Goal: Task Accomplishment & Management: Use online tool/utility

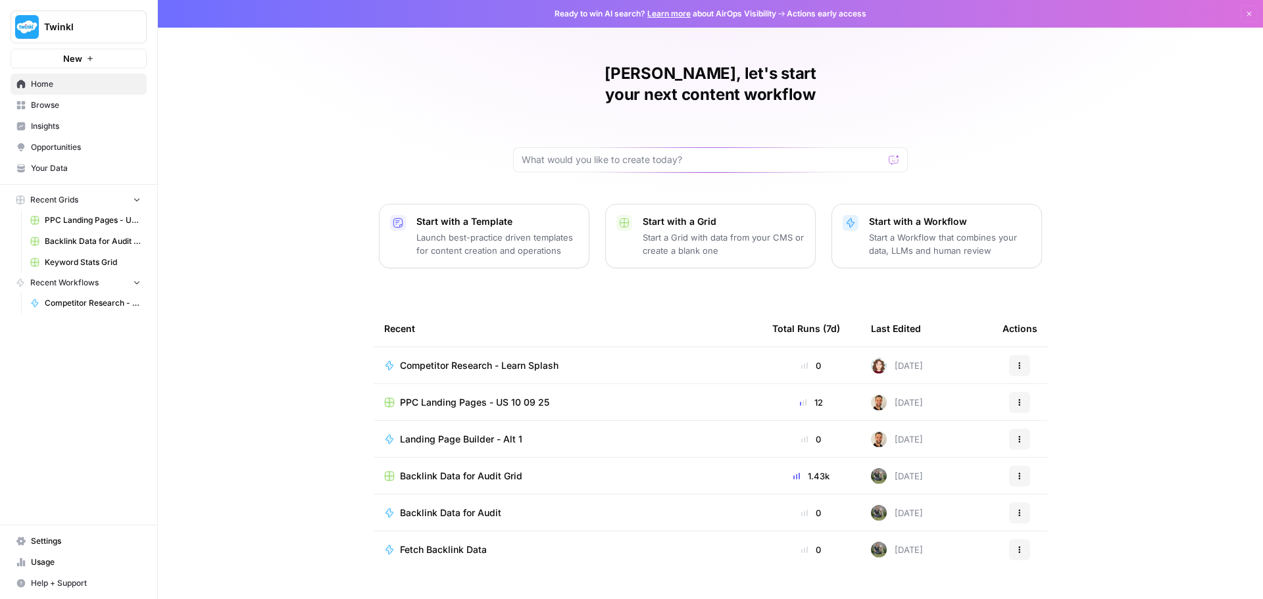
click at [991, 215] on p "Start with a Workflow" at bounding box center [950, 221] width 162 height 13
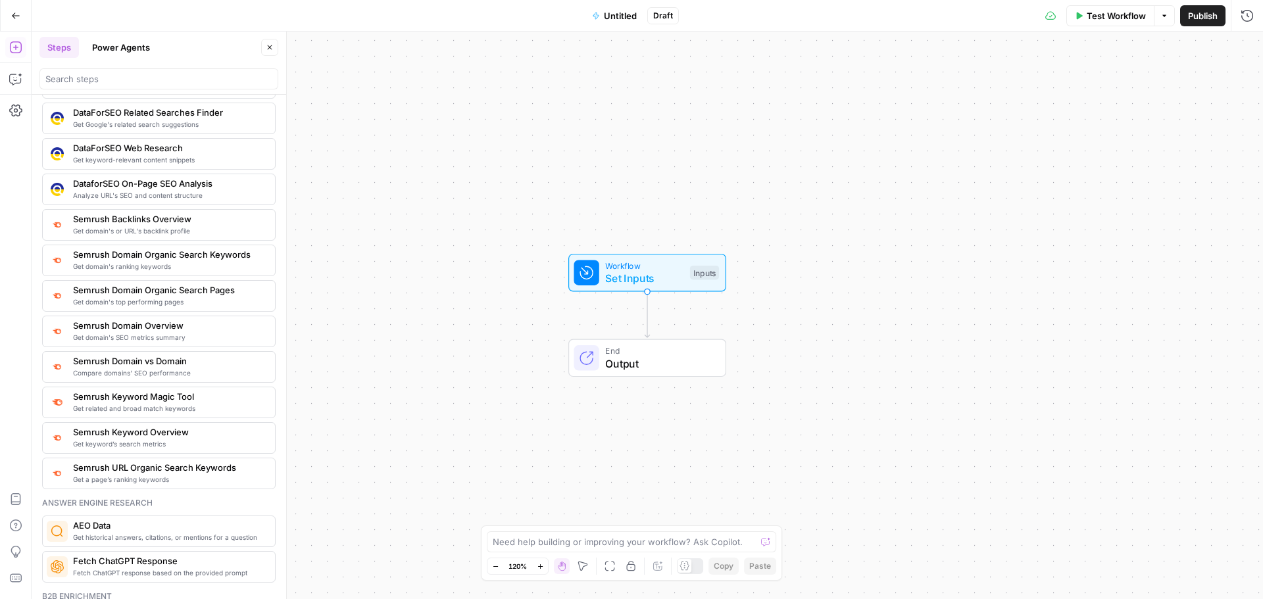
scroll to position [1315, 0]
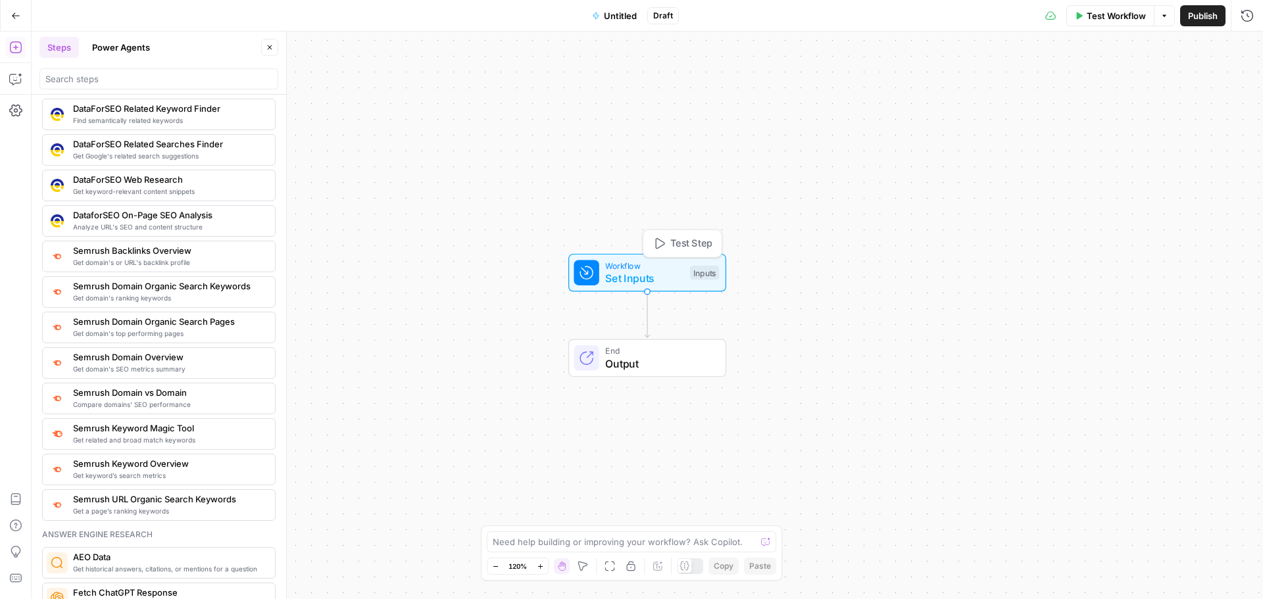
click at [666, 280] on span "Set Inputs" at bounding box center [644, 278] width 78 height 16
click at [21, 84] on icon "button" at bounding box center [15, 78] width 13 height 13
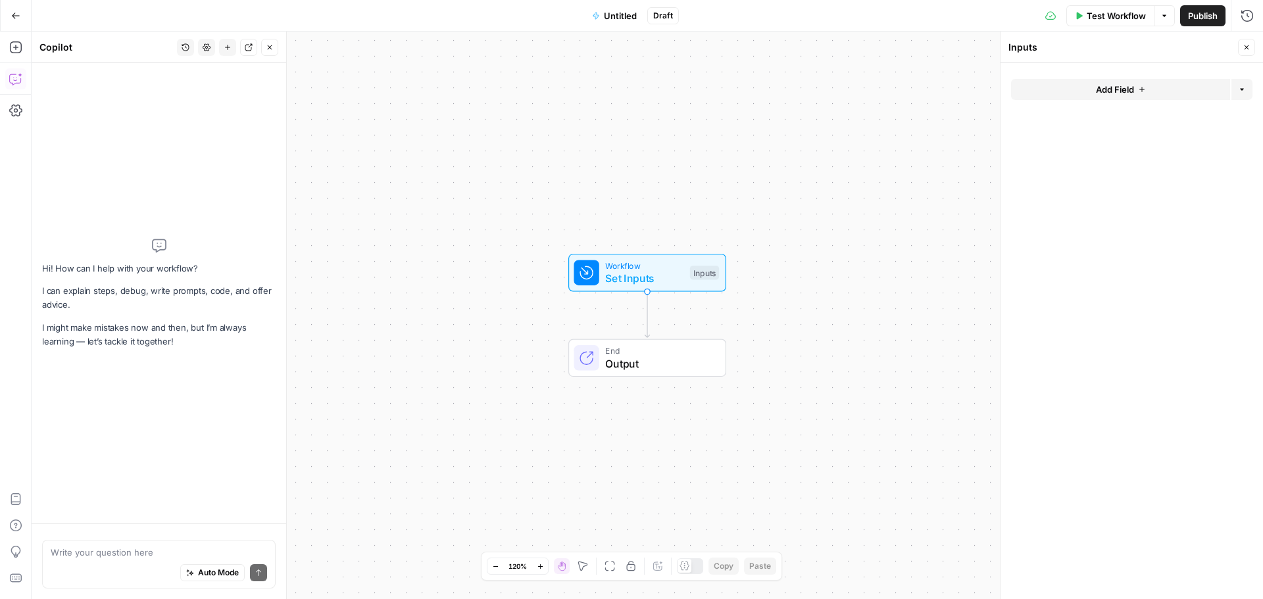
click at [1055, 91] on button "Add Field" at bounding box center [1120, 89] width 219 height 21
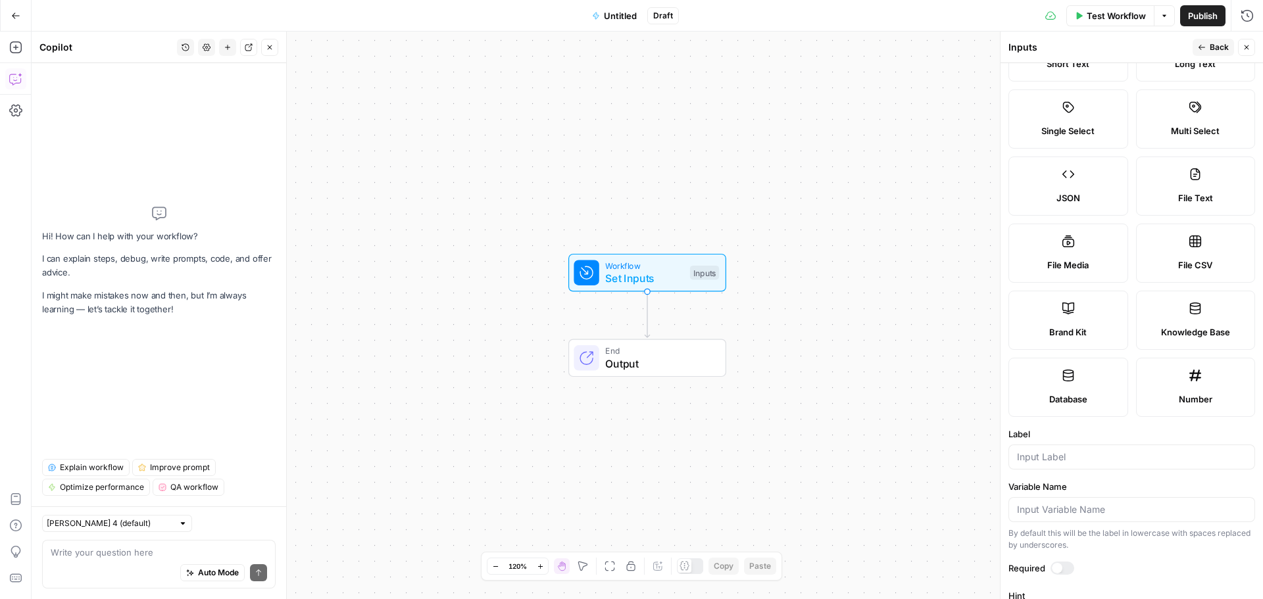
scroll to position [0, 0]
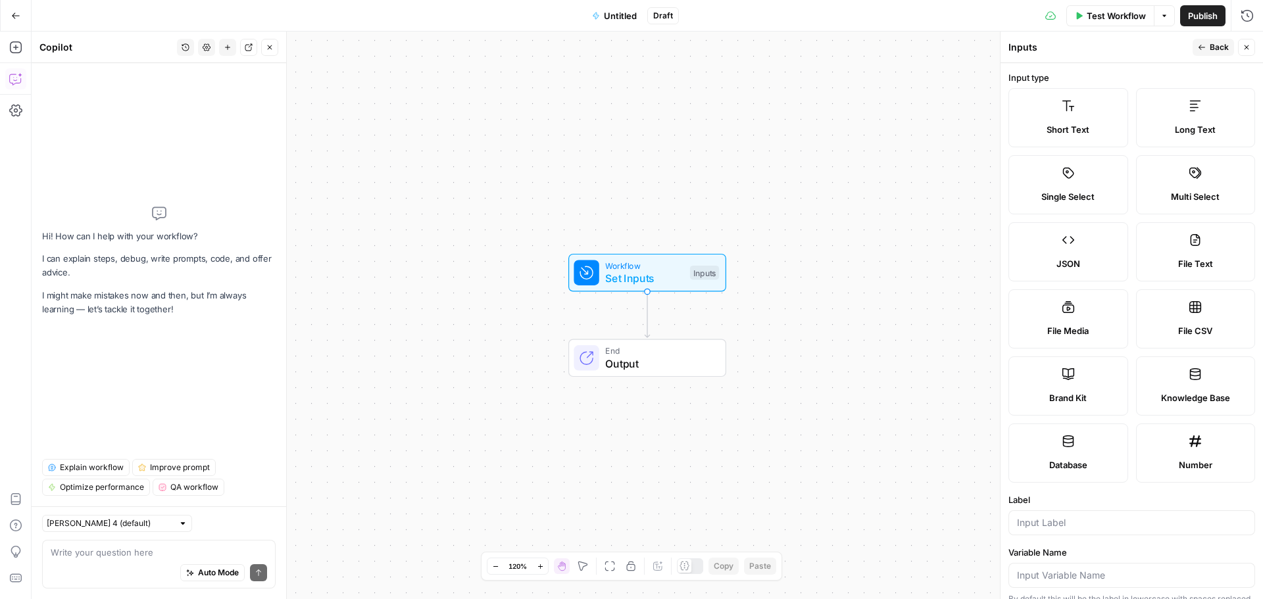
click at [129, 573] on div "Auto Mode Send" at bounding box center [159, 573] width 216 height 29
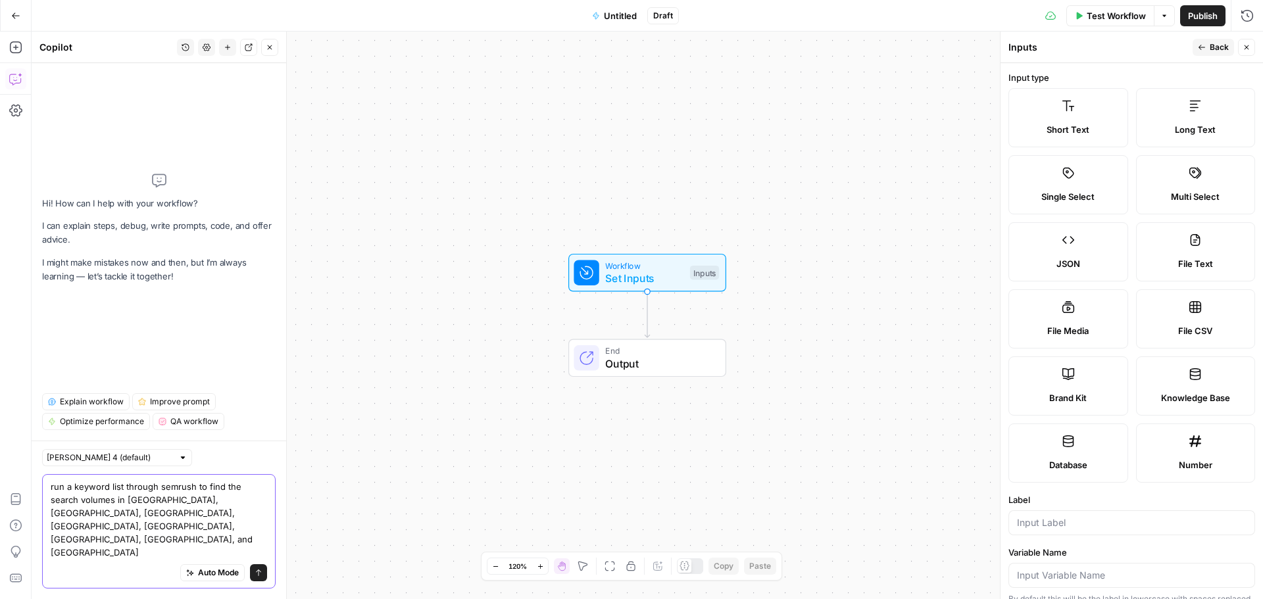
type textarea "run a keyword list through semrush to find the search volumes in [GEOGRAPHIC_DA…"
click at [254, 568] on button "Send" at bounding box center [258, 572] width 17 height 17
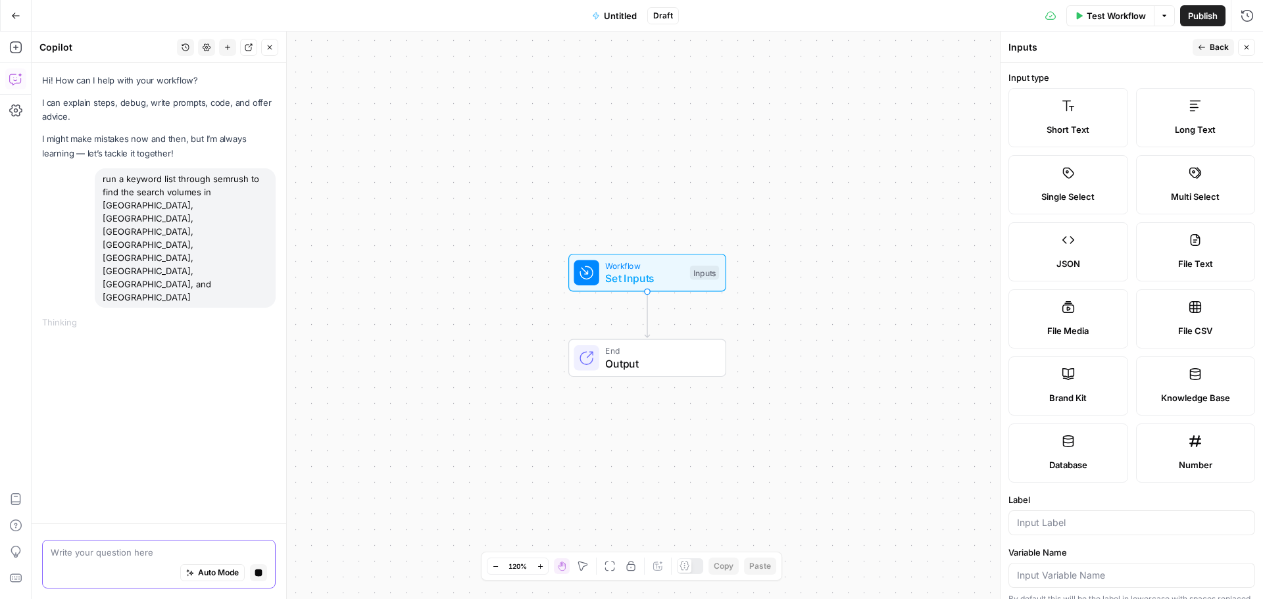
click at [1211, 319] on label "File CSV" at bounding box center [1196, 318] width 120 height 59
type textarea "Supports .csv file type"
click at [1211, 319] on label "File CSV" at bounding box center [1196, 318] width 120 height 59
click at [1093, 19] on span "Test Workflow" at bounding box center [1115, 15] width 59 height 13
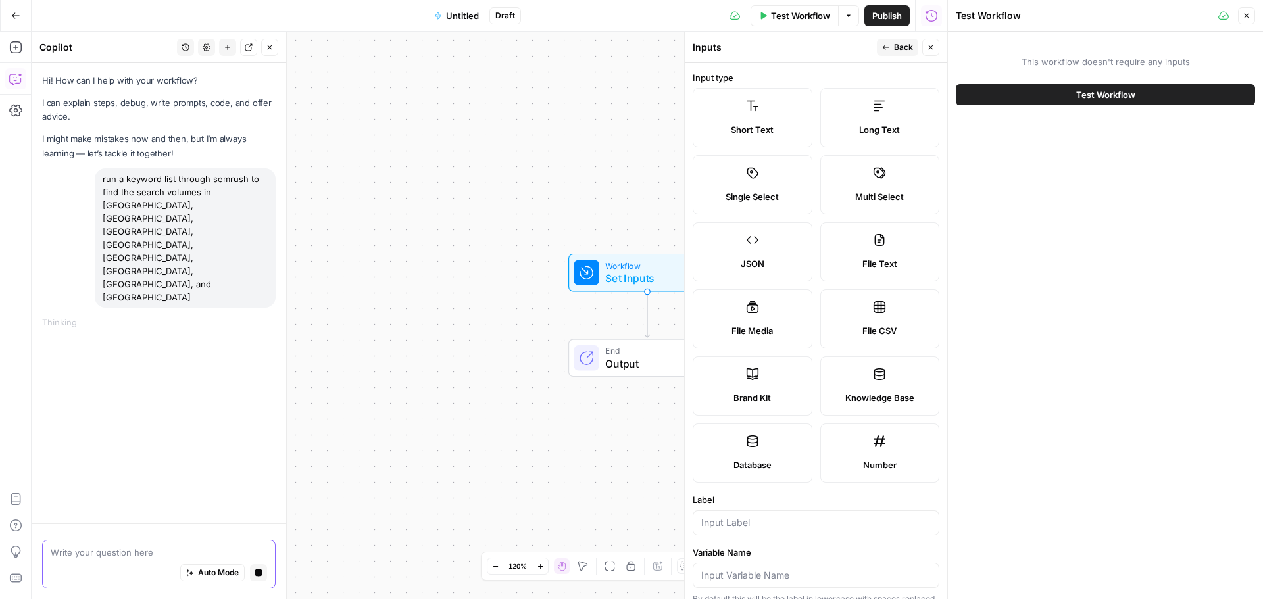
click at [1073, 101] on button "Test Workflow" at bounding box center [1105, 94] width 299 height 21
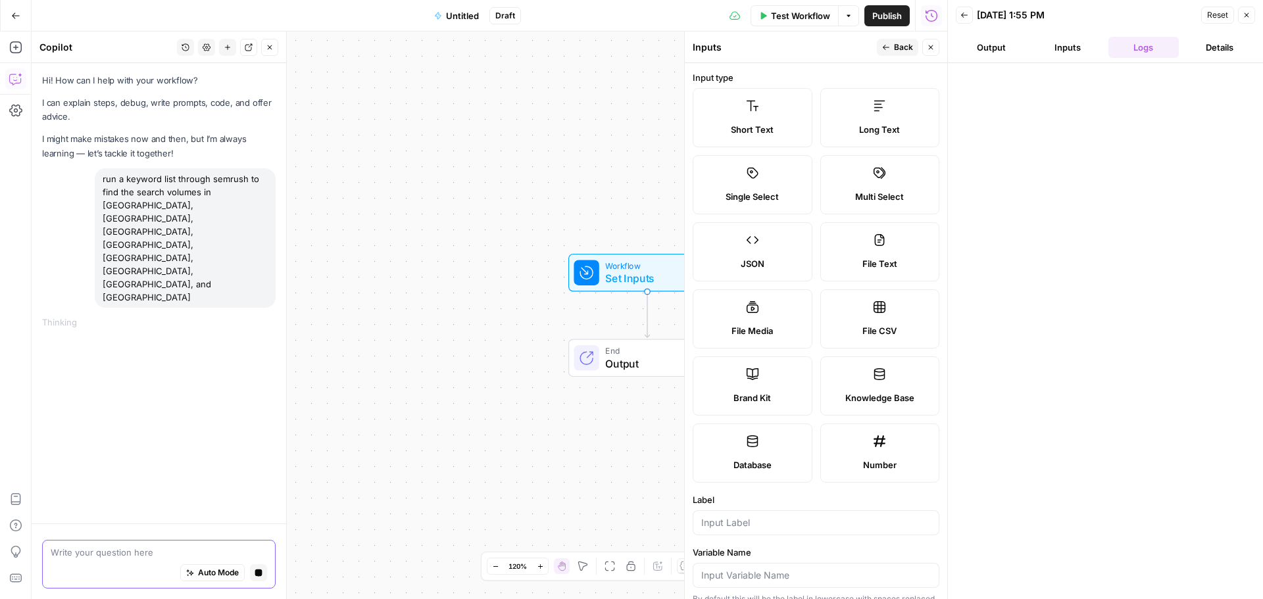
click at [1253, 14] on button "Close" at bounding box center [1246, 15] width 17 height 17
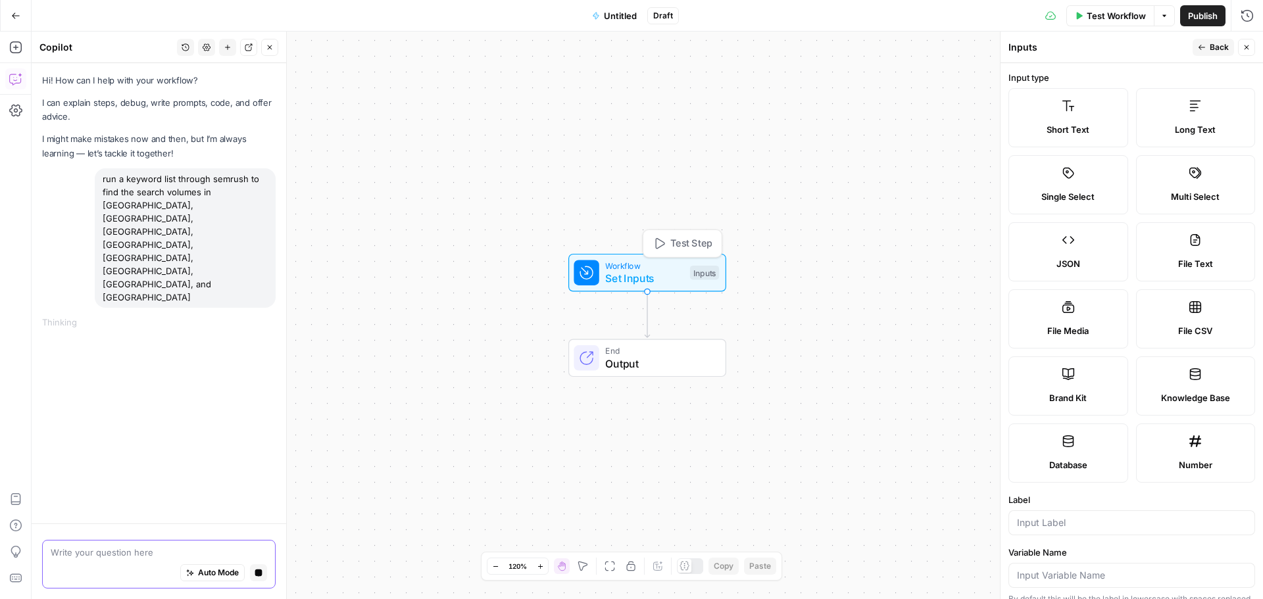
click at [656, 292] on div "Workflow Set Inputs Inputs Test Step End Output" at bounding box center [647, 316] width 1231 height 568
click at [662, 283] on span "Set Inputs" at bounding box center [644, 277] width 78 height 16
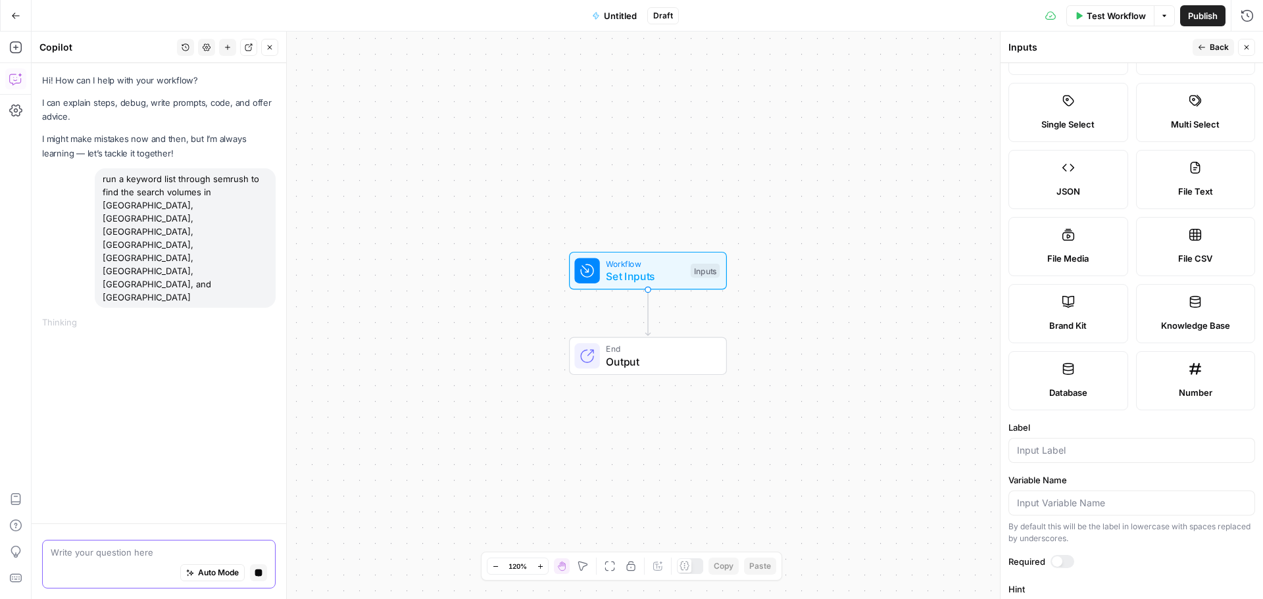
scroll to position [193, 0]
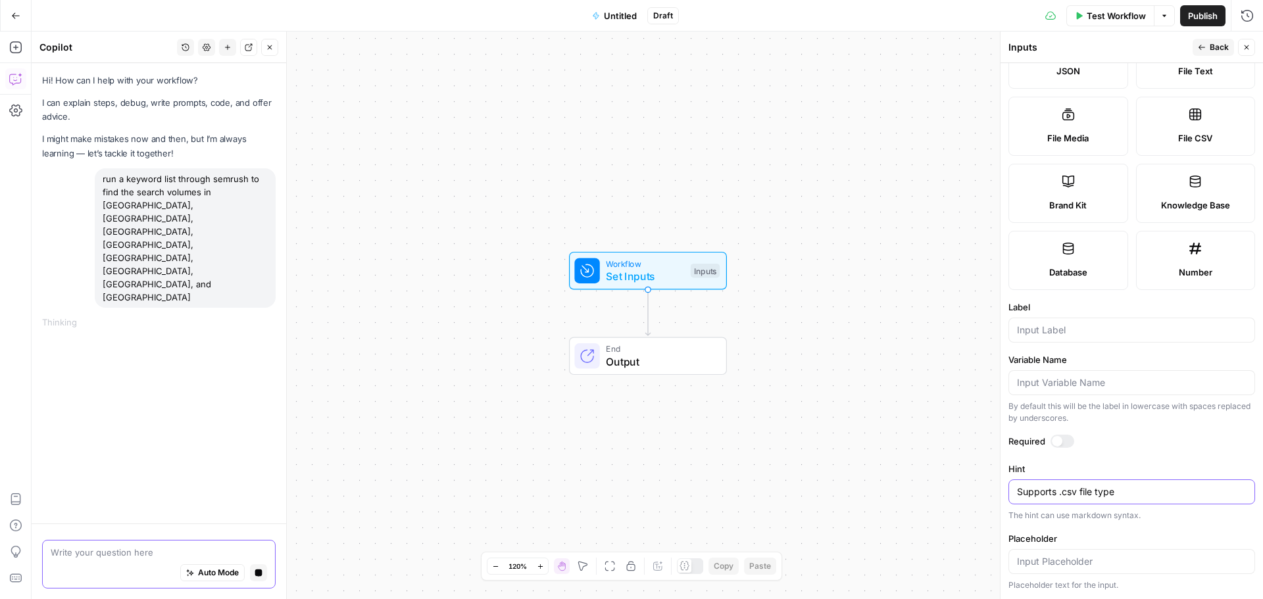
click at [1046, 485] on textarea "Supports .csv file type" at bounding box center [1132, 491] width 230 height 13
click at [847, 451] on div "Workflow Set Inputs Inputs End Output" at bounding box center [647, 316] width 1231 height 568
click at [105, 471] on div "Hi! How can I help with your workflow? I can explain steps, debug, write prompt…" at bounding box center [159, 293] width 255 height 460
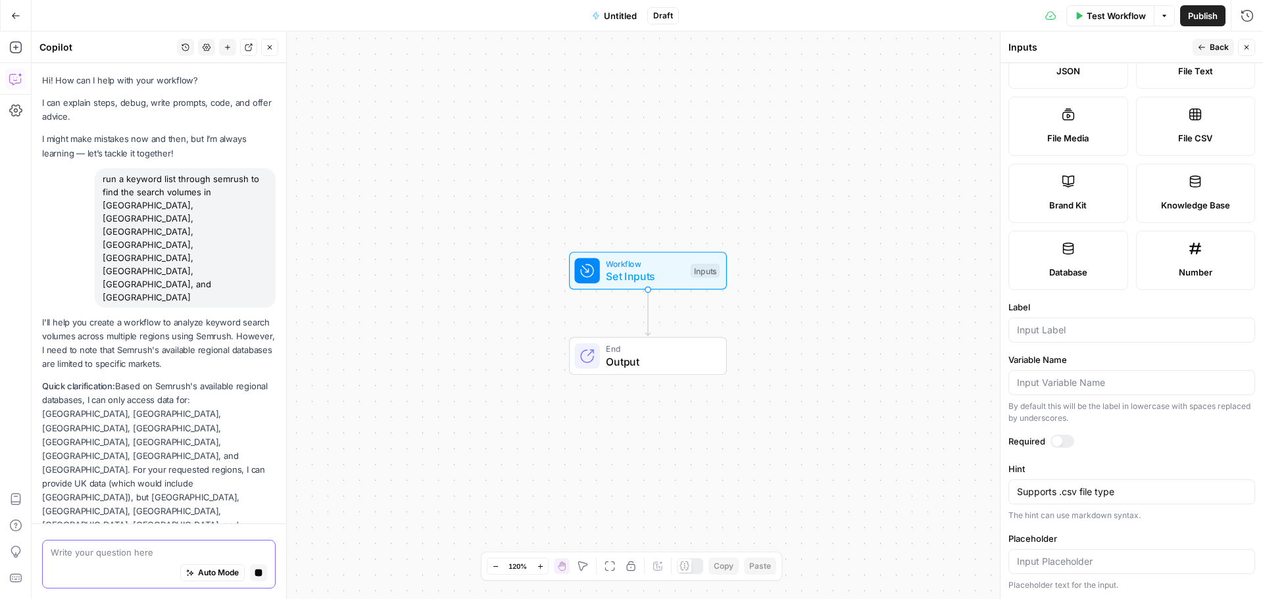
scroll to position [7, 0]
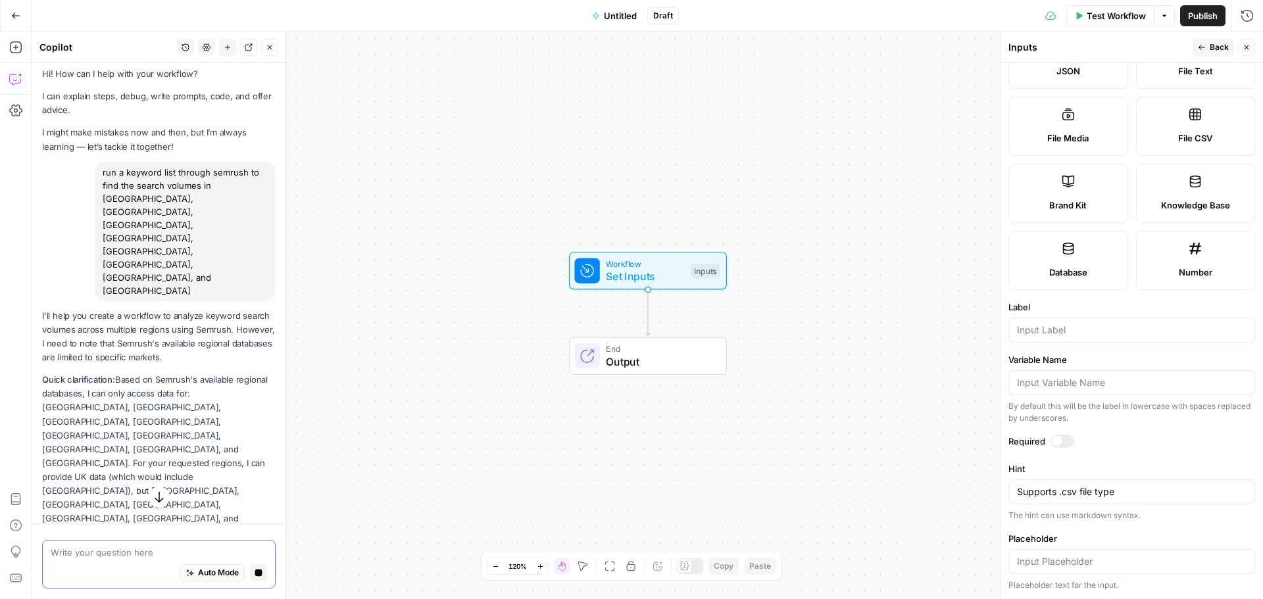
click at [109, 558] on textarea at bounding box center [159, 552] width 216 height 13
click at [145, 554] on textarea "please run the checksd in the available domains" at bounding box center [159, 552] width 216 height 13
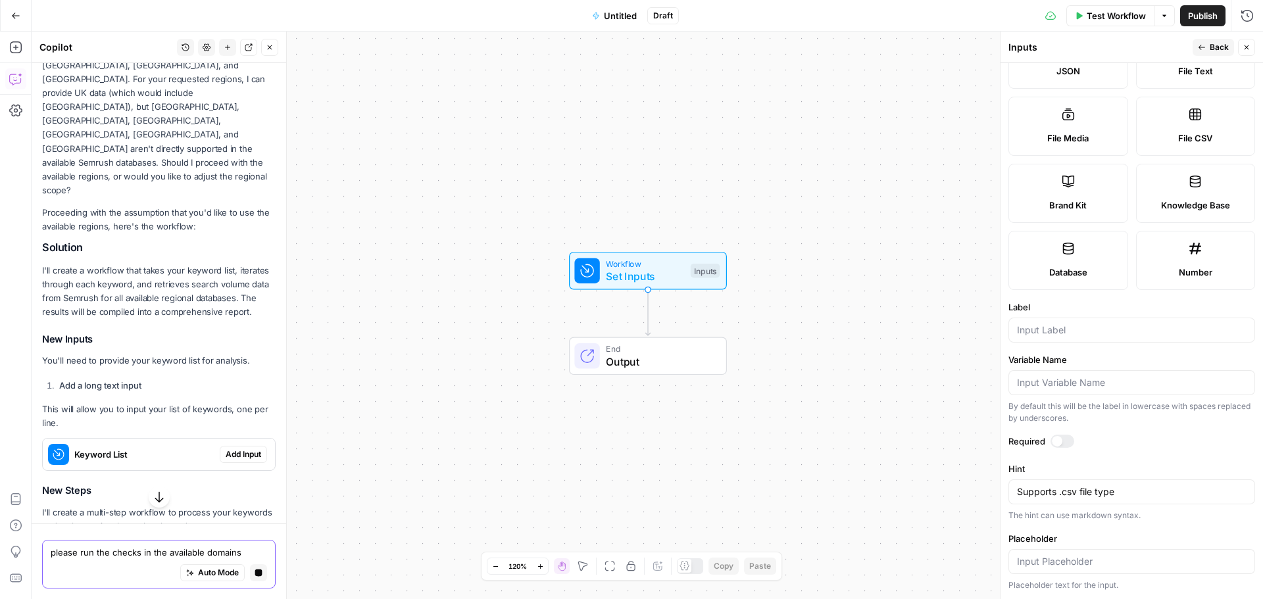
scroll to position [401, 0]
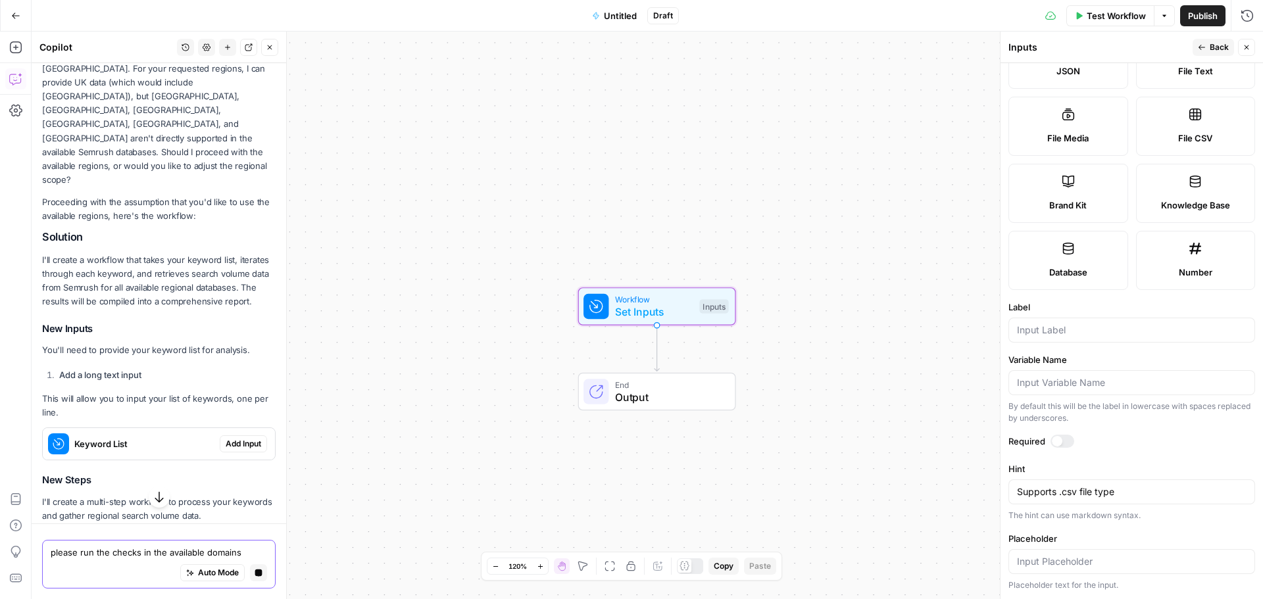
type textarea "please run the checks in the available domains"
click at [226, 438] on span "Add Input" at bounding box center [244, 444] width 36 height 12
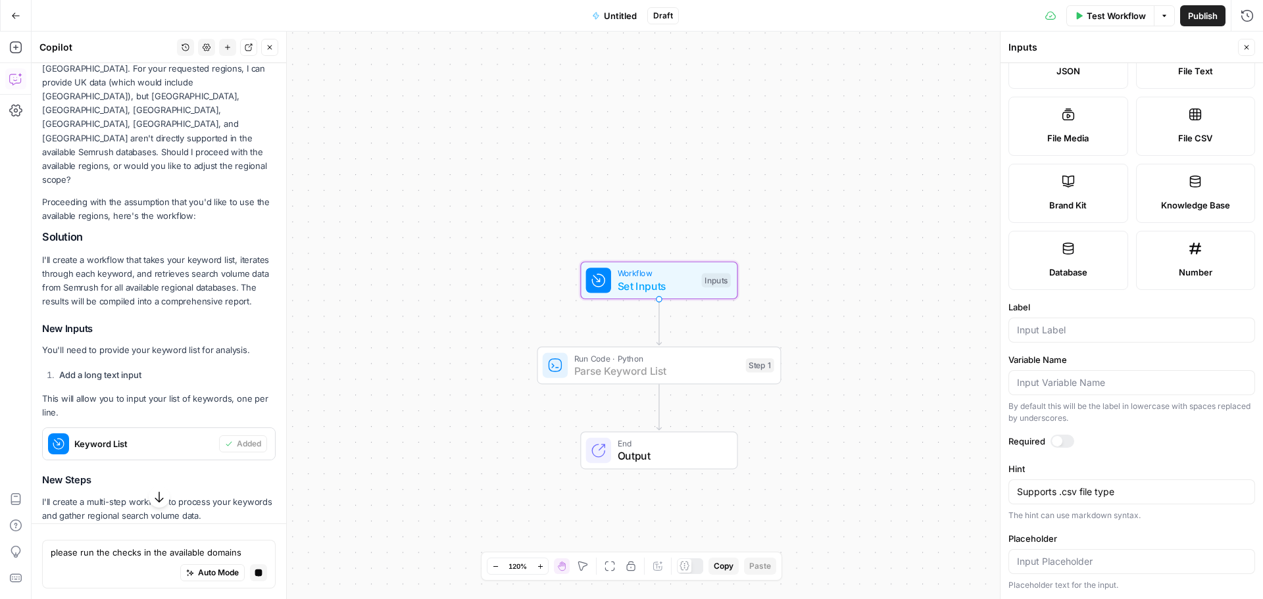
click at [237, 598] on button "Add Step" at bounding box center [244, 609] width 46 height 17
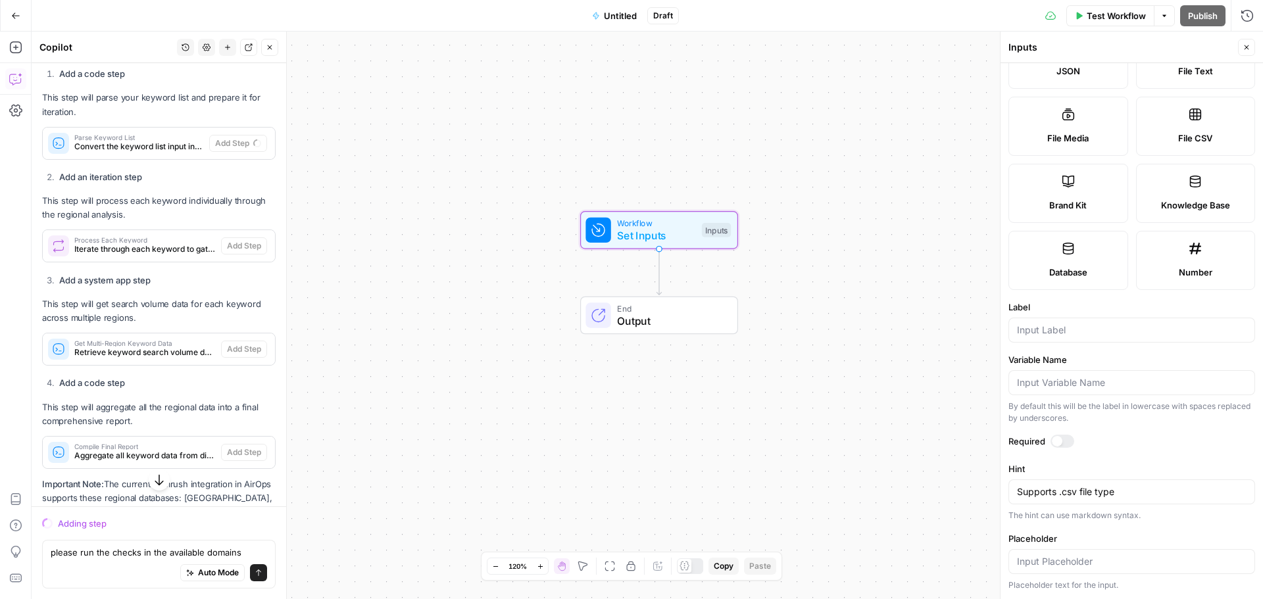
scroll to position [893, 0]
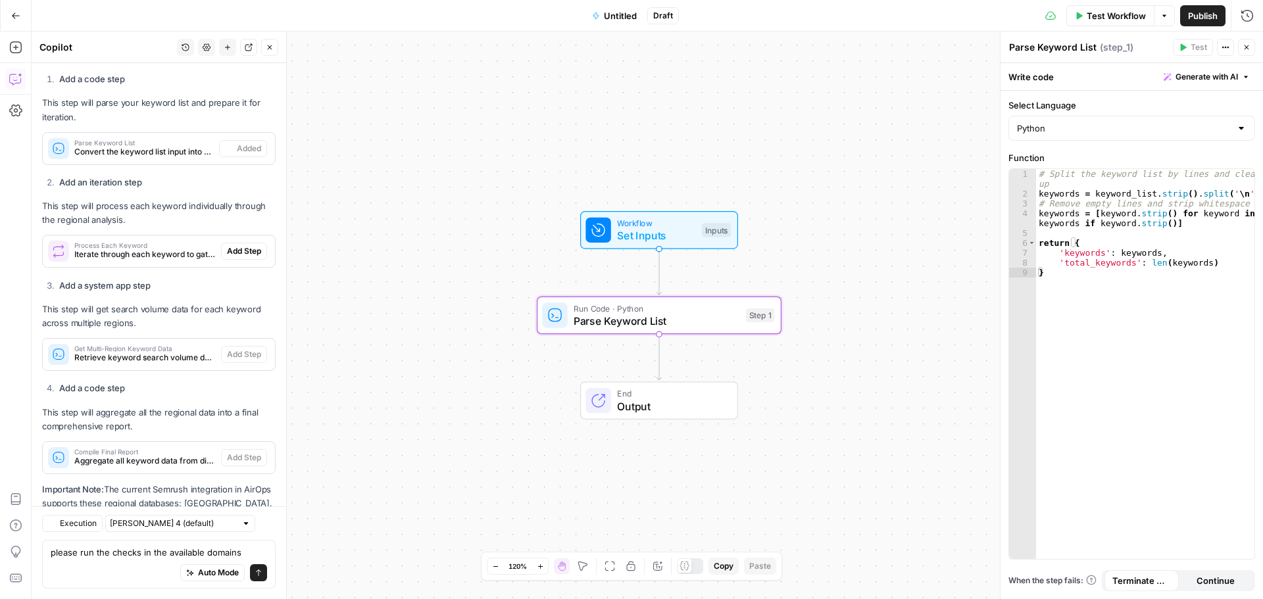
type textarea "Parse Keyword List"
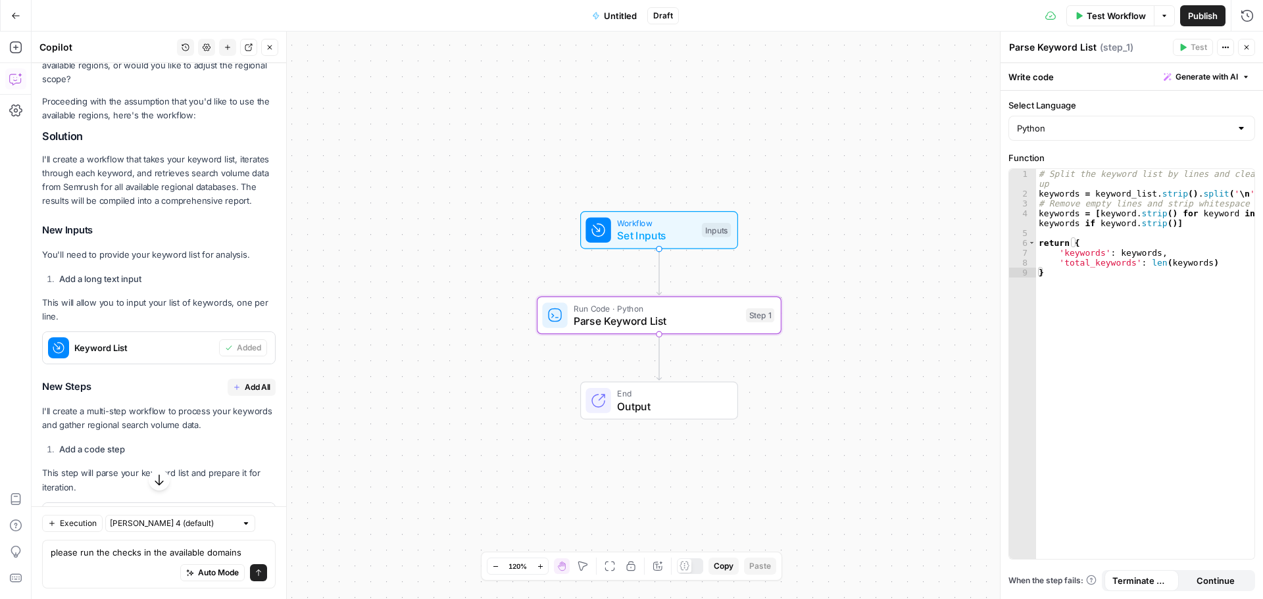
scroll to position [520, 0]
click at [249, 382] on button "Add All" at bounding box center [252, 390] width 48 height 17
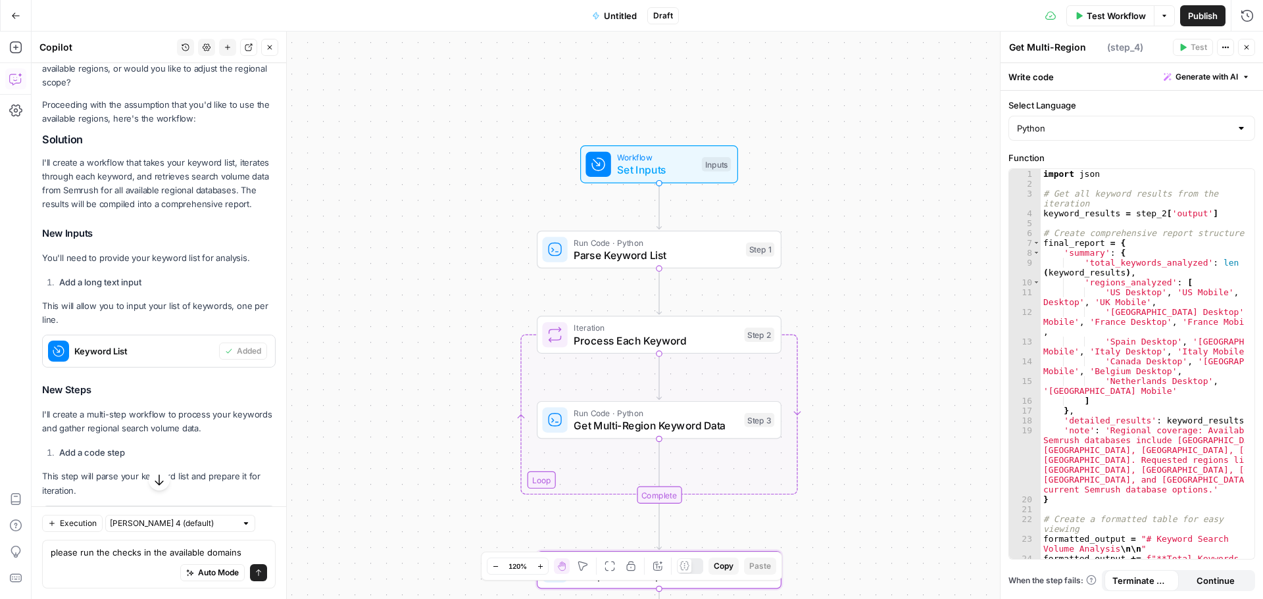
type textarea "Compile Final Report"
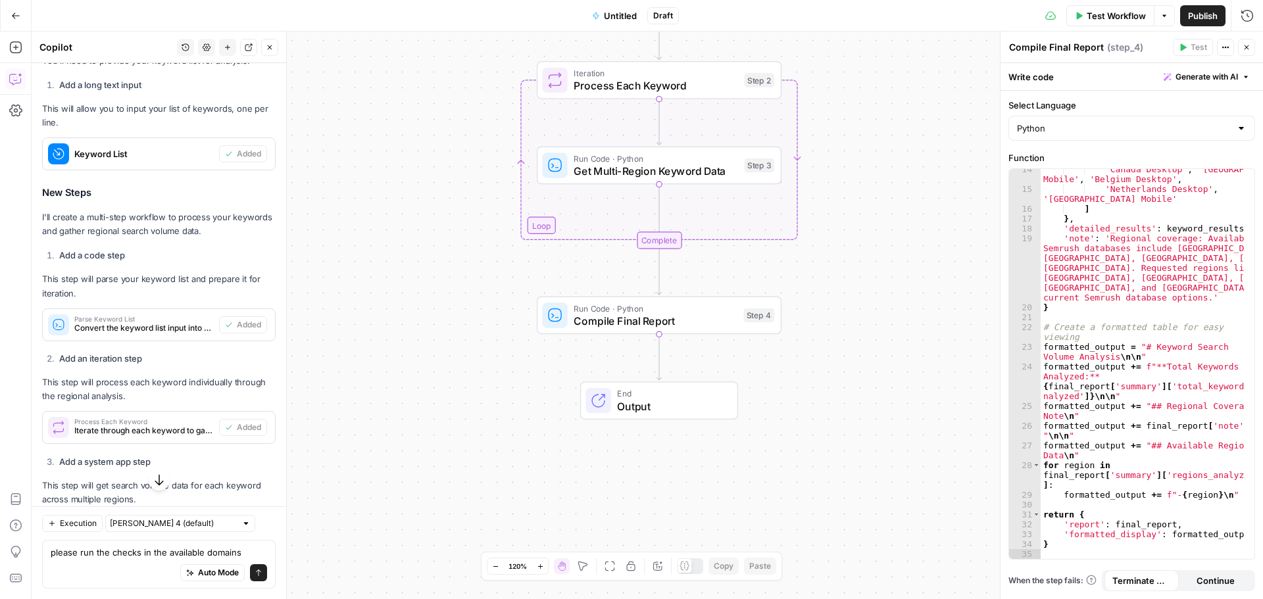
scroll to position [914, 0]
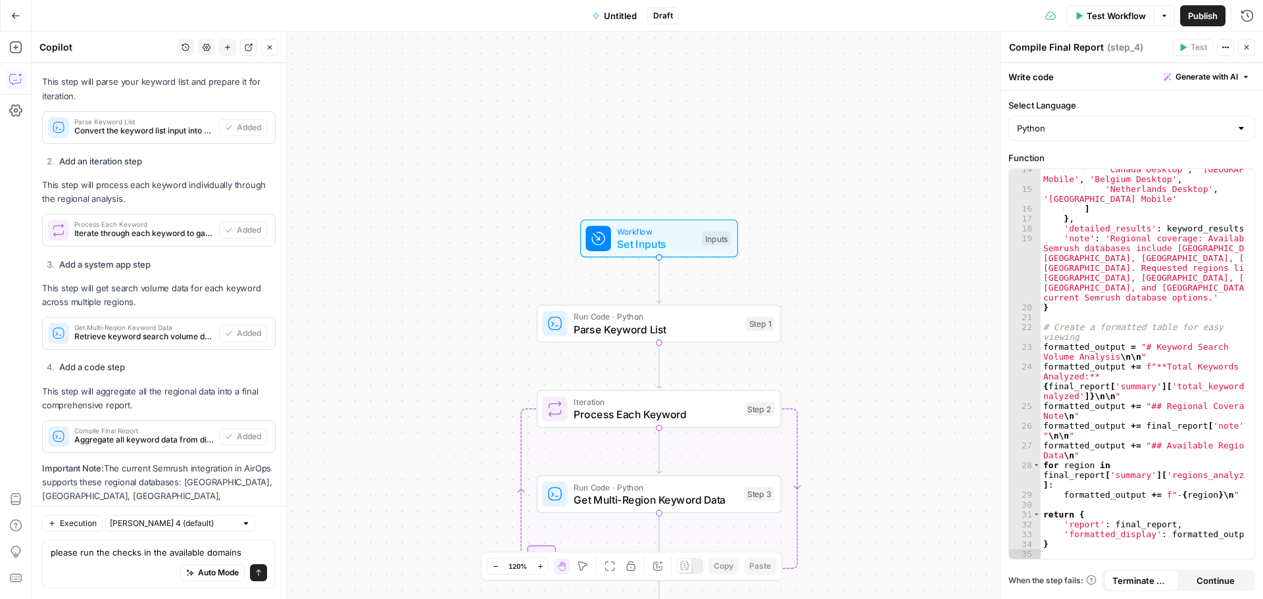
click at [684, 247] on span "Set Inputs" at bounding box center [656, 244] width 78 height 16
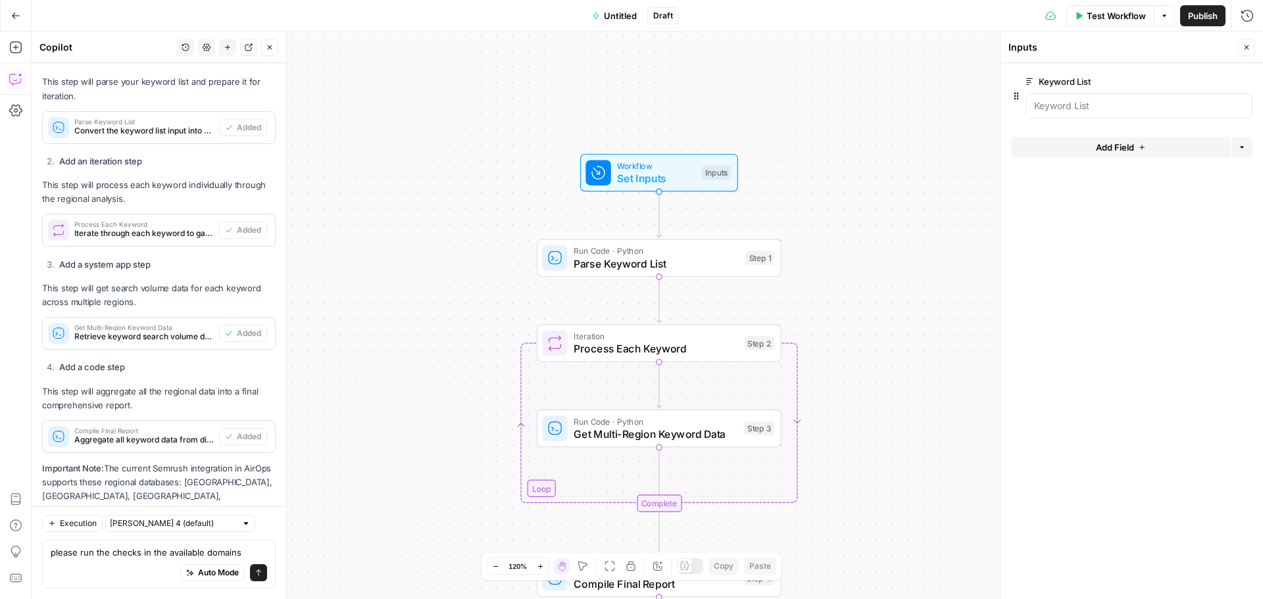
click at [1067, 112] on div at bounding box center [1138, 105] width 227 height 25
click at [1203, 84] on span "edit field" at bounding box center [1202, 81] width 29 height 11
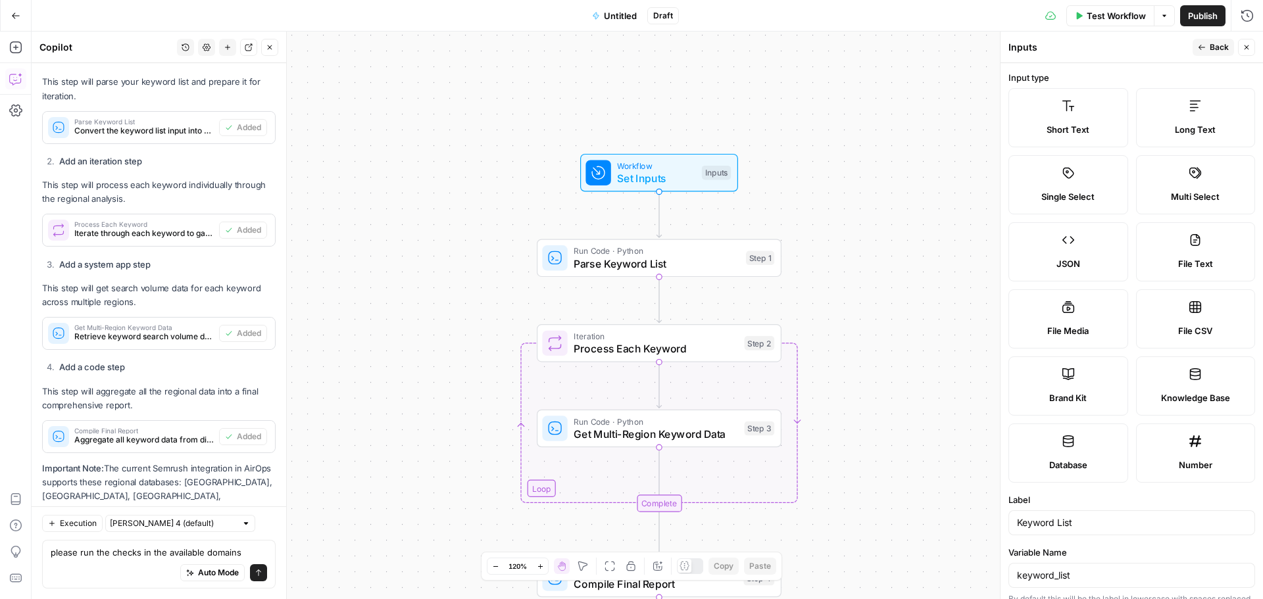
click at [1202, 52] on button "Back" at bounding box center [1212, 47] width 41 height 17
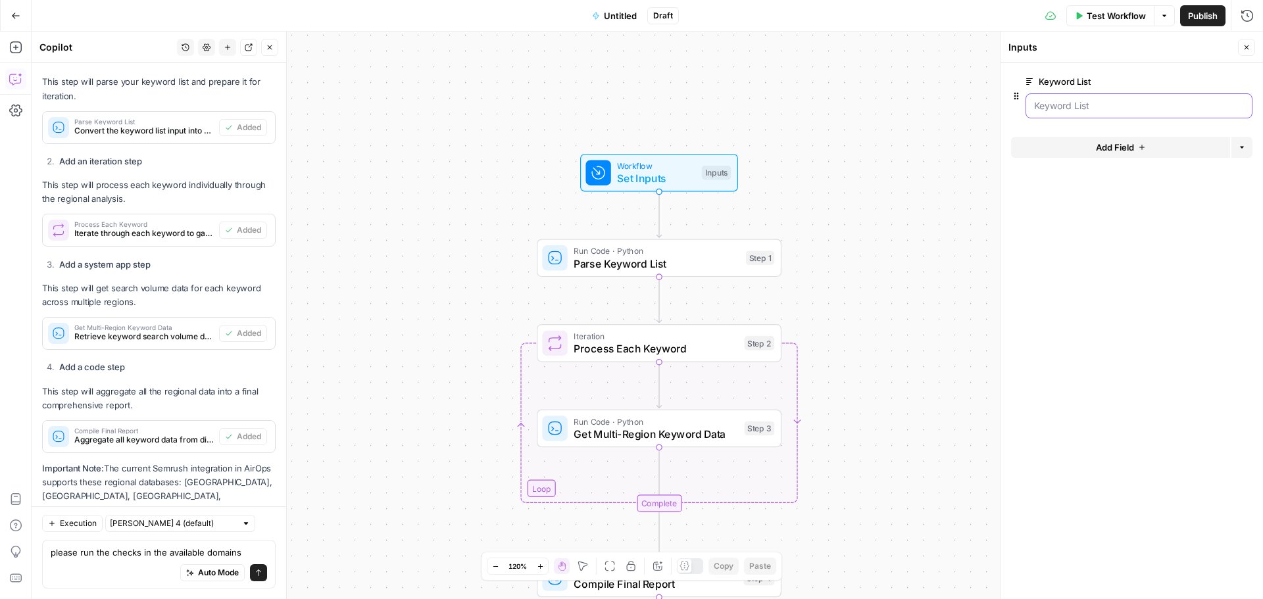
click at [1077, 109] on List "Keyword List" at bounding box center [1139, 105] width 210 height 13
click at [1096, 22] on button "Test Workflow" at bounding box center [1110, 15] width 88 height 21
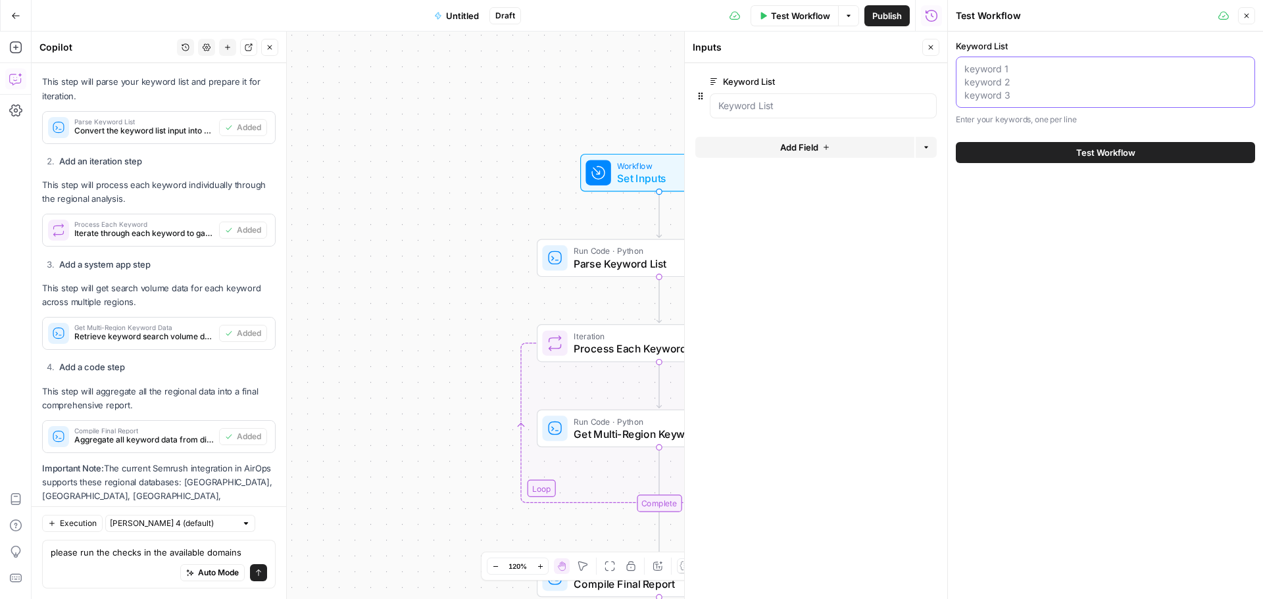
click at [998, 80] on textarea "Keyword List" at bounding box center [1105, 81] width 282 height 39
paste textarea "indoor activities for kids at home science experiments for kids at home after s…"
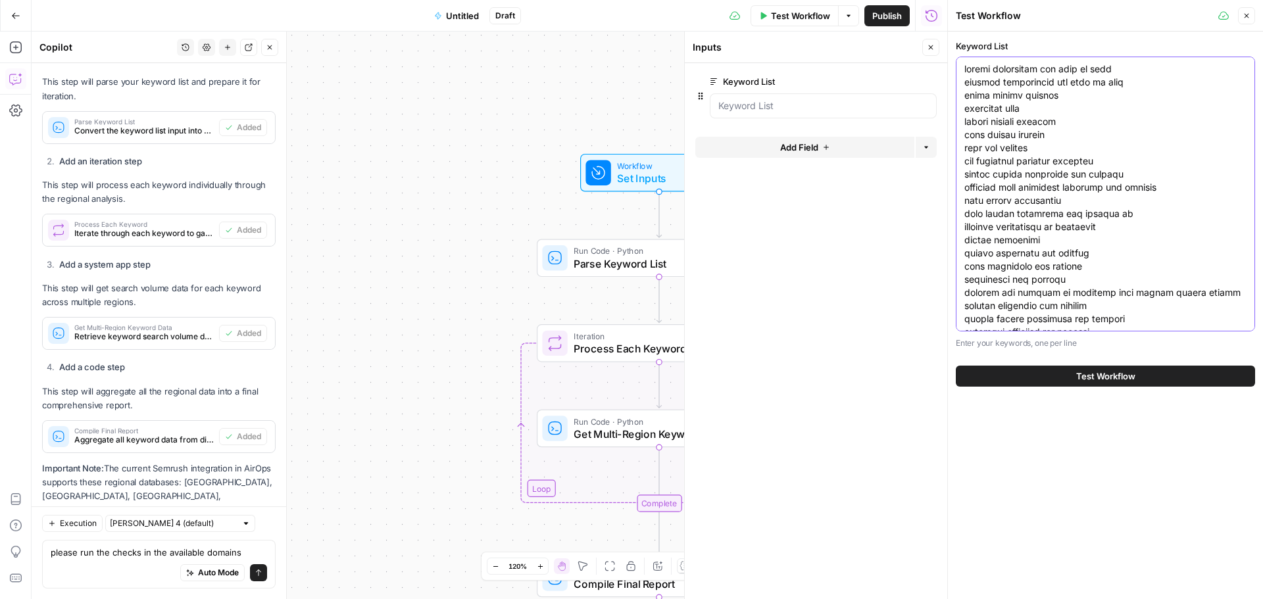
scroll to position [645, 0]
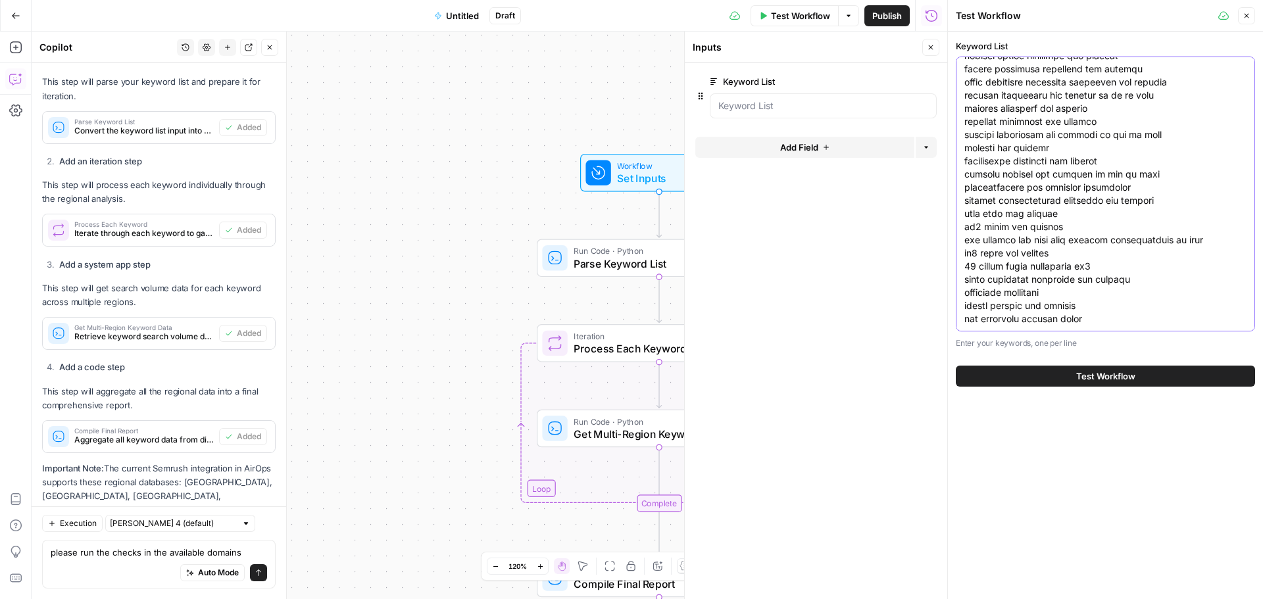
type textarea "indoor activities for kids at home science experiments for kids at home after s…"
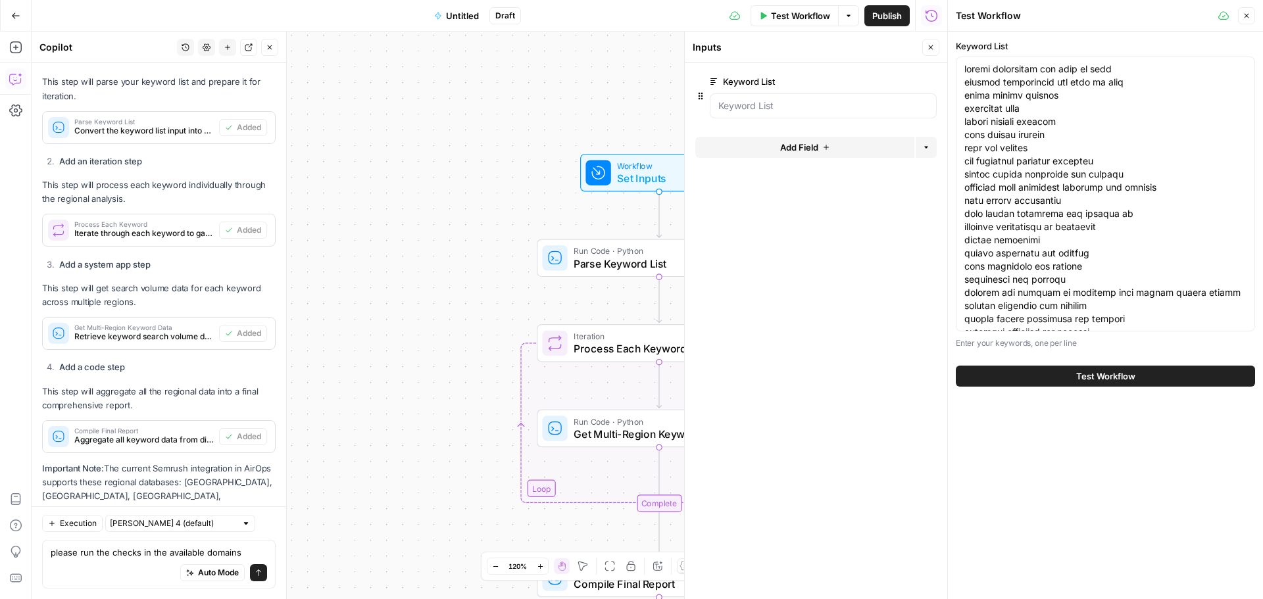
click at [1069, 384] on button "Test Workflow" at bounding box center [1105, 376] width 299 height 21
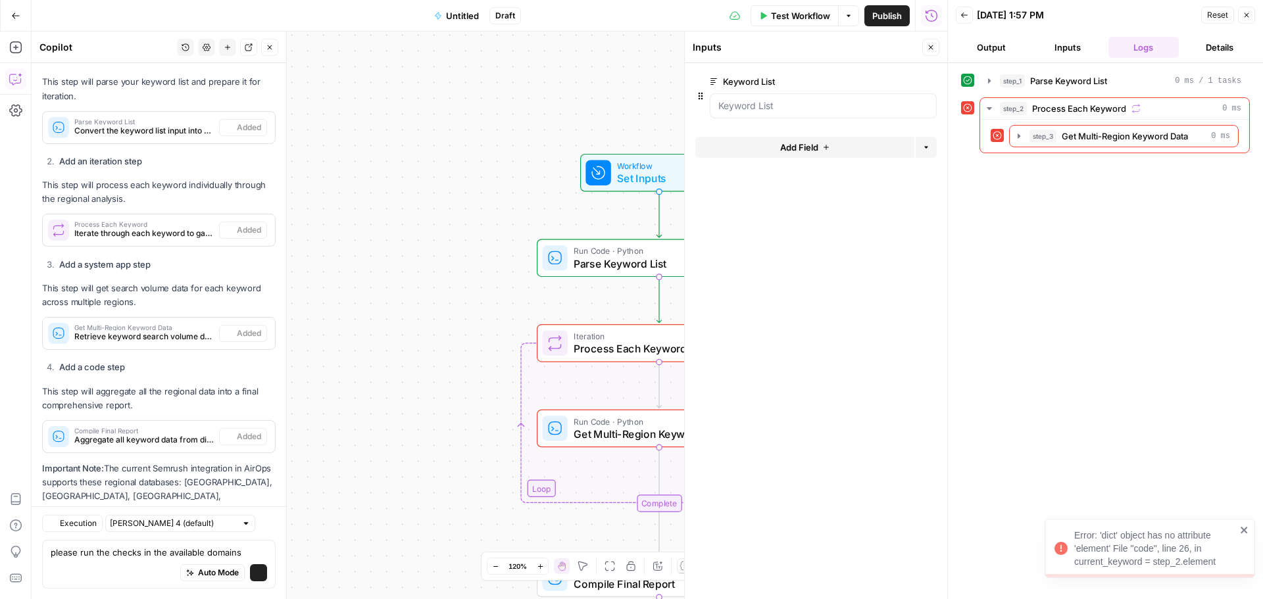
scroll to position [914, 0]
click at [1100, 134] on span "Get Multi-Region Keyword Data" at bounding box center [1124, 136] width 126 height 13
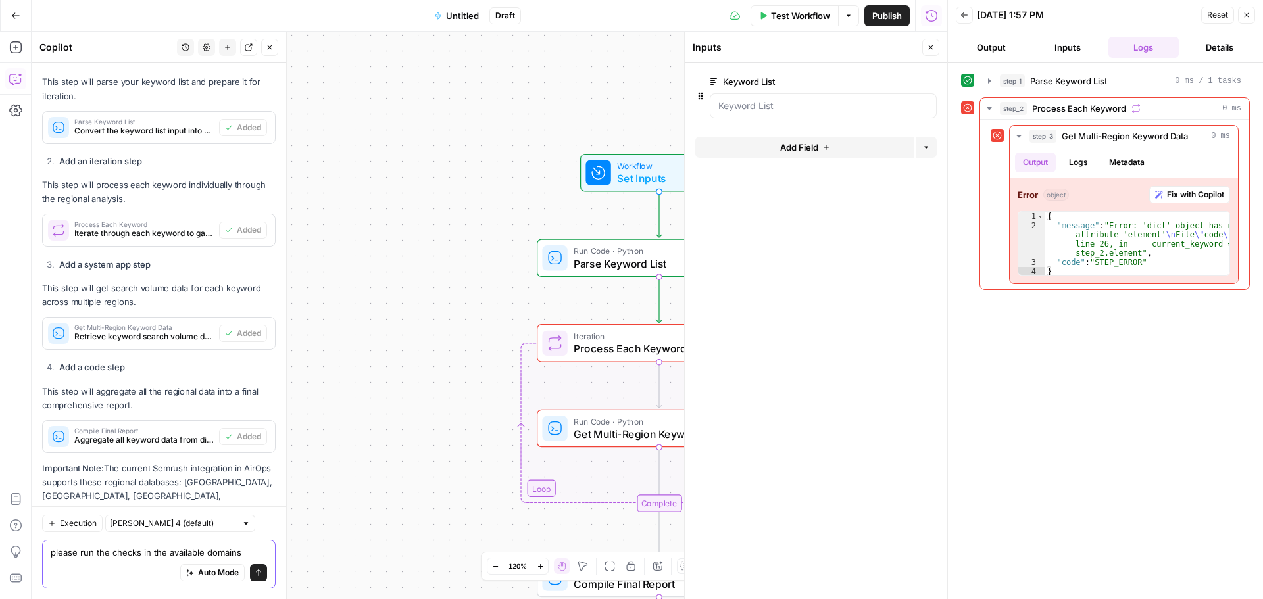
click at [164, 546] on textarea "please run the checks in the available domains" at bounding box center [159, 552] width 216 height 13
type textarea "please fix error at the iteration step"
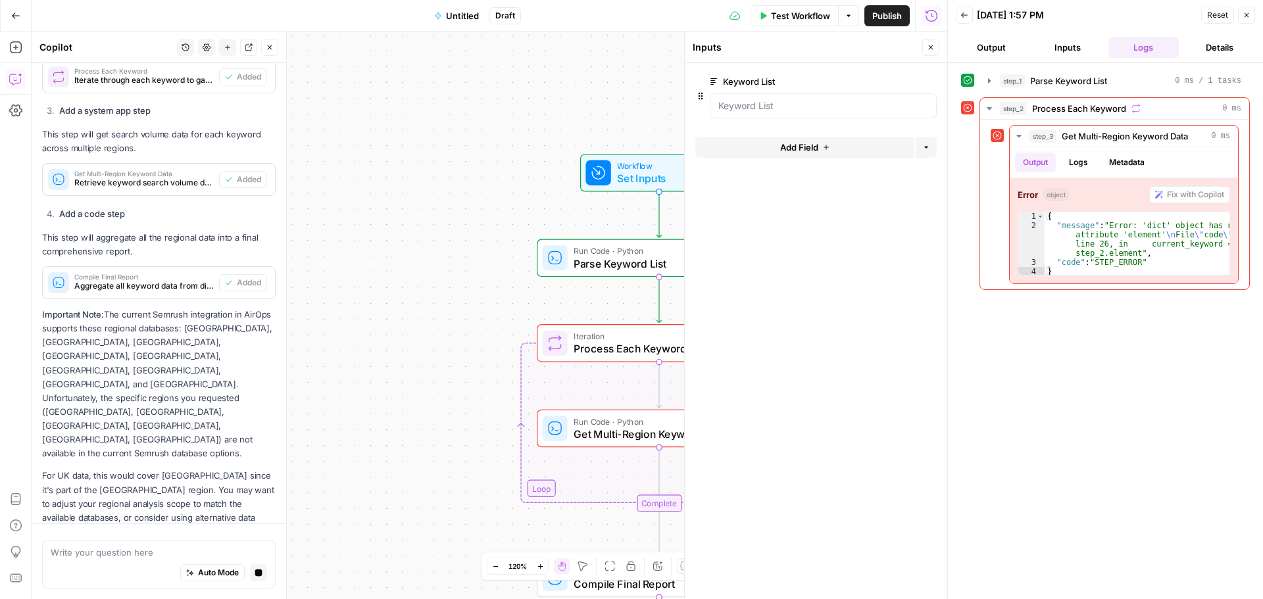
scroll to position [1052, 0]
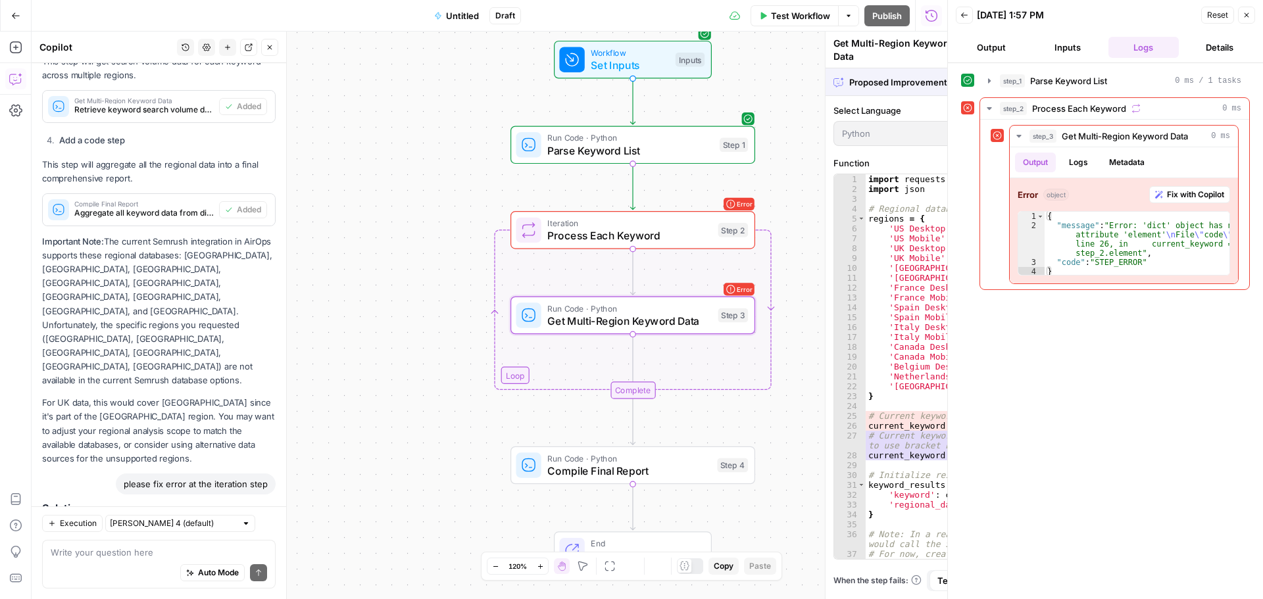
scroll to position [1099, 0]
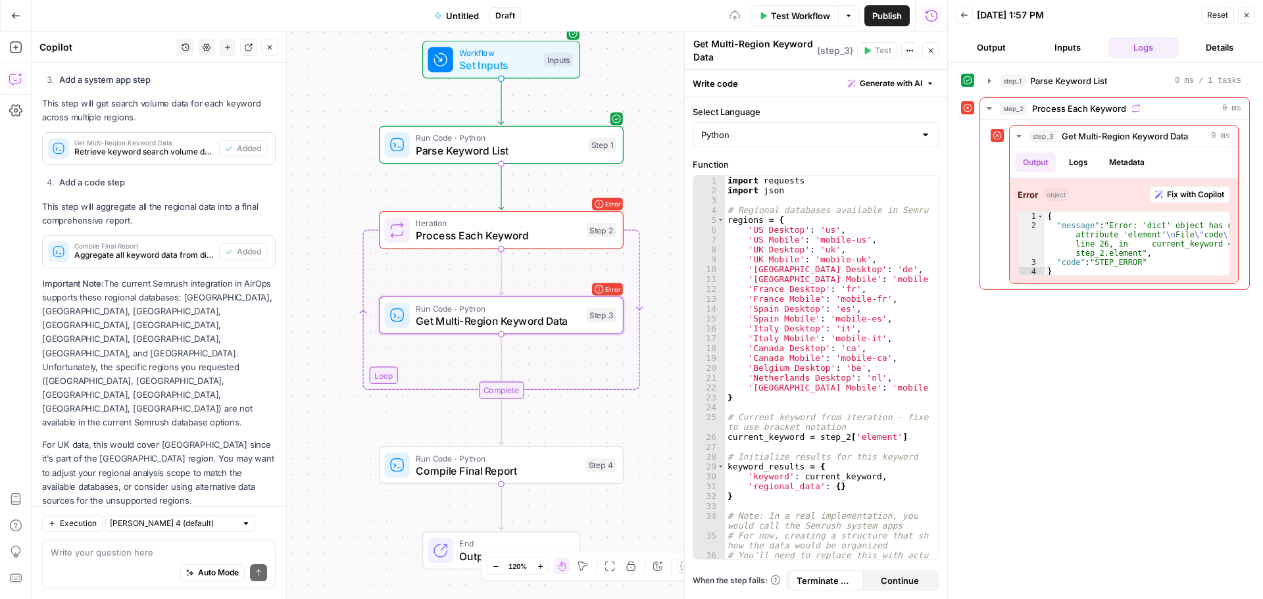
scroll to position [1141, 0]
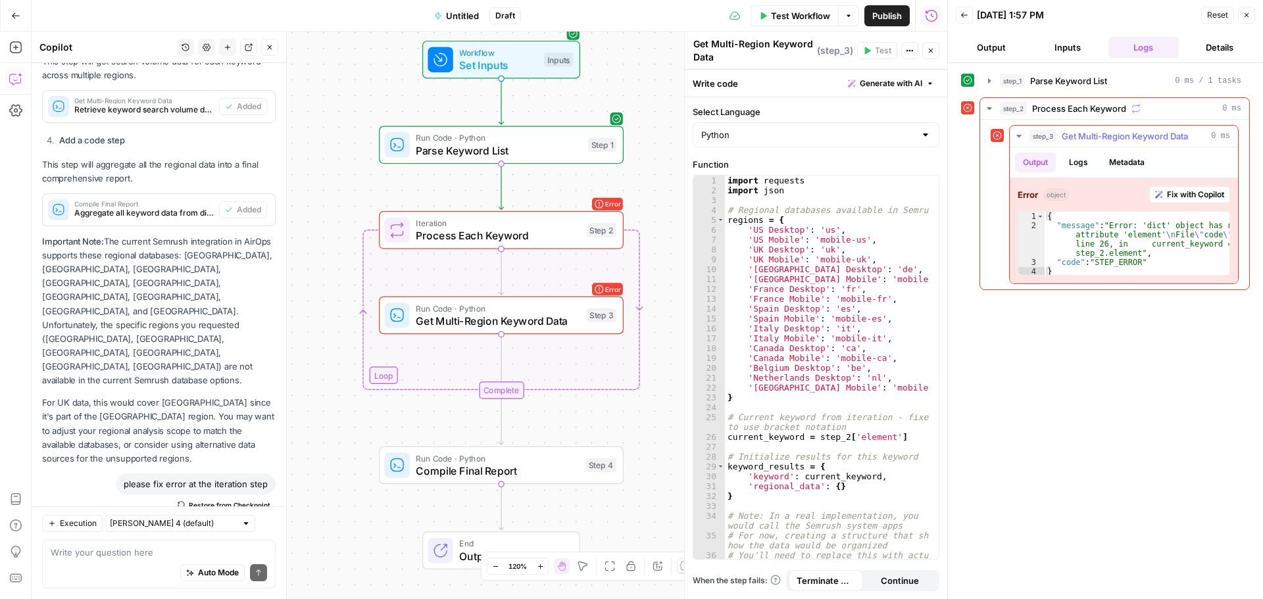
click at [1158, 193] on icon "button" at bounding box center [1159, 195] width 8 height 8
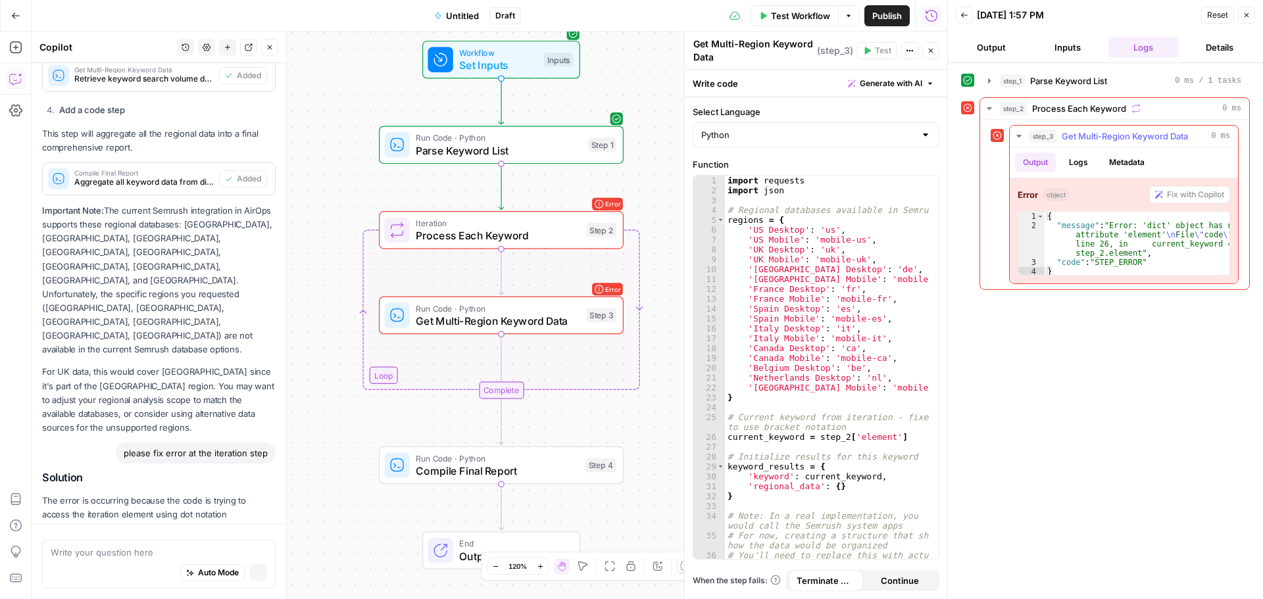
scroll to position [1102, 0]
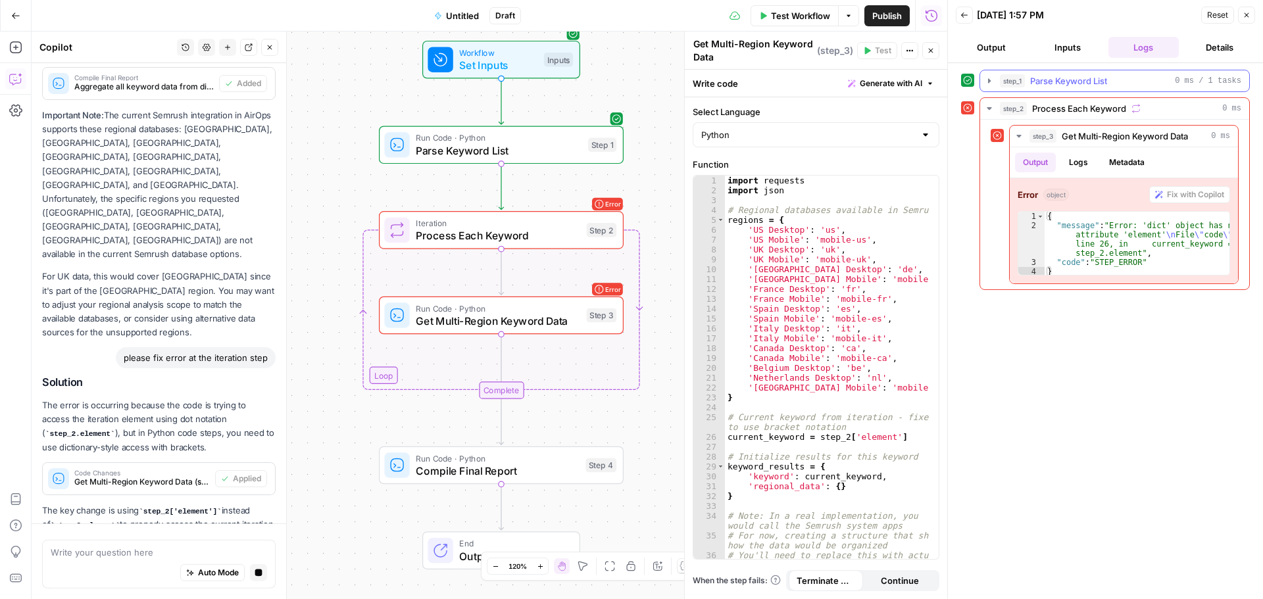
click at [1038, 84] on span "Parse Keyword List" at bounding box center [1068, 80] width 77 height 13
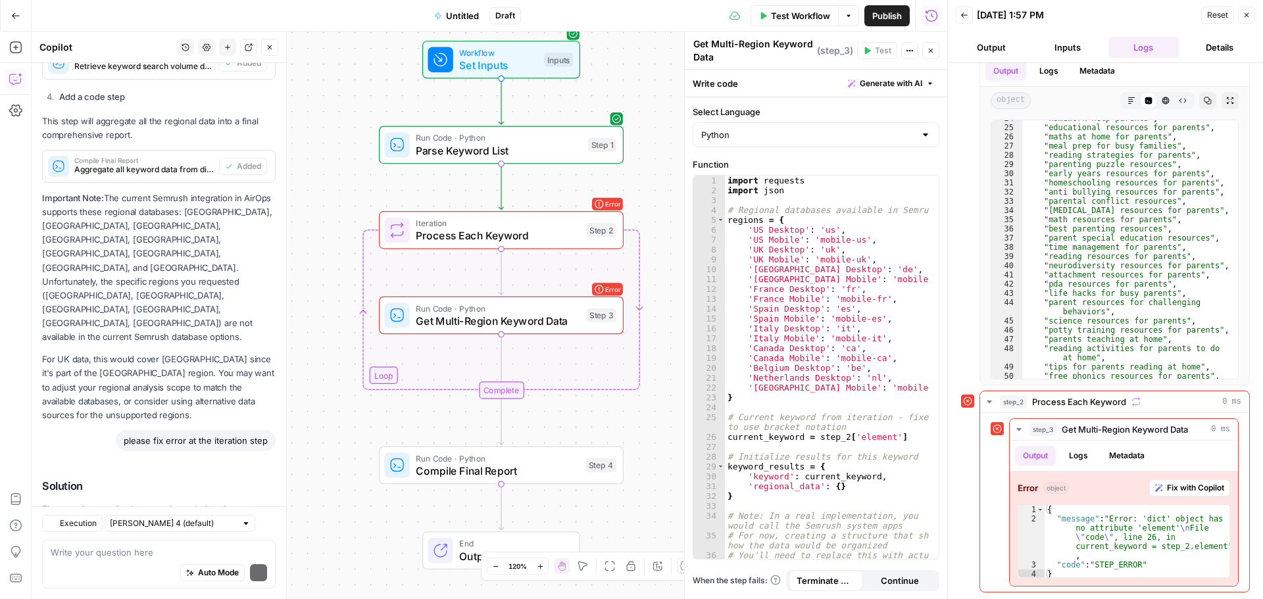
scroll to position [1275, 0]
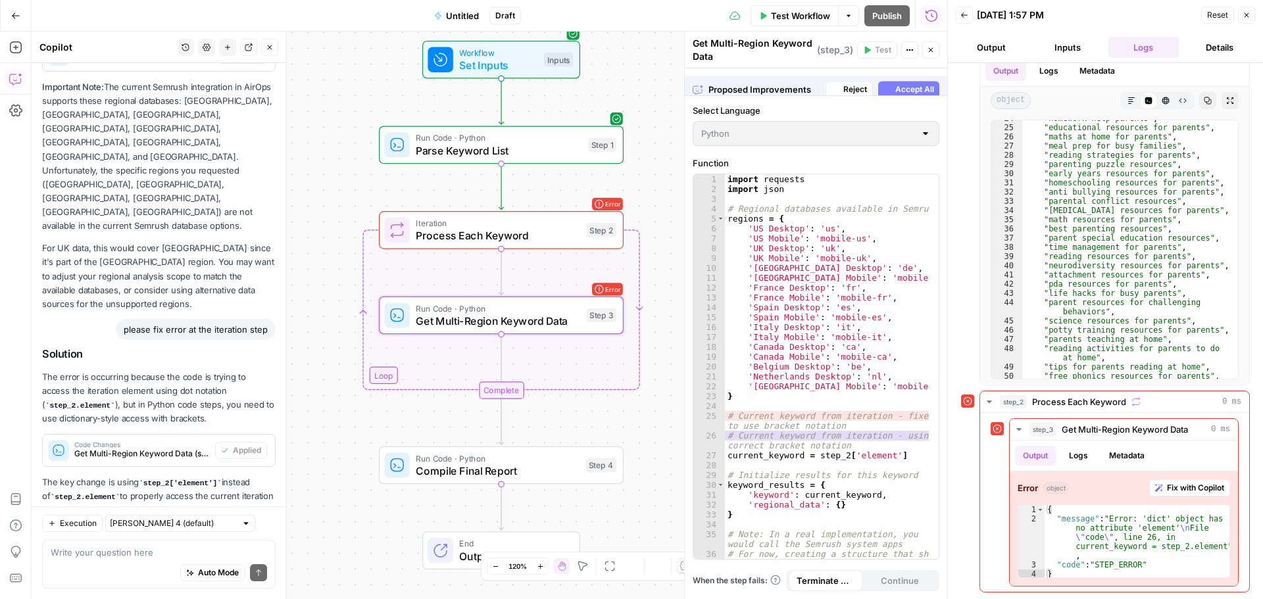
scroll to position [1232, 0]
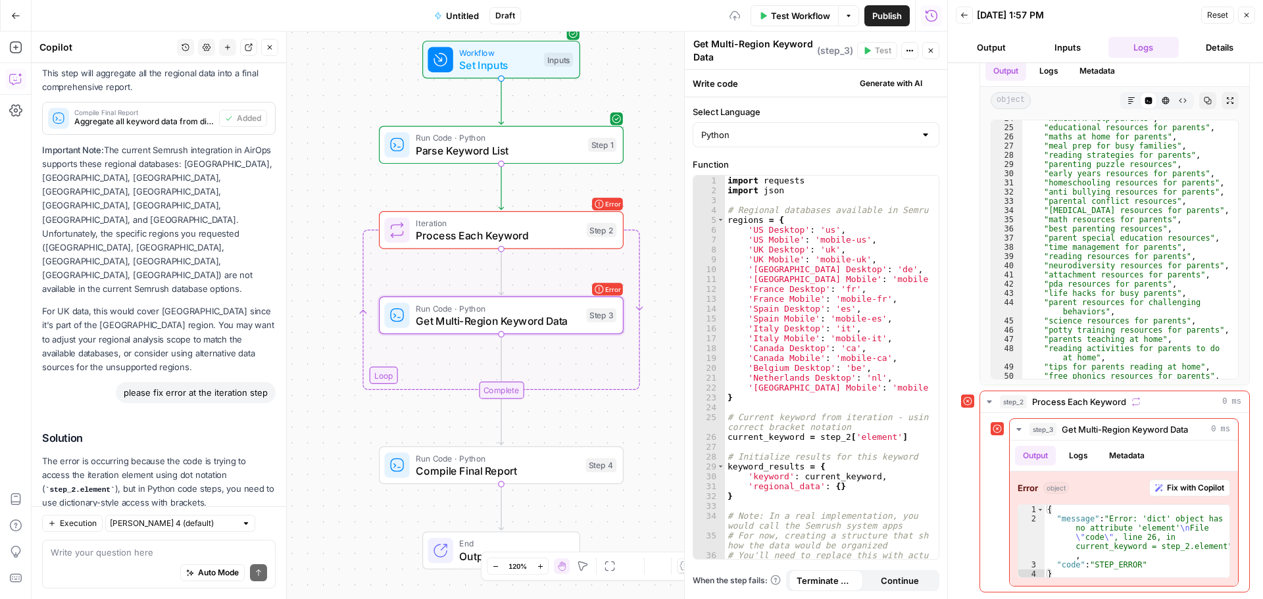
scroll to position [1296, 0]
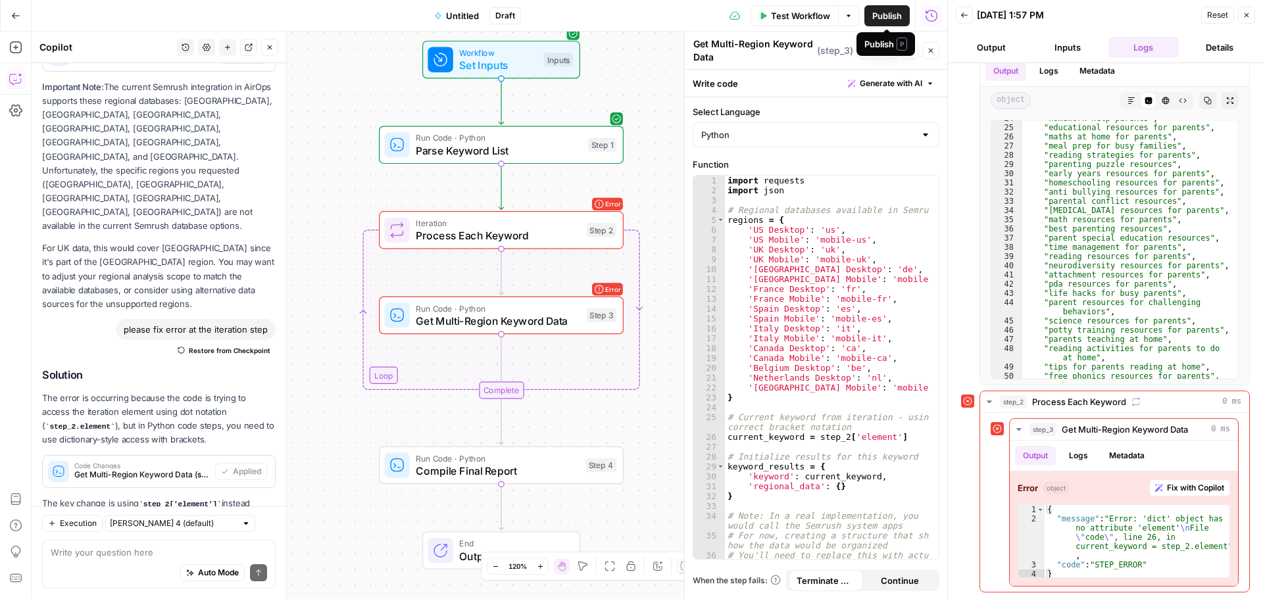
click at [865, 18] on button "Publish" at bounding box center [886, 15] width 45 height 21
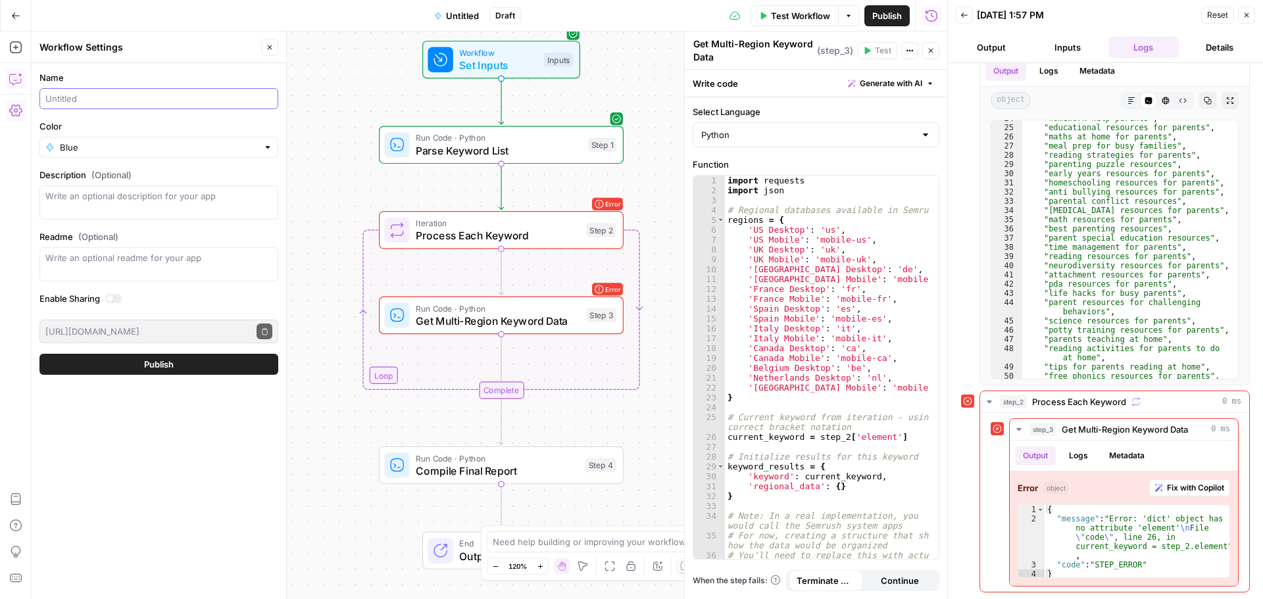
click at [87, 93] on input "Name" at bounding box center [158, 98] width 227 height 13
type input "Global keyword research"
click at [145, 364] on span "Publish" at bounding box center [159, 364] width 30 height 13
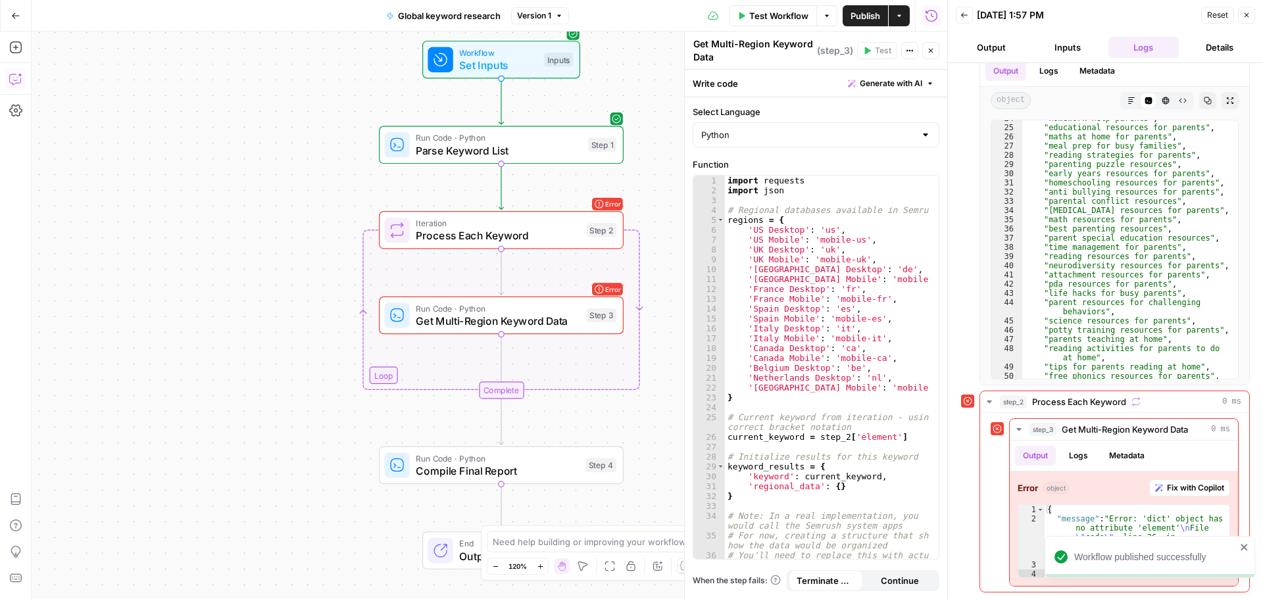
click at [869, 24] on button "Publish" at bounding box center [864, 15] width 45 height 21
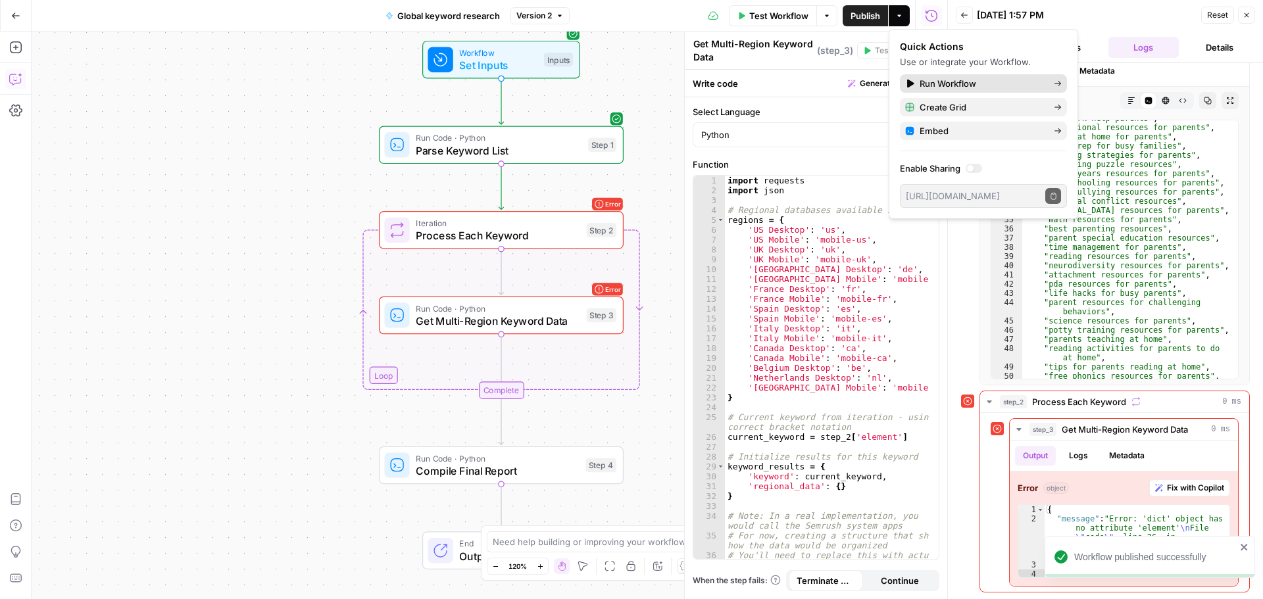
click at [937, 82] on span "Run Workflow" at bounding box center [981, 83] width 124 height 13
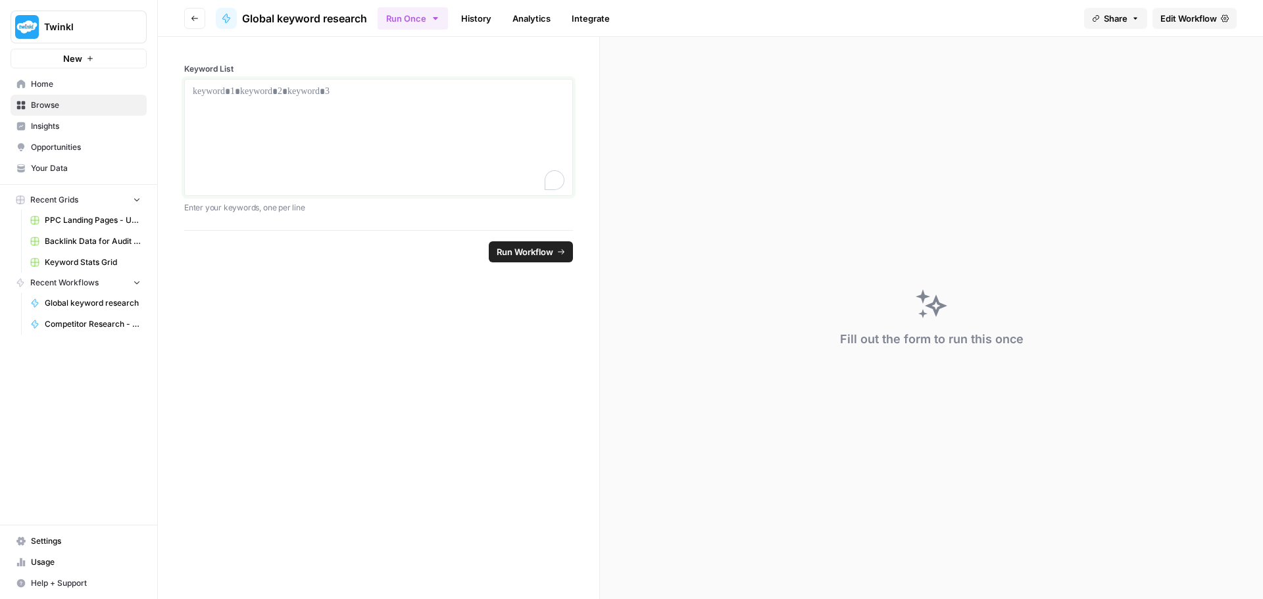
click at [331, 112] on div "To enrich screen reader interactions, please activate Accessibility in Grammarl…" at bounding box center [379, 137] width 372 height 105
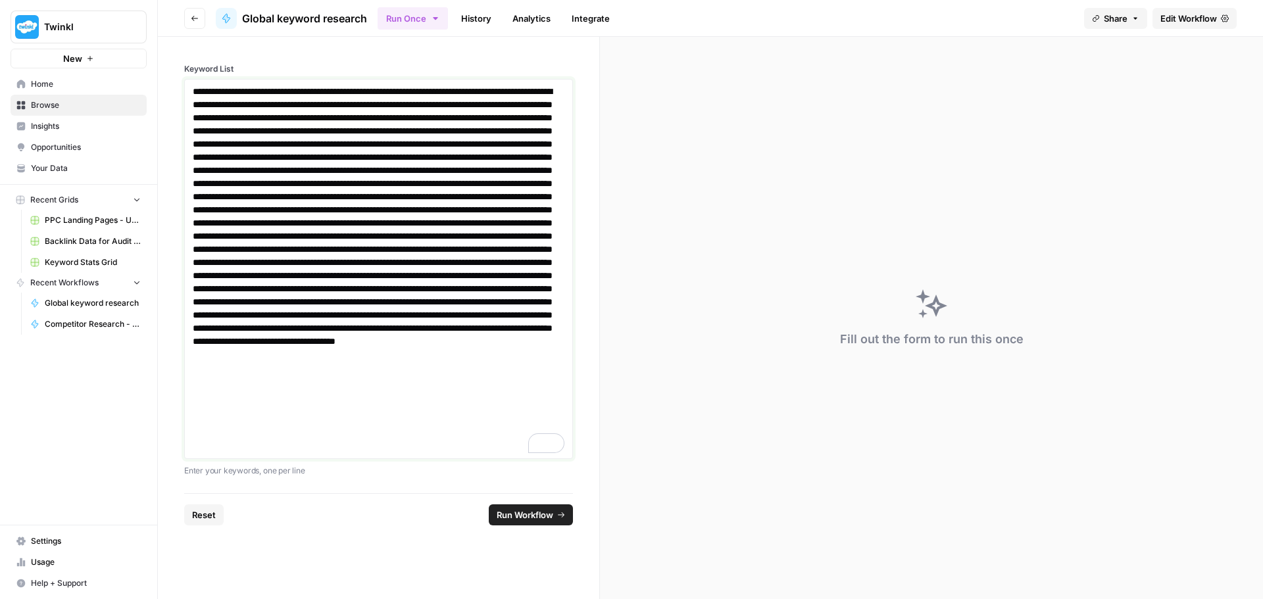
drag, startPoint x: 226, startPoint y: 447, endPoint x: 114, endPoint y: -44, distance: 503.1
click at [114, 0] on html "Twinkl New Home Browse Insights Opportunities Your Data Recent Grids PPC Landin…" at bounding box center [631, 299] width 1263 height 599
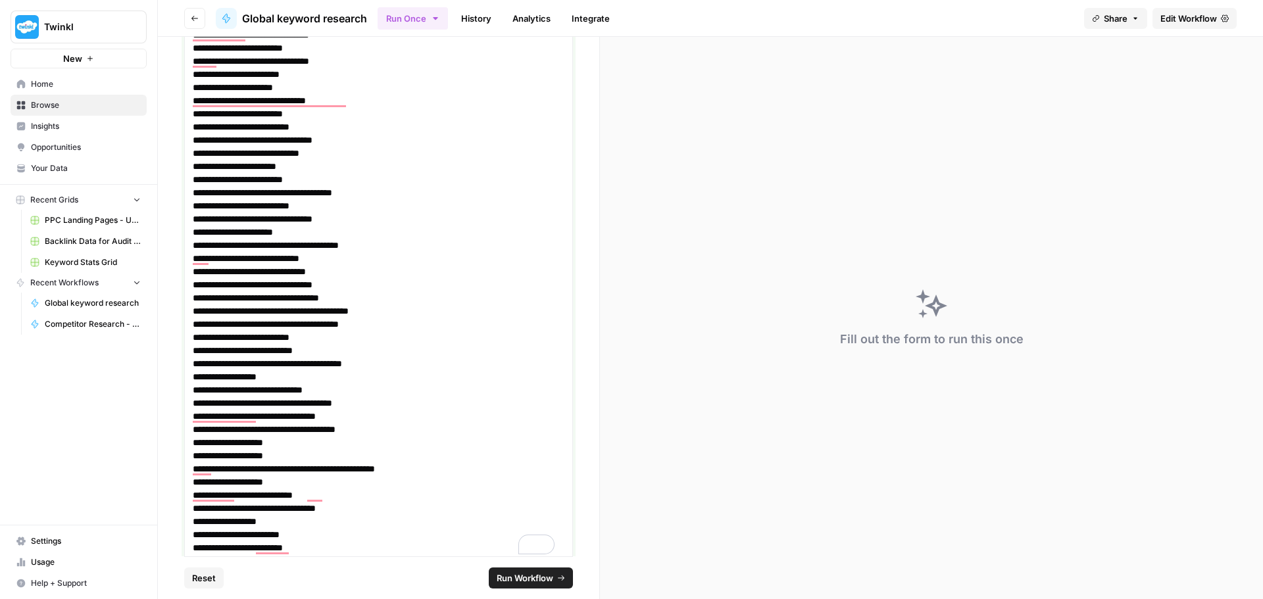
scroll to position [476, 0]
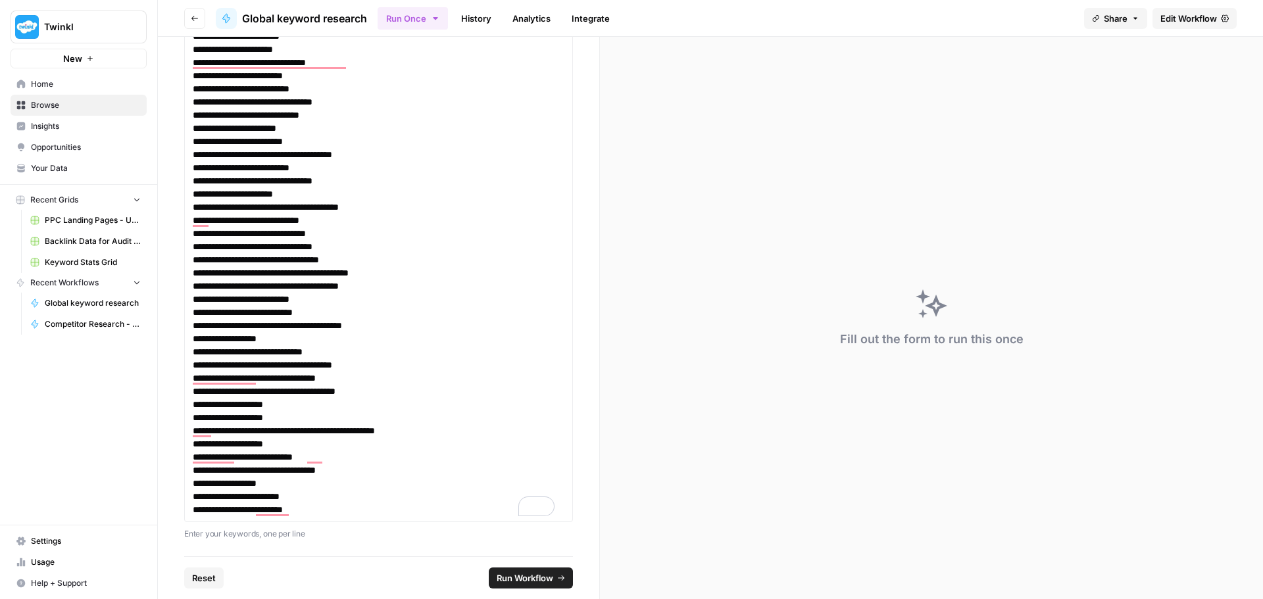
click at [527, 572] on span "Run Workflow" at bounding box center [525, 578] width 57 height 13
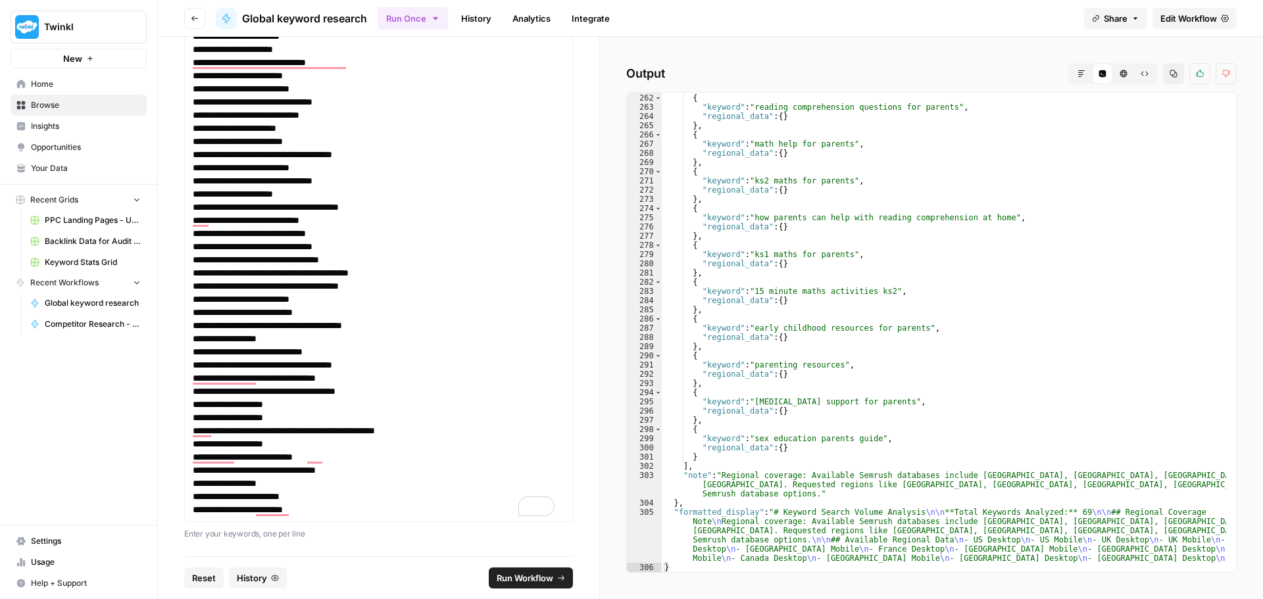
scroll to position [2403, 0]
click at [523, 568] on button "Run Workflow" at bounding box center [531, 578] width 84 height 21
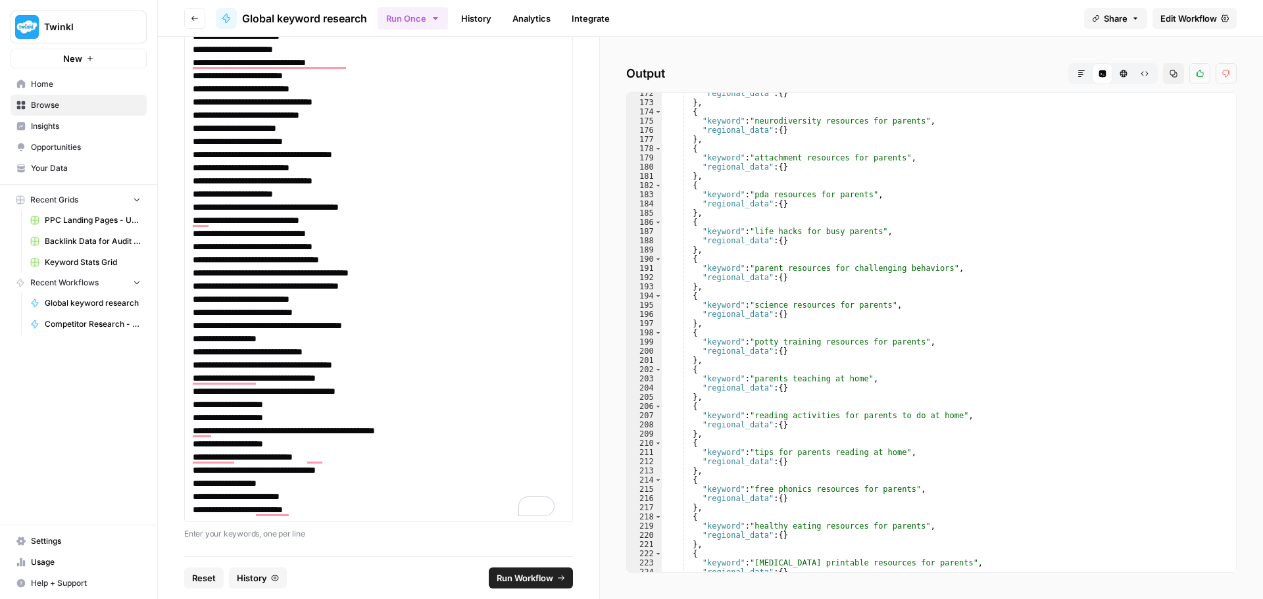
scroll to position [1578, 0]
drag, startPoint x: 1144, startPoint y: 76, endPoint x: 1169, endPoint y: 115, distance: 46.2
click at [1169, 115] on div "Output Markdown Code Editor HTML Viewer Raw Output Copy Thumbs up Thumbs down 1…" at bounding box center [931, 318] width 663 height 562
click at [1124, 79] on button "HTML Viewer" at bounding box center [1123, 73] width 21 height 21
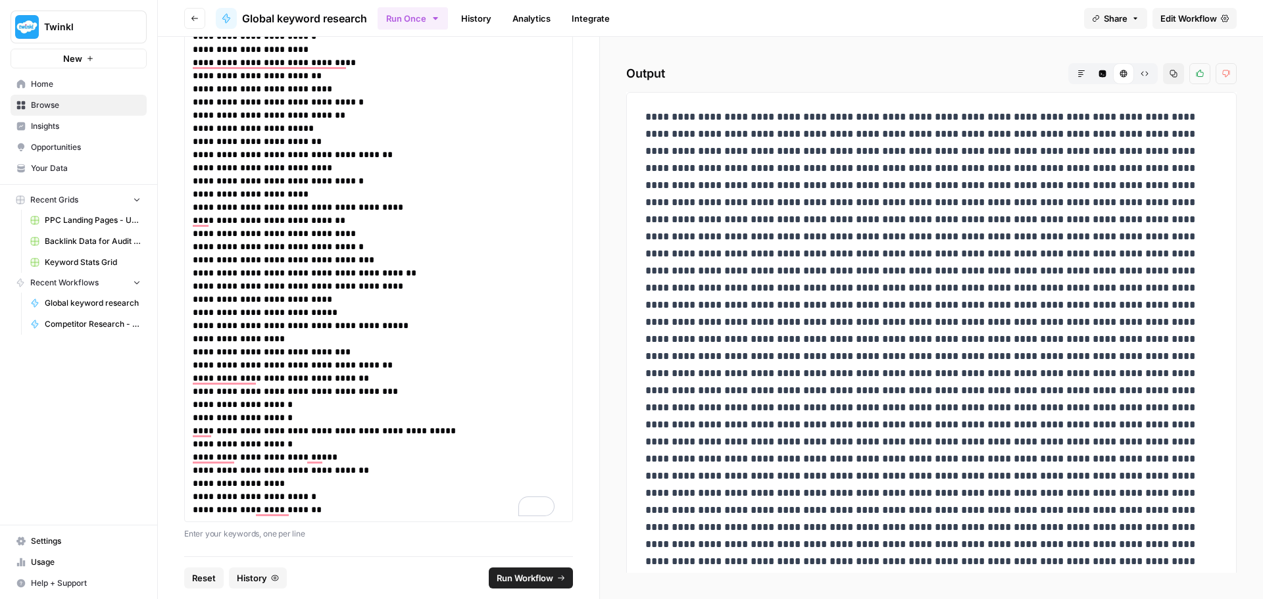
click at [1124, 79] on div "HTML Viewer" at bounding box center [1123, 73] width 21 height 21
click at [1100, 69] on button "Code Editor" at bounding box center [1102, 73] width 21 height 21
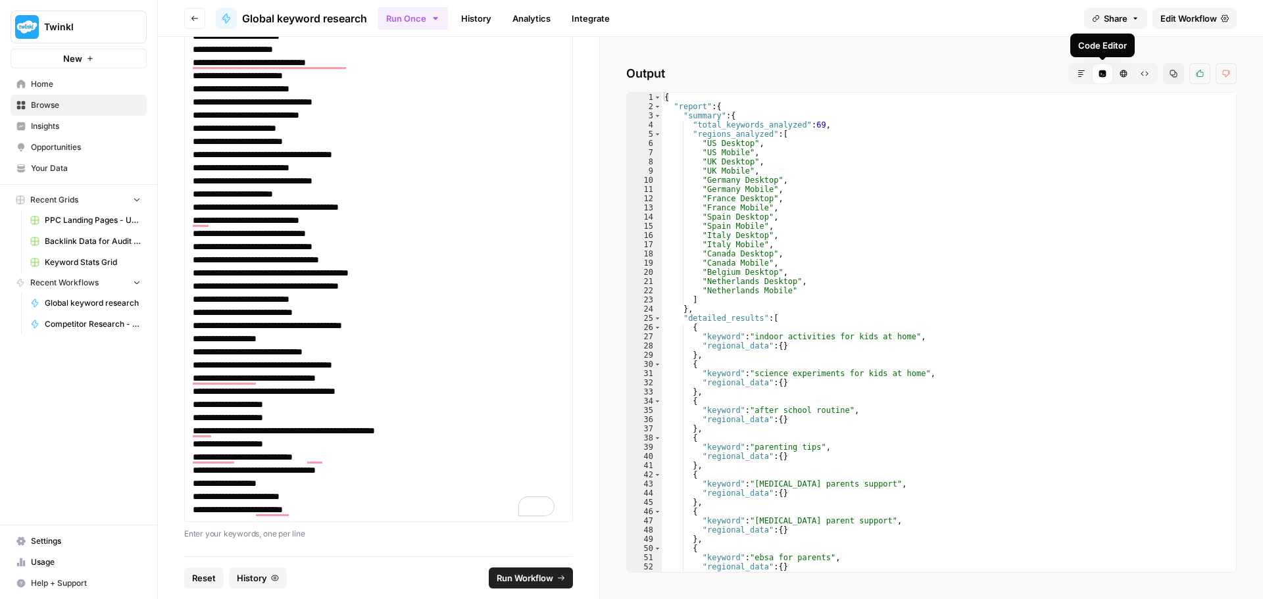
click at [1078, 67] on button "Markdown" at bounding box center [1081, 73] width 21 height 21
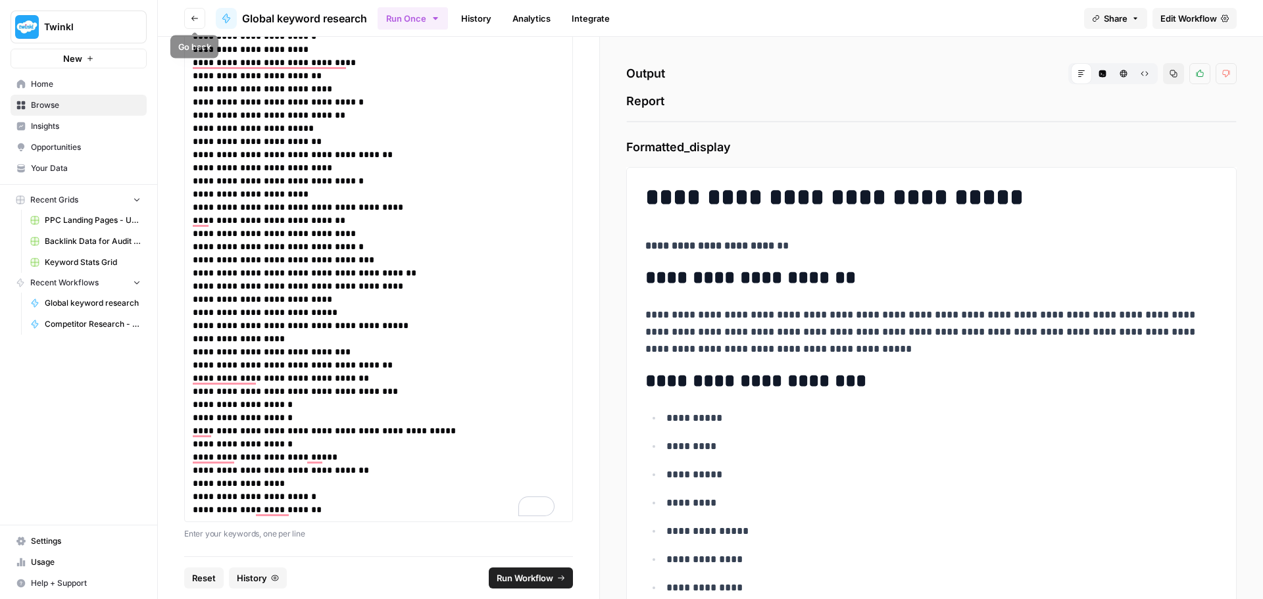
click at [197, 18] on icon "button" at bounding box center [195, 18] width 8 height 8
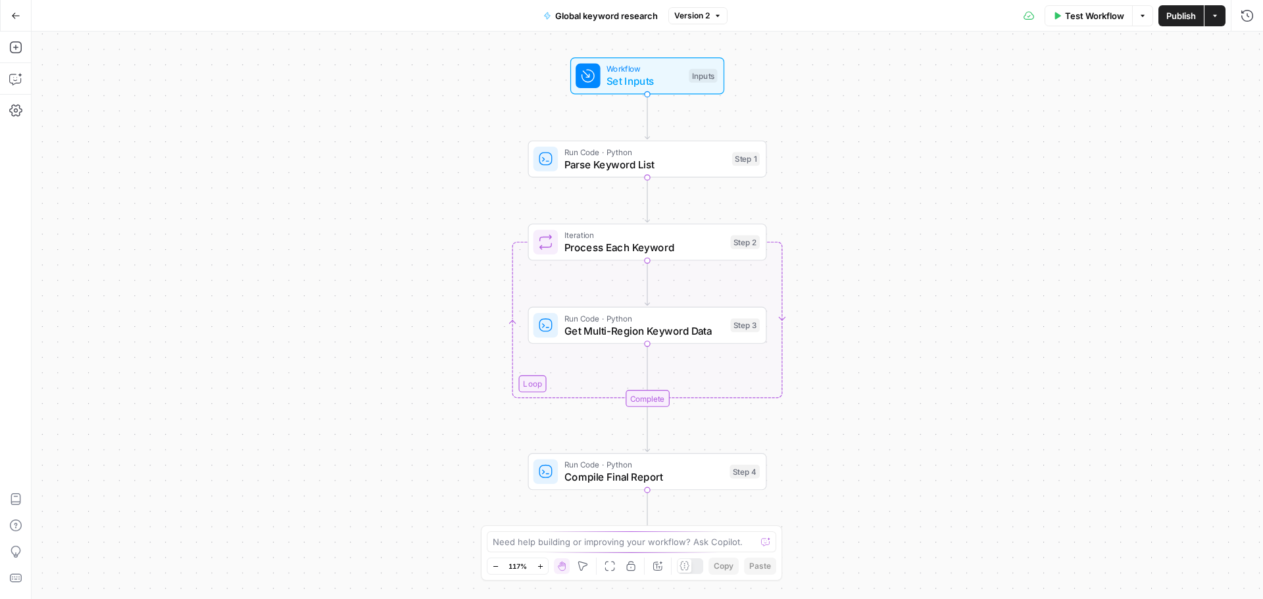
click at [1059, 16] on icon "button" at bounding box center [1058, 15] width 6 height 7
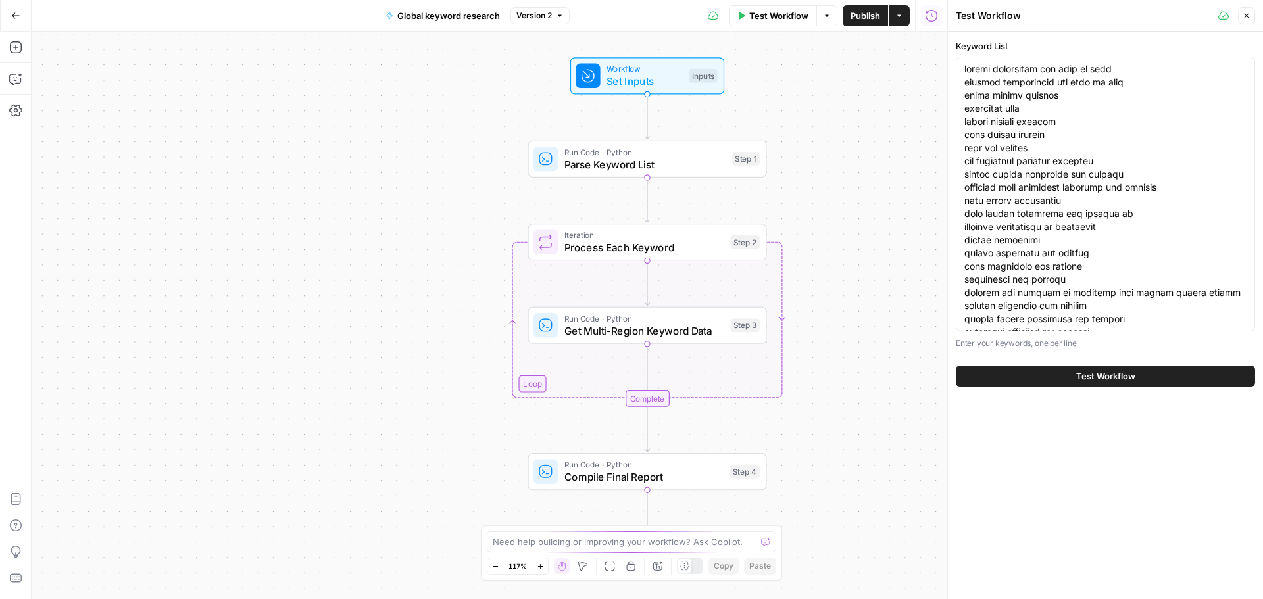
scroll to position [66, 0]
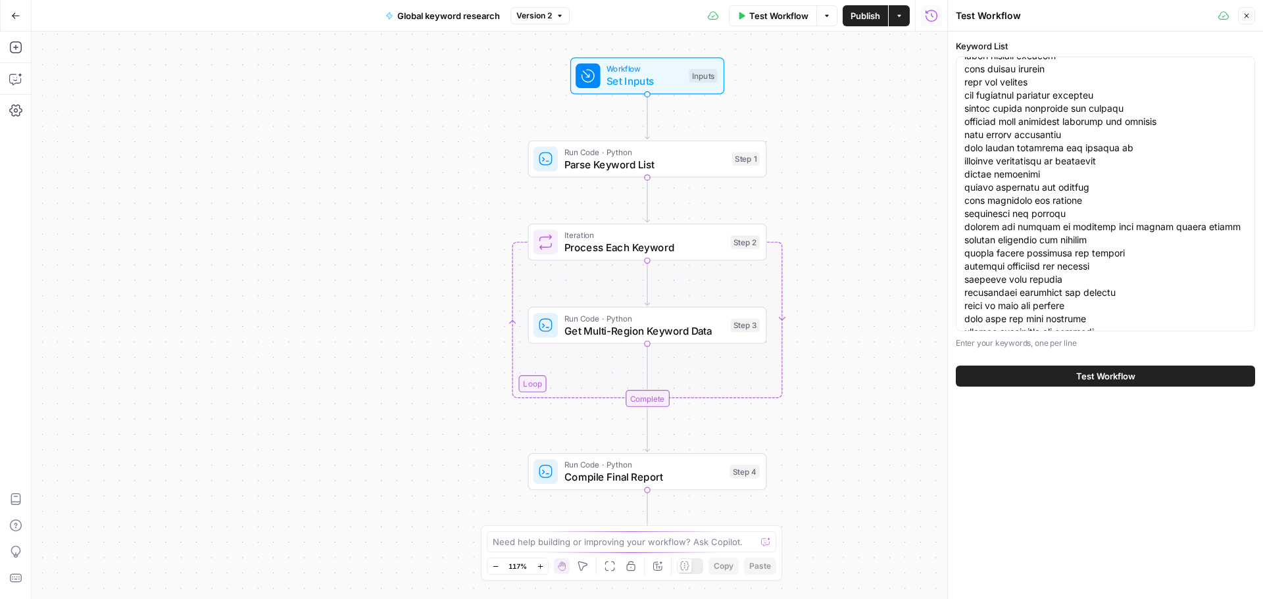
click at [1000, 376] on button "Test Workflow" at bounding box center [1105, 376] width 299 height 21
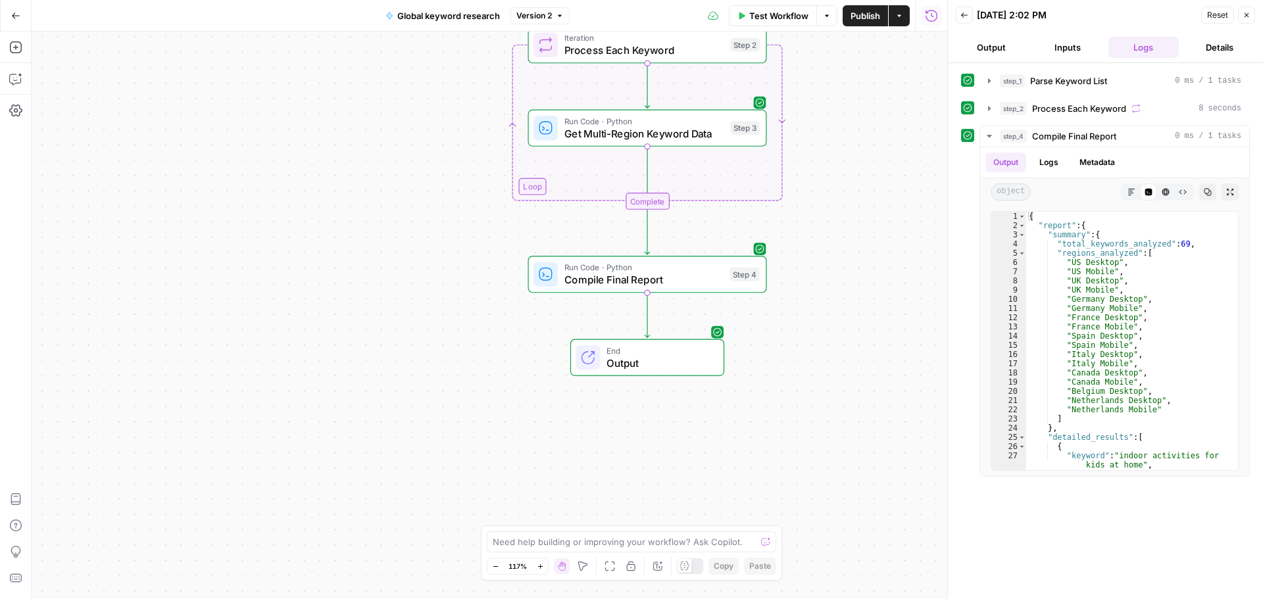
click at [687, 354] on span "End" at bounding box center [658, 351] width 105 height 12
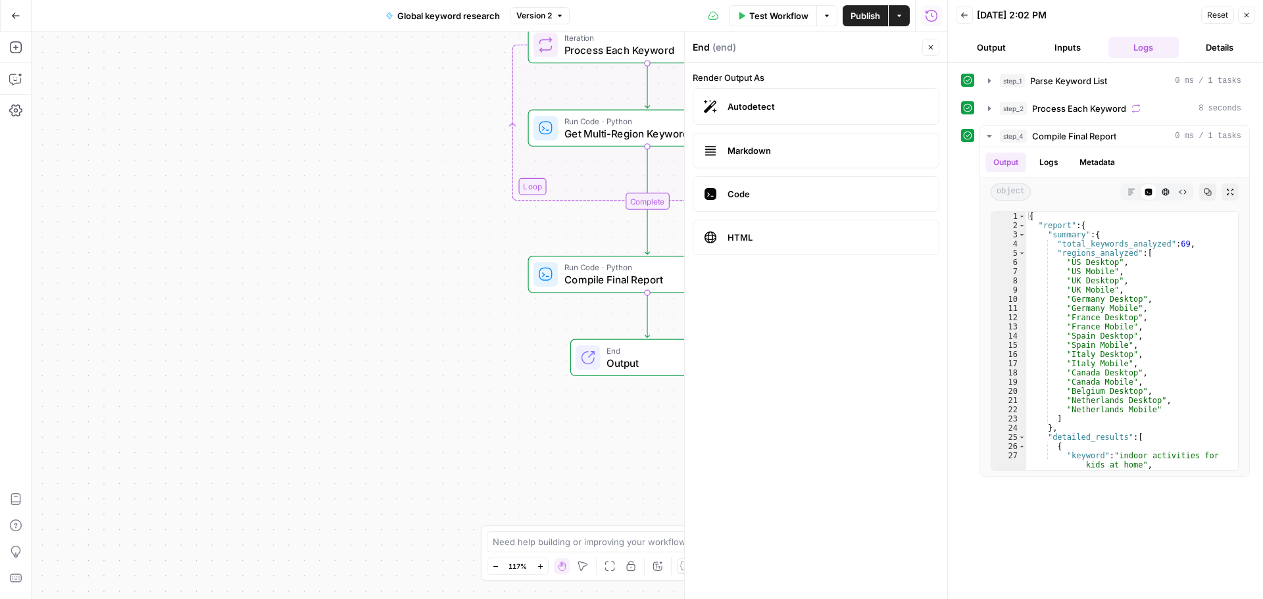
click at [771, 157] on span "Markdown" at bounding box center [827, 150] width 201 height 13
click at [783, 205] on label "Code" at bounding box center [816, 194] width 247 height 36
click at [773, 243] on span "HTML" at bounding box center [827, 237] width 201 height 13
click at [673, 440] on div "Workflow Set Inputs Inputs Run Code · Python Parse Keyword List Step 1 Loop Ite…" at bounding box center [489, 316] width 915 height 568
click at [1244, 22] on button "Close" at bounding box center [1246, 15] width 17 height 17
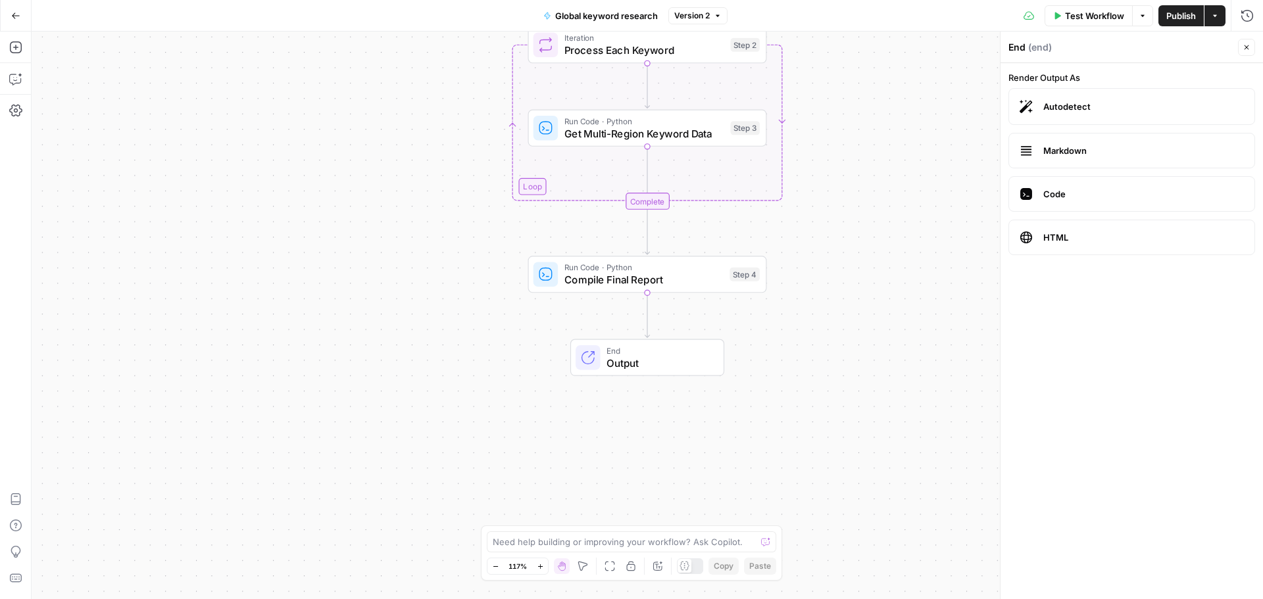
click at [614, 356] on span "Output" at bounding box center [658, 362] width 105 height 15
click at [590, 368] on div at bounding box center [587, 357] width 24 height 24
click at [1084, 243] on span "HTML" at bounding box center [1143, 237] width 201 height 13
click at [1083, 243] on span "HTML" at bounding box center [1143, 237] width 201 height 13
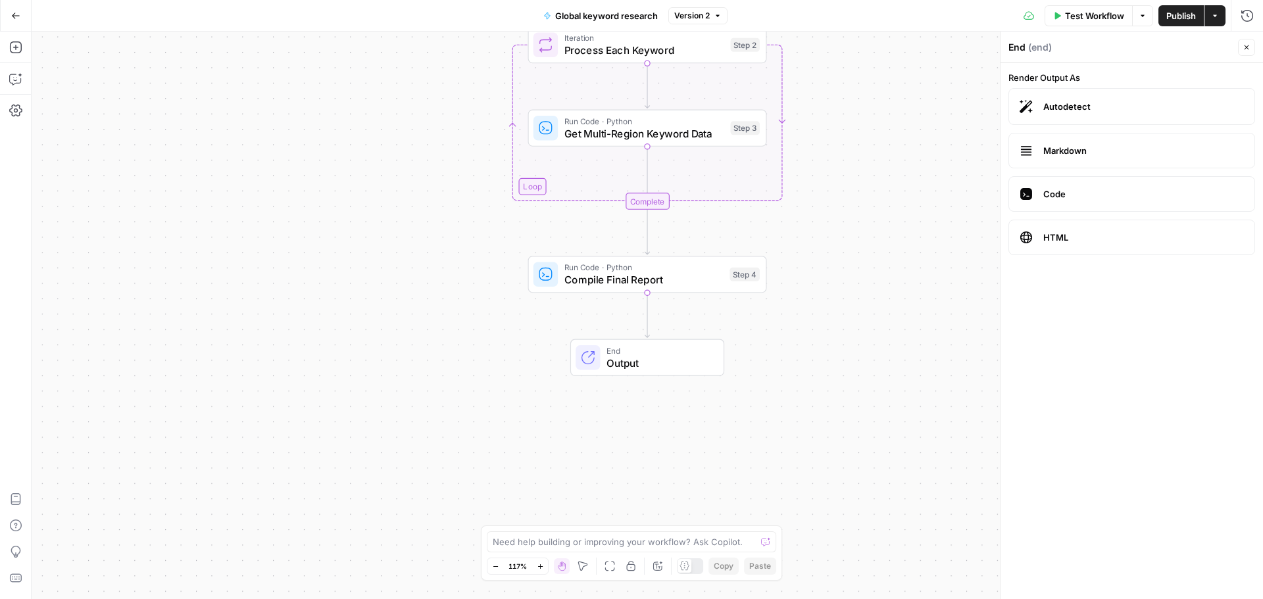
click at [658, 363] on span "Output" at bounding box center [658, 362] width 105 height 15
drag, startPoint x: 608, startPoint y: 367, endPoint x: 588, endPoint y: 360, distance: 20.8
click at [608, 364] on span "Output" at bounding box center [658, 362] width 105 height 15
drag, startPoint x: 588, startPoint y: 360, endPoint x: 587, endPoint y: 353, distance: 7.9
click at [587, 354] on icon at bounding box center [588, 355] width 12 height 12
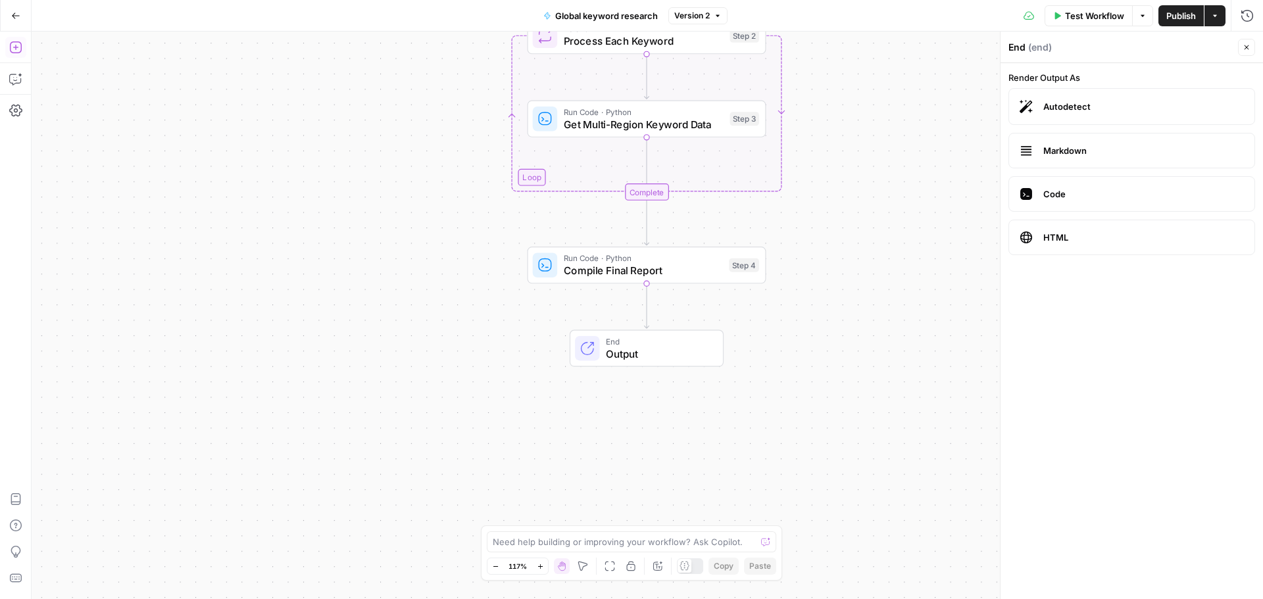
click at [9, 50] on icon "button" at bounding box center [15, 47] width 13 height 13
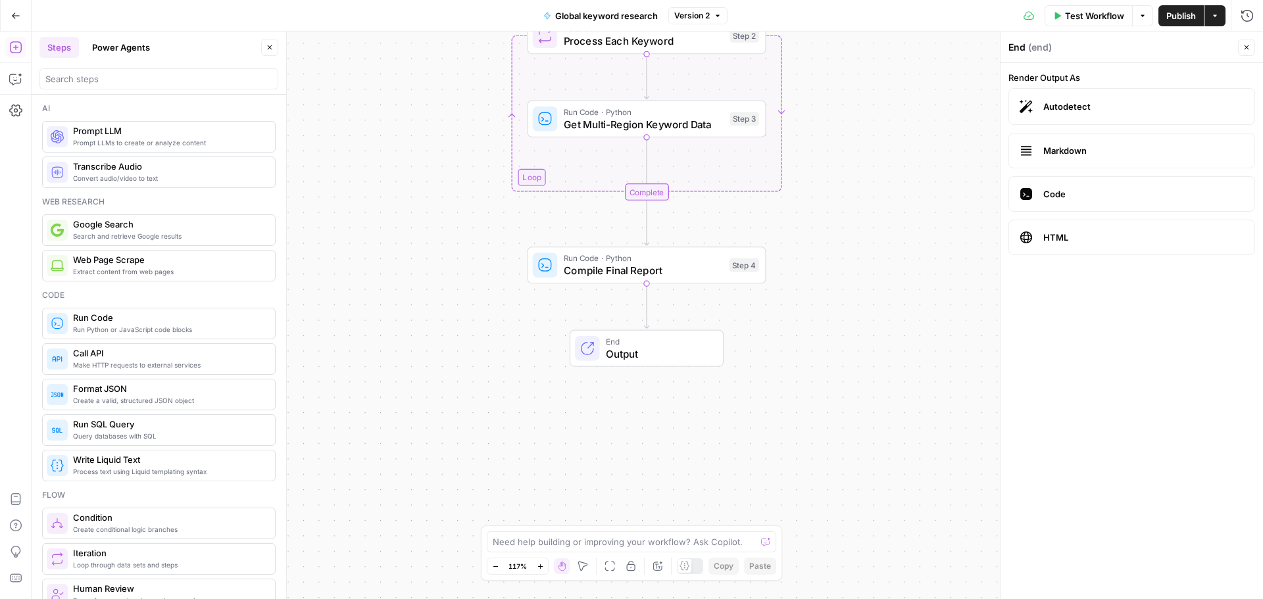
click at [602, 351] on div "End Output" at bounding box center [645, 348] width 141 height 26
click at [572, 353] on div "End Output" at bounding box center [647, 348] width 154 height 37
click at [629, 263] on span "Compile Final Report" at bounding box center [643, 270] width 159 height 15
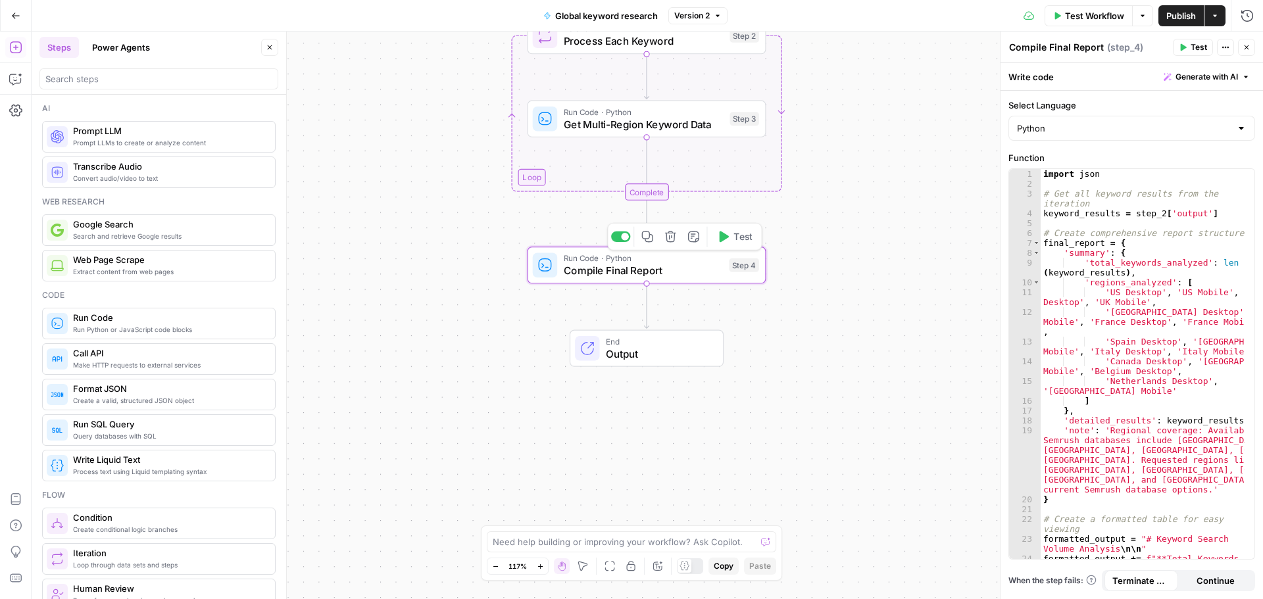
type textarea "Compile Final Report"
click at [660, 334] on div "End Output" at bounding box center [647, 348] width 154 height 37
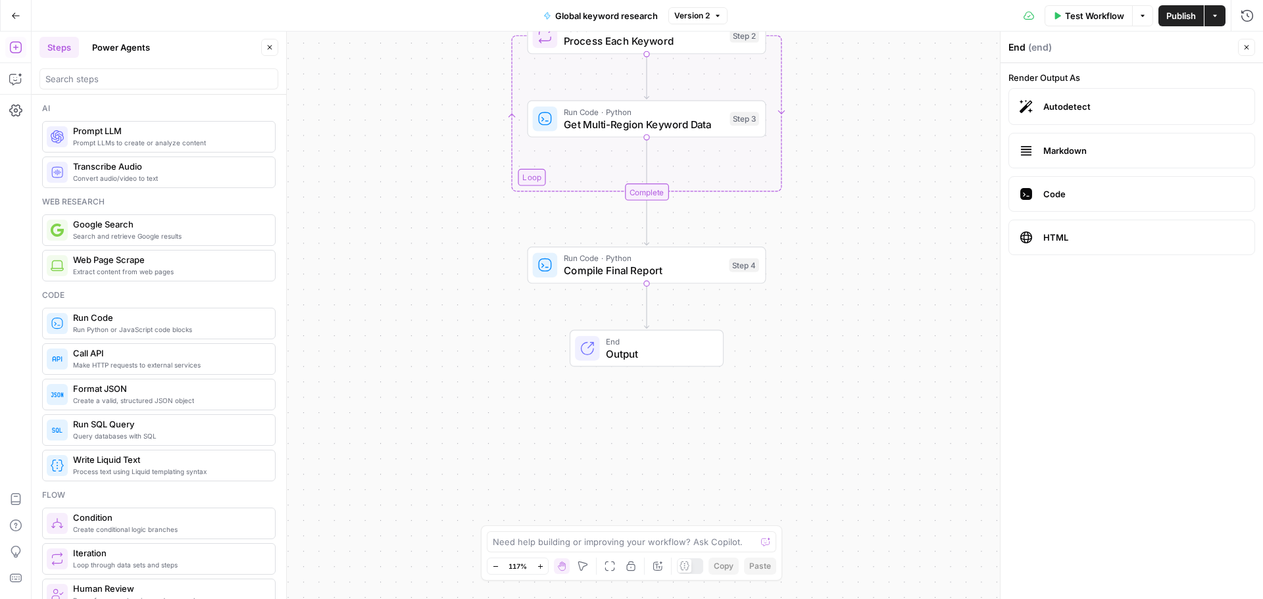
click at [1107, 105] on span "Autodetect" at bounding box center [1143, 106] width 201 height 13
click at [1090, 143] on label "Markdown" at bounding box center [1131, 151] width 247 height 36
click at [598, 343] on div at bounding box center [587, 348] width 24 height 24
click at [689, 547] on textarea at bounding box center [624, 541] width 263 height 13
type textarea "export the output results as csv file"
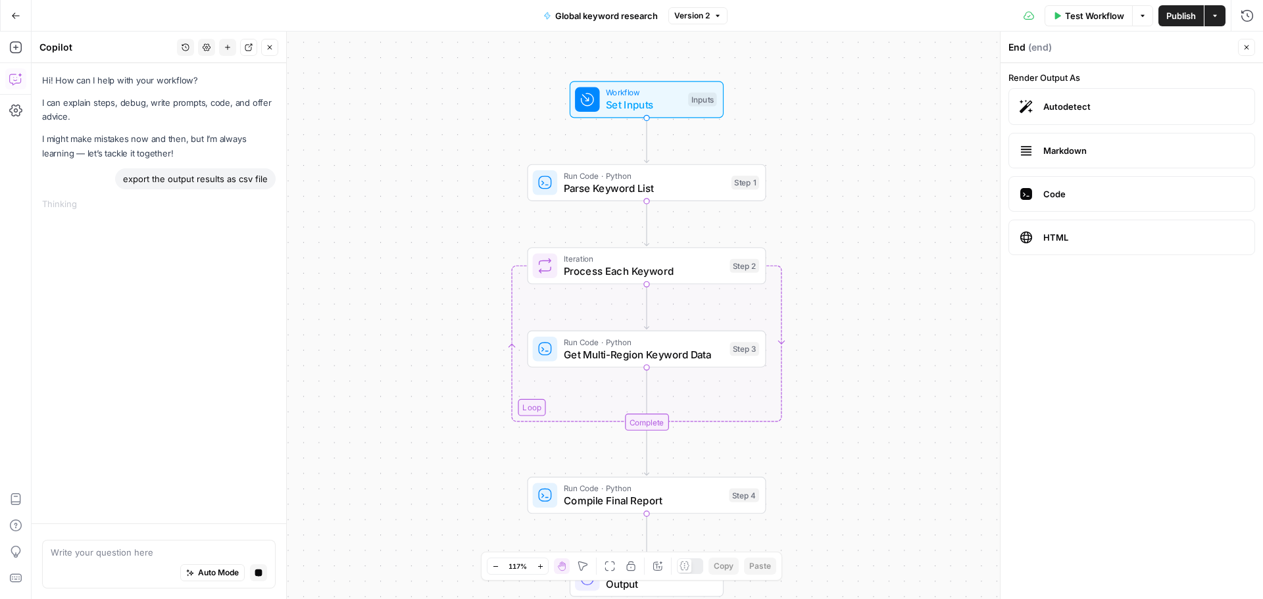
click at [706, 12] on span "Version 2" at bounding box center [692, 16] width 36 height 12
click at [399, 124] on div "Workflow Set Inputs Inputs Run Code · Python Parse Keyword List Step 1 Loop Ite…" at bounding box center [647, 316] width 1231 height 568
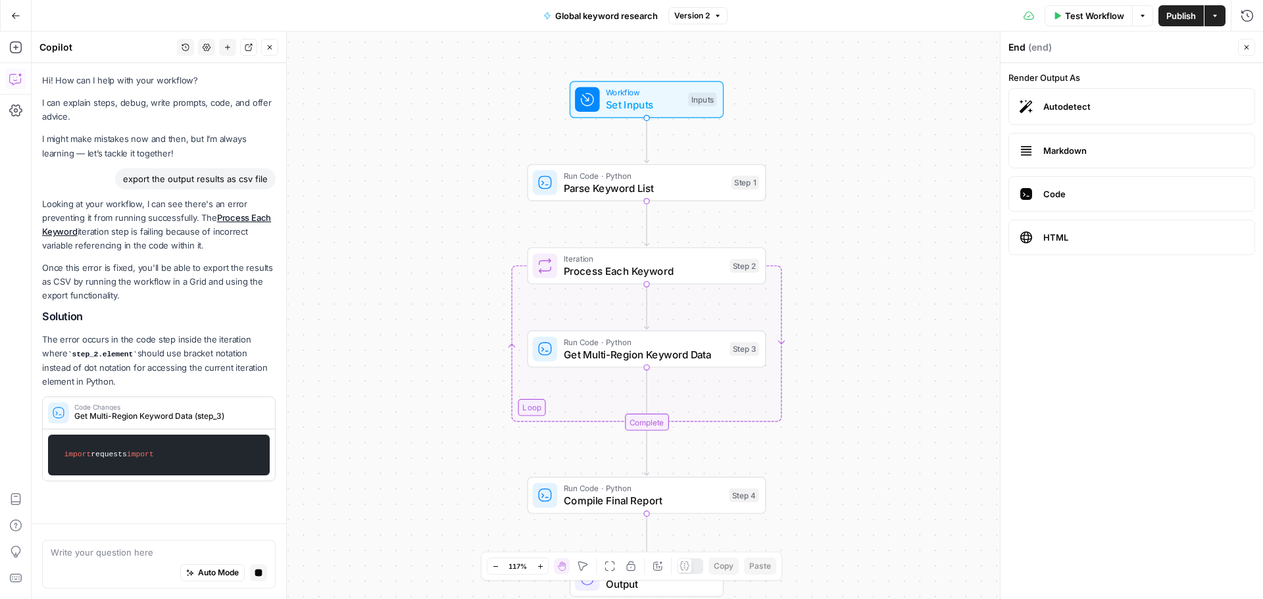
scroll to position [20, 0]
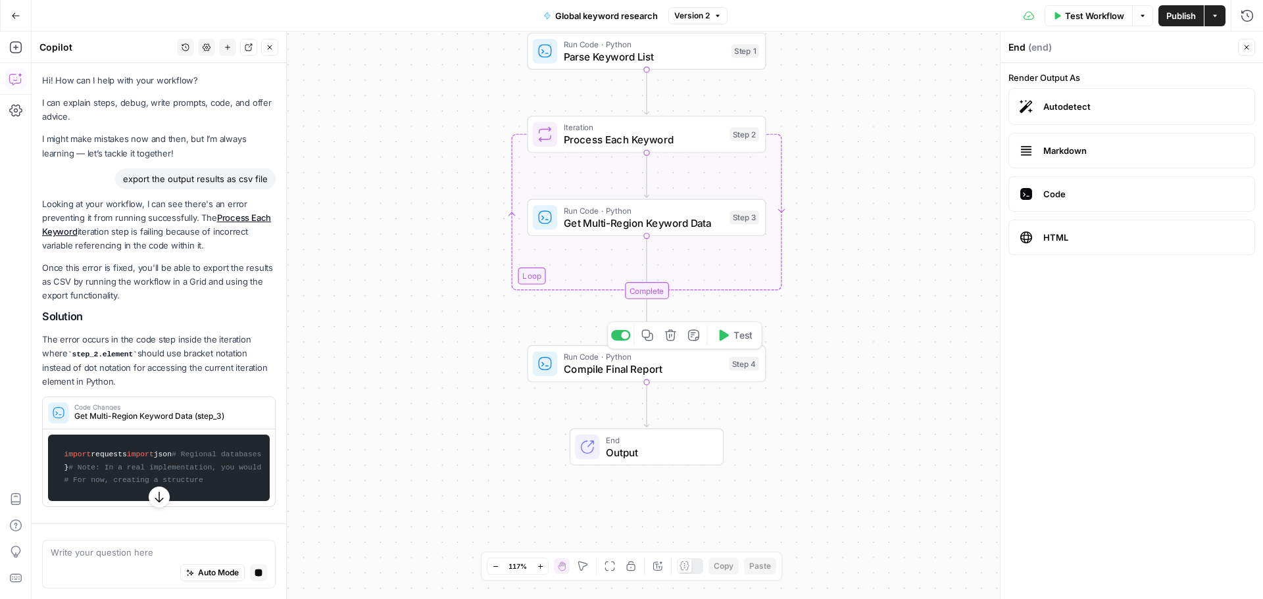
click at [616, 369] on span "Compile Final Report" at bounding box center [643, 369] width 159 height 15
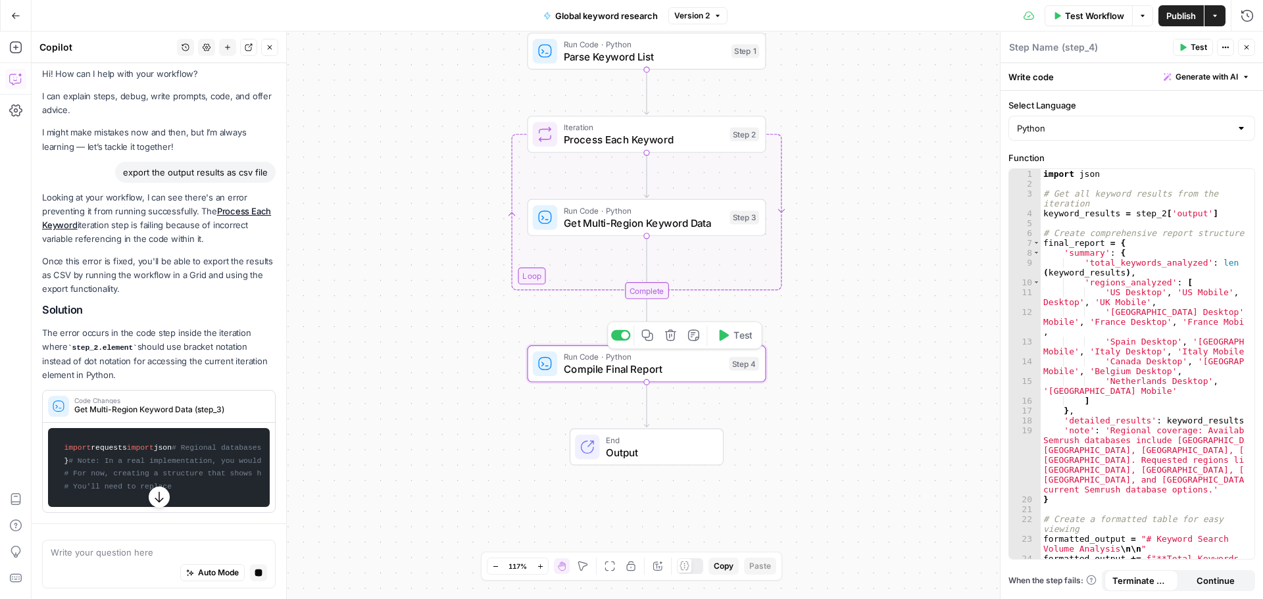
type textarea "Compile Final Report"
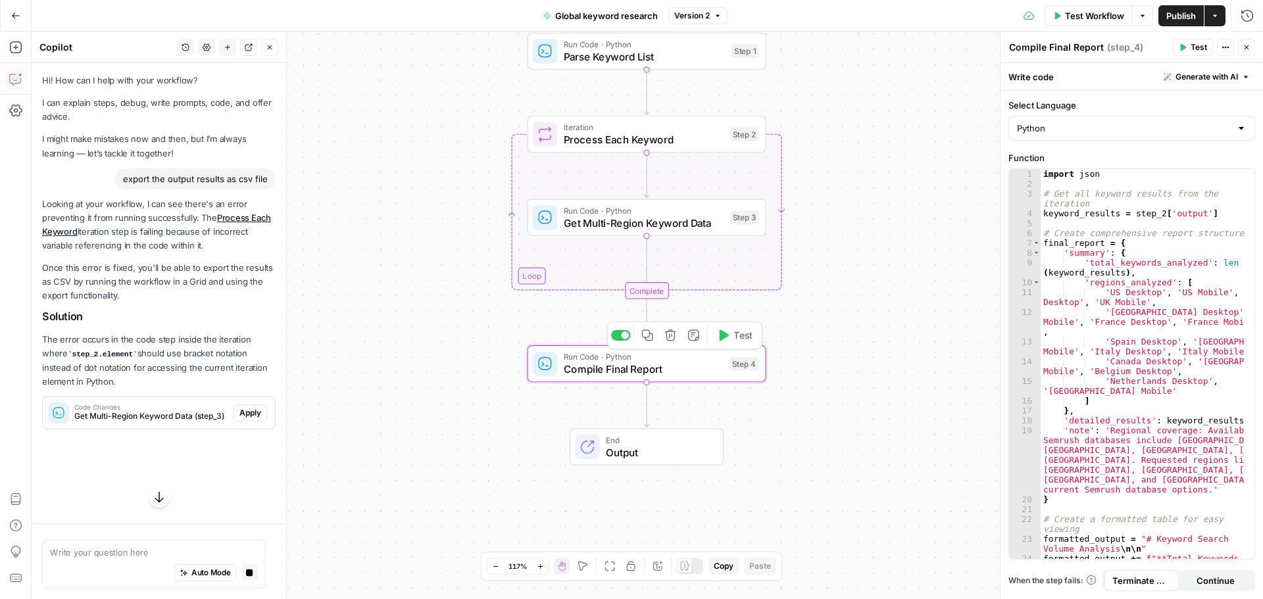
scroll to position [7, 0]
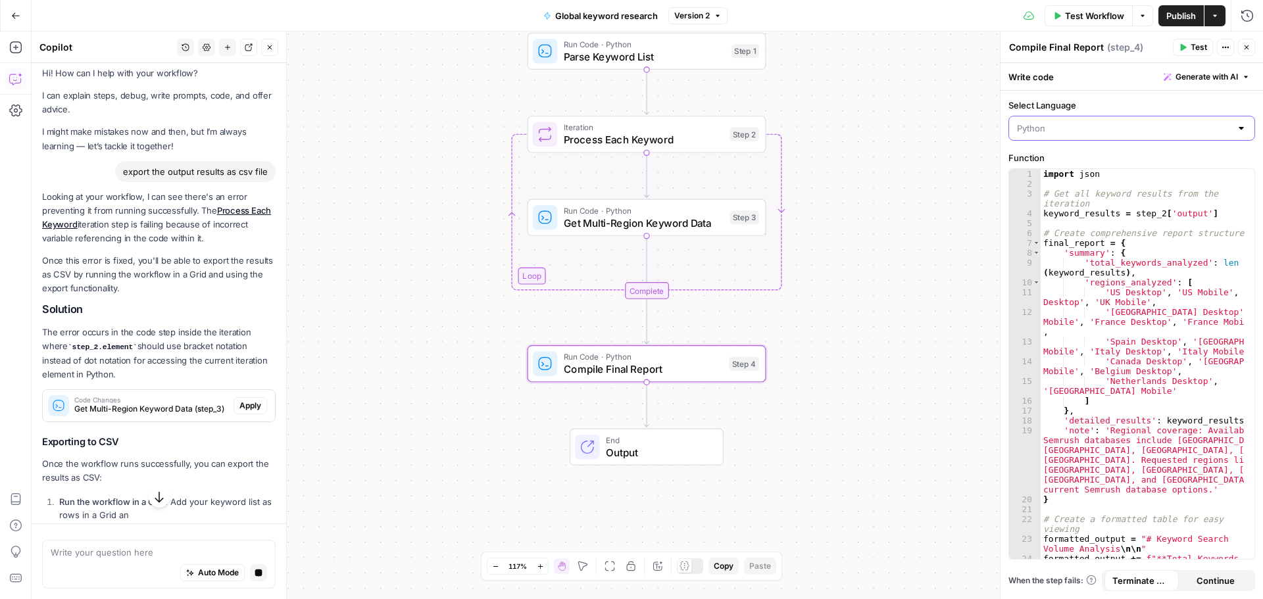
click at [1216, 130] on input "Select Language" at bounding box center [1124, 128] width 214 height 13
type input "Python"
click at [961, 417] on div "Workflow Set Inputs Inputs Run Code · Python Parse Keyword List Step 1 Loop Ite…" at bounding box center [647, 316] width 1231 height 568
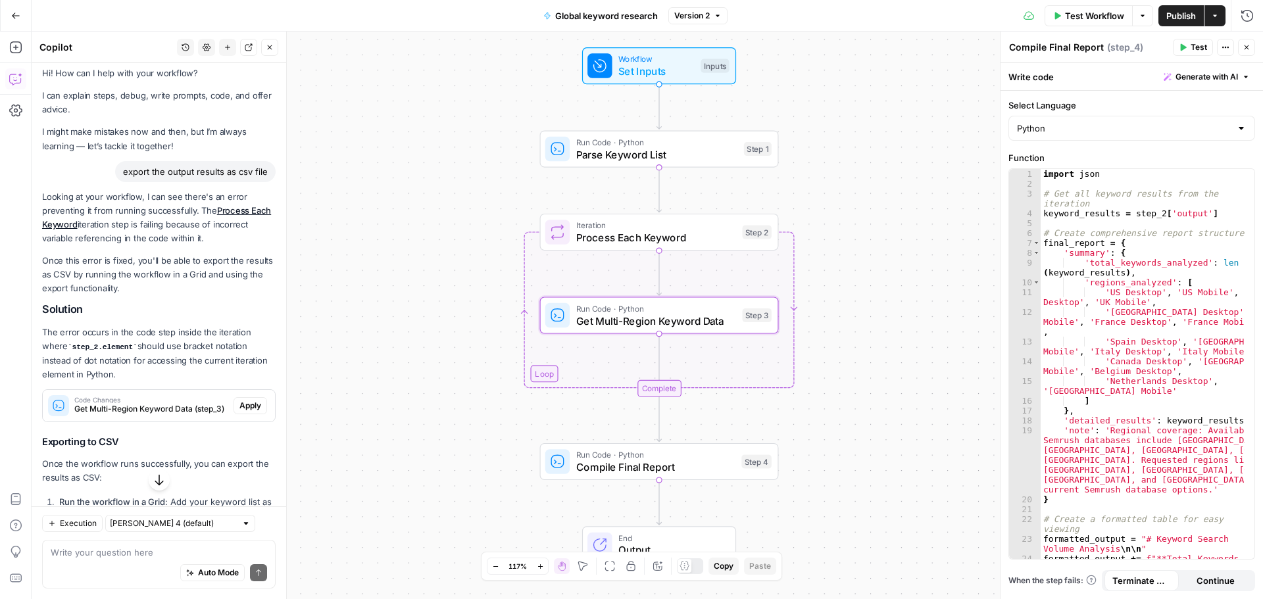
click at [239, 412] on button "Apply" at bounding box center [250, 405] width 34 height 17
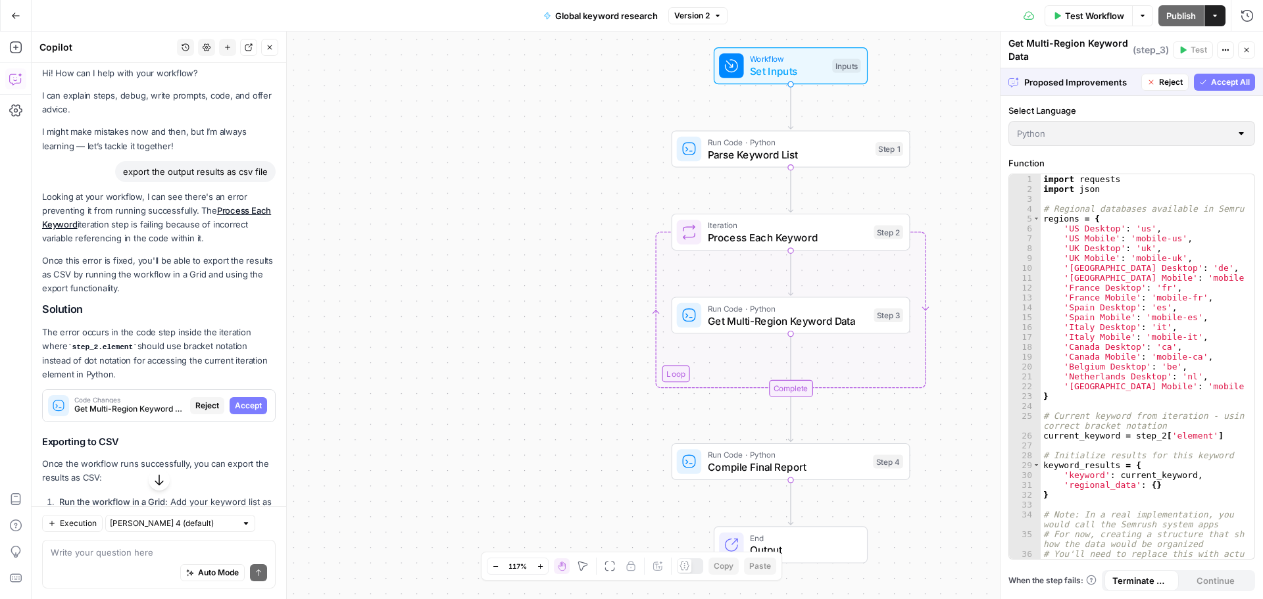
scroll to position [208, 0]
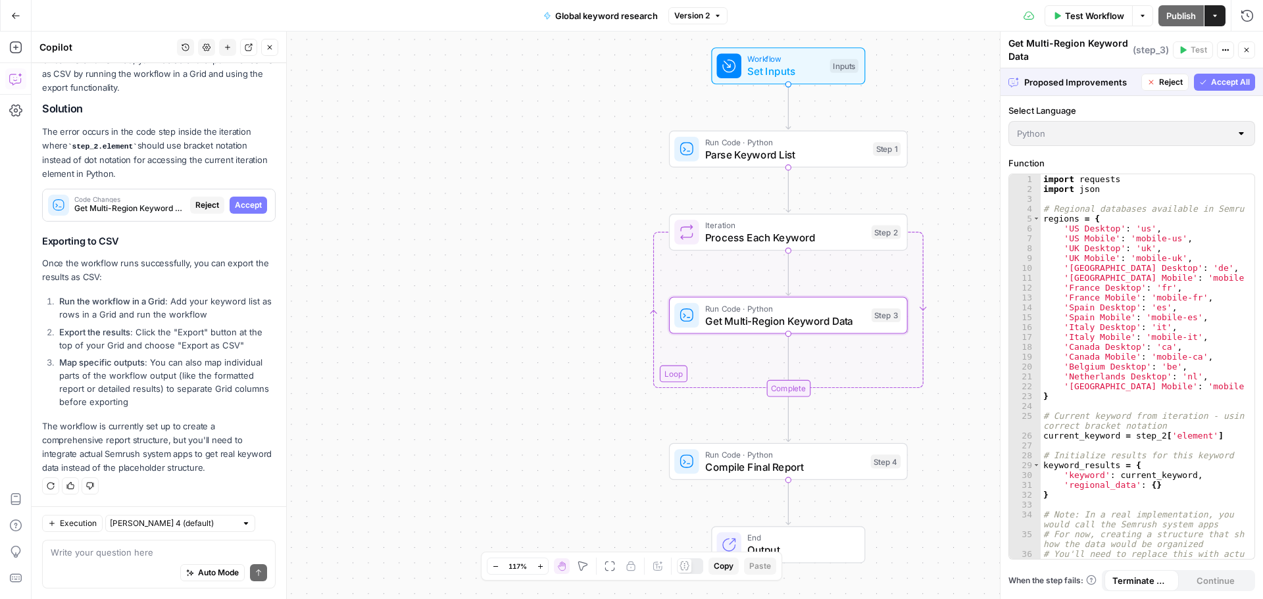
click at [239, 192] on div "Code Changes Get Multi-Region Keyword Data (step_3) Reject Accept" at bounding box center [159, 205] width 232 height 32
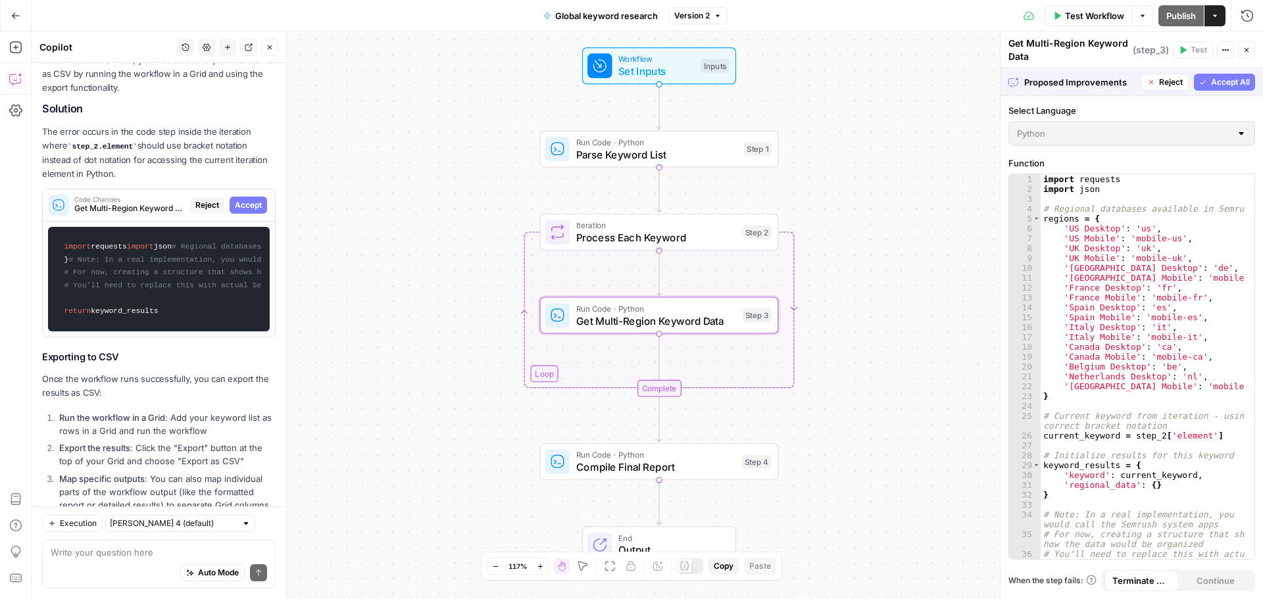
drag, startPoint x: 245, startPoint y: 199, endPoint x: 245, endPoint y: 207, distance: 7.3
click at [245, 200] on span "Accept" at bounding box center [248, 205] width 27 height 12
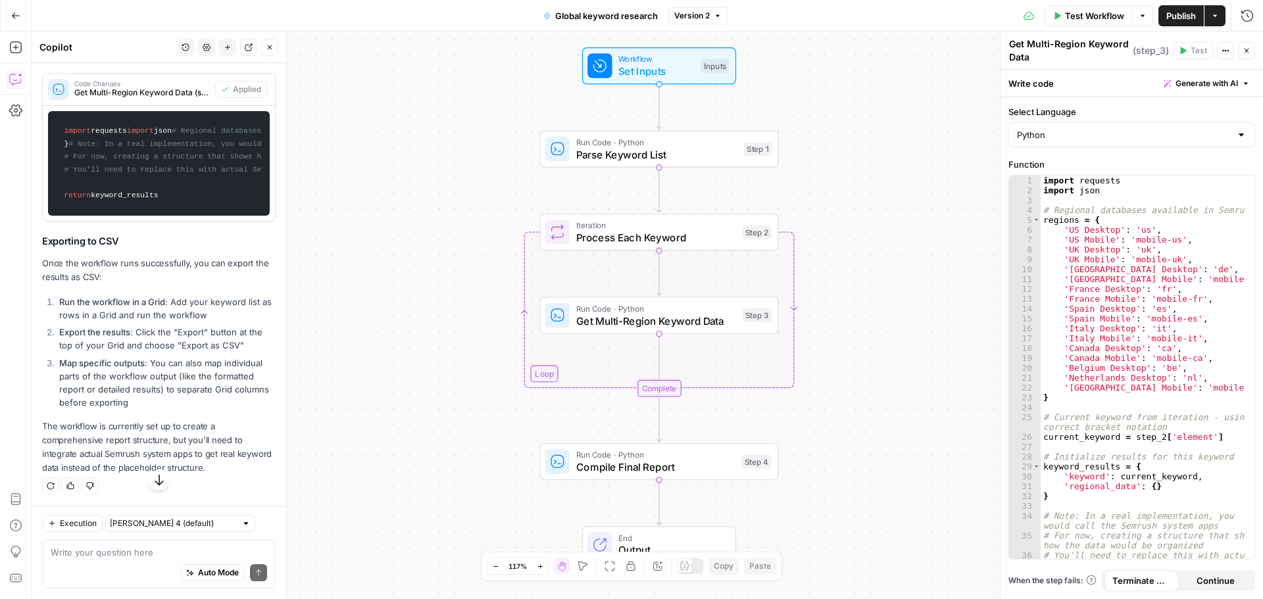
scroll to position [744, 0]
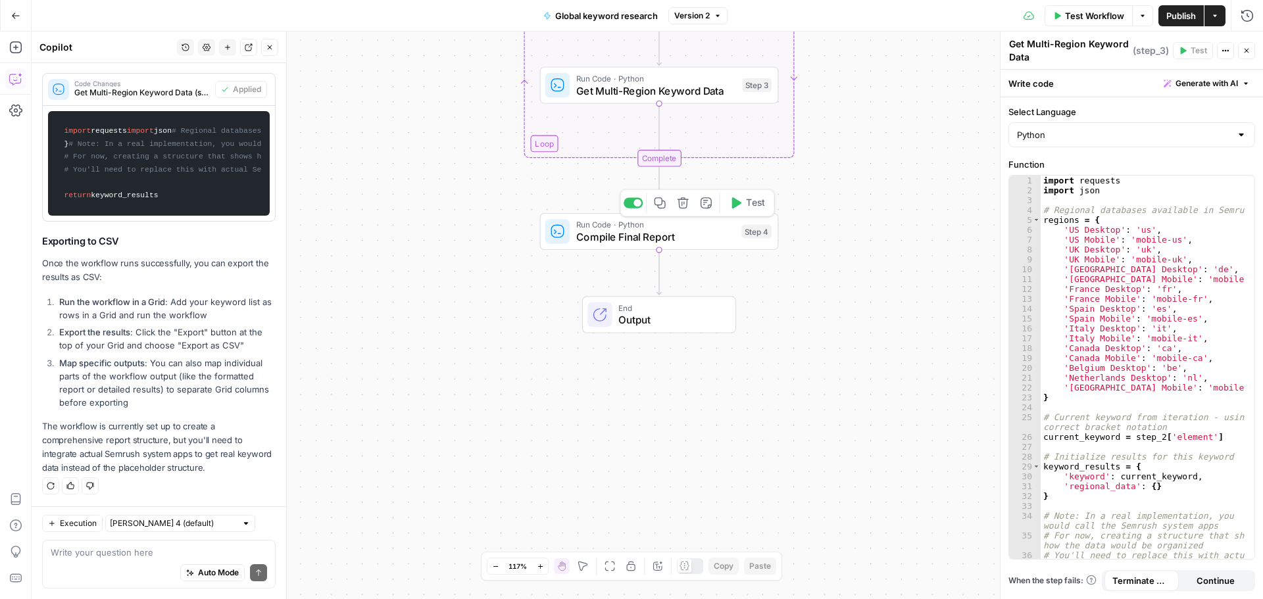
click at [706, 241] on span "Compile Final Report" at bounding box center [655, 236] width 159 height 15
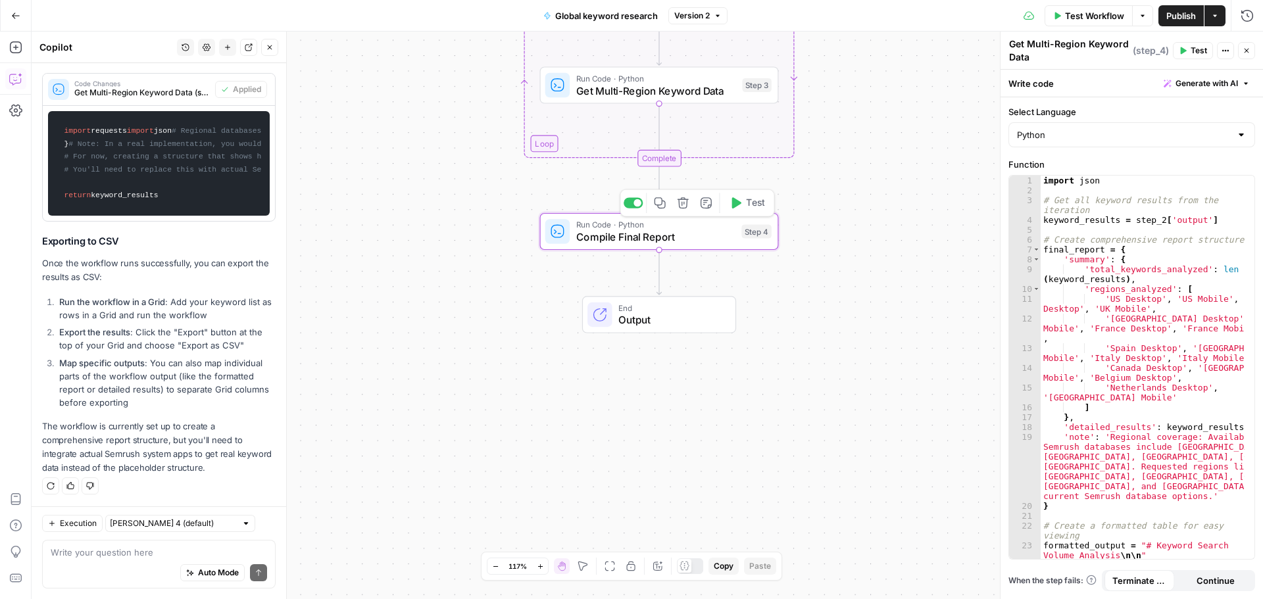
type textarea "Compile Final Report"
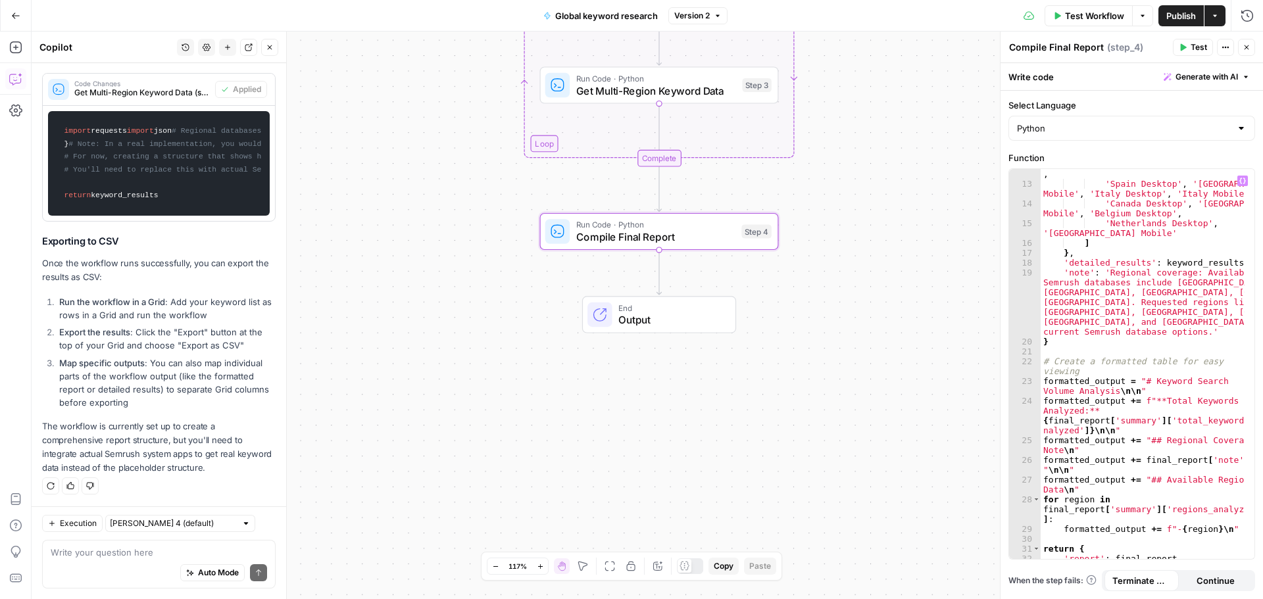
scroll to position [192, 0]
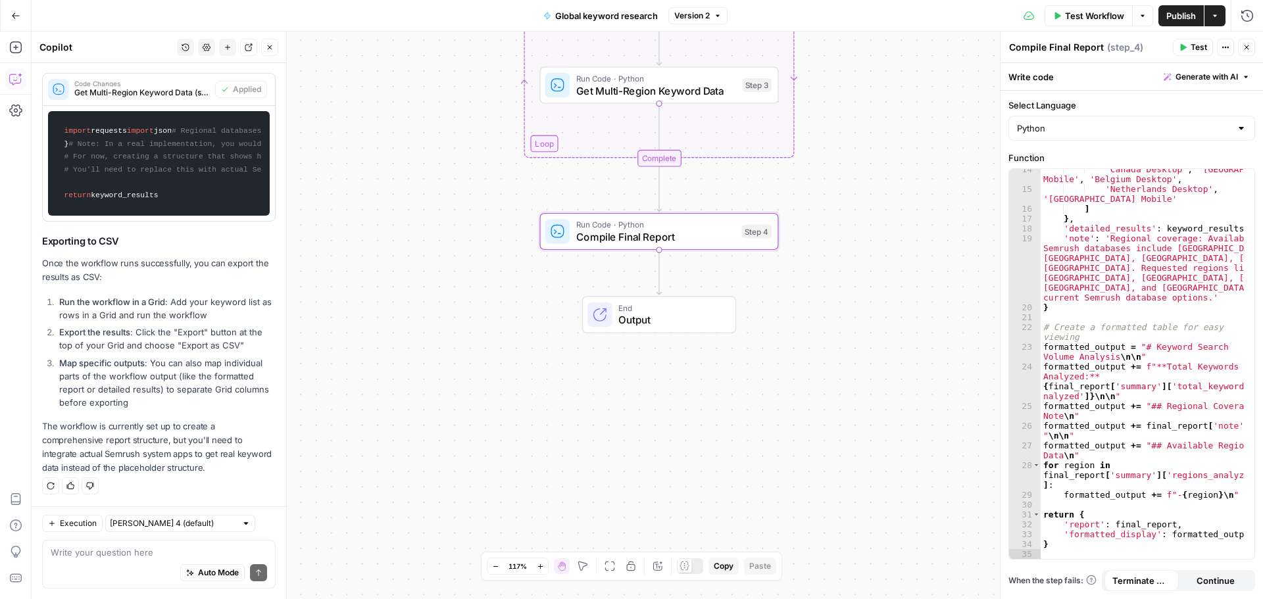
drag, startPoint x: 623, startPoint y: 311, endPoint x: 633, endPoint y: 308, distance: 10.2
click at [623, 311] on span "End" at bounding box center [670, 308] width 105 height 12
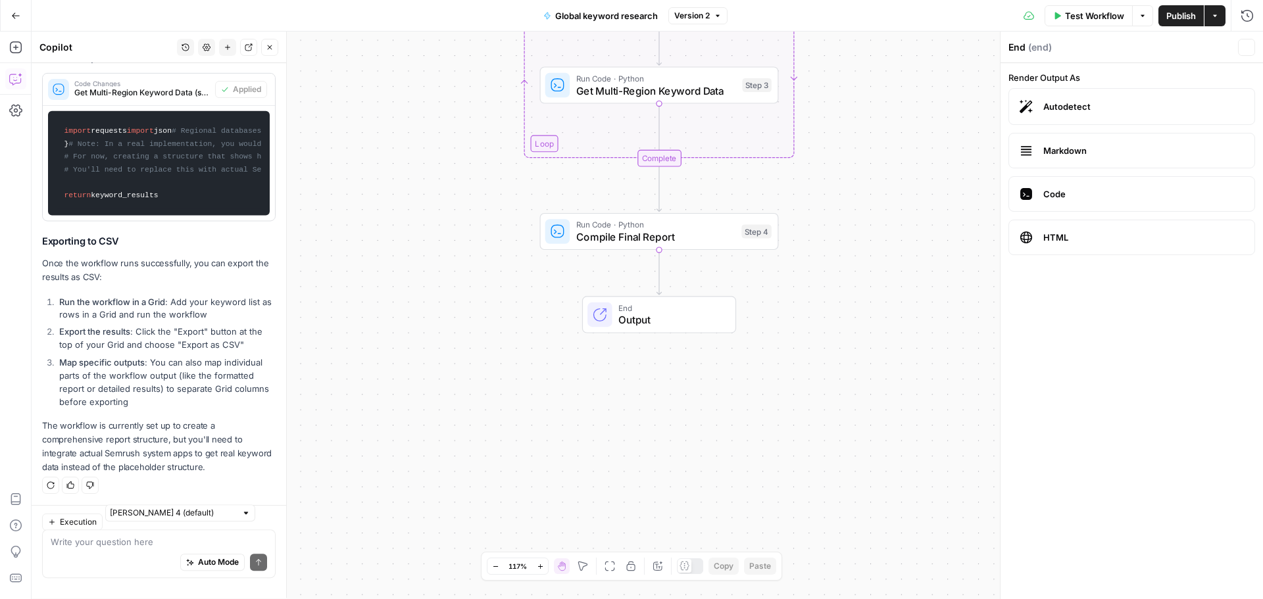
scroll to position [744, 0]
click at [1113, 197] on span "Code" at bounding box center [1143, 193] width 201 height 13
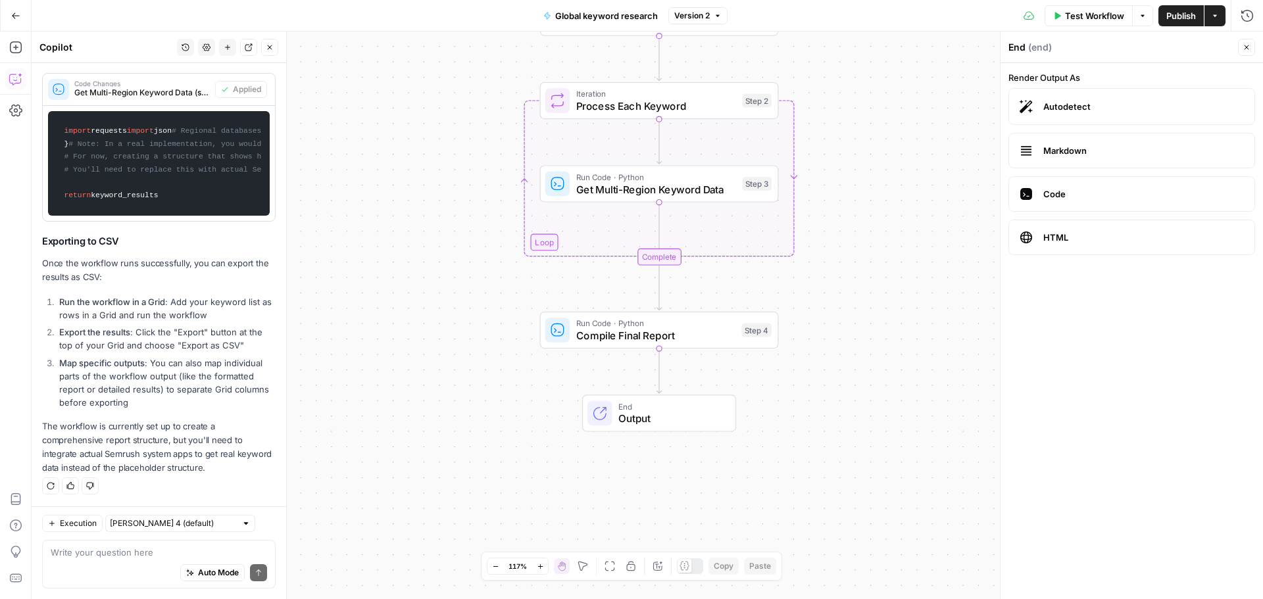
click at [515, 443] on div "Workflow Set Inputs Inputs Run Code · Python Parse Keyword List Step 1 Loop Ite…" at bounding box center [647, 316] width 1231 height 568
click at [690, 333] on span "Compile Final Report" at bounding box center [655, 335] width 159 height 15
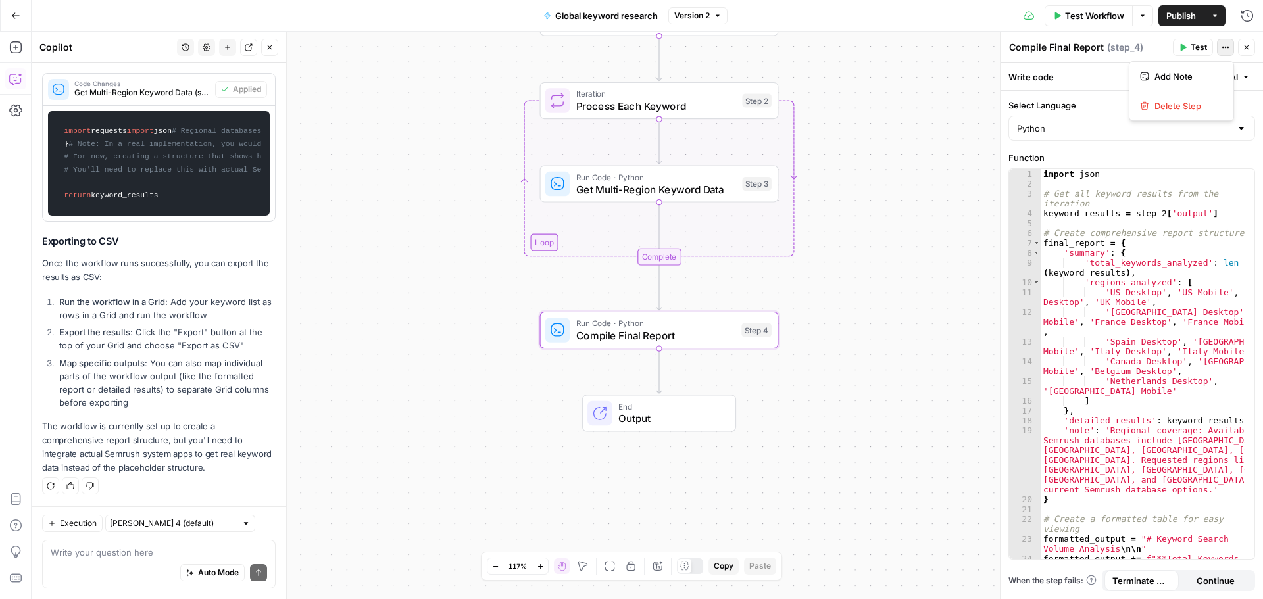
click at [1224, 49] on icon "button" at bounding box center [1225, 47] width 8 height 8
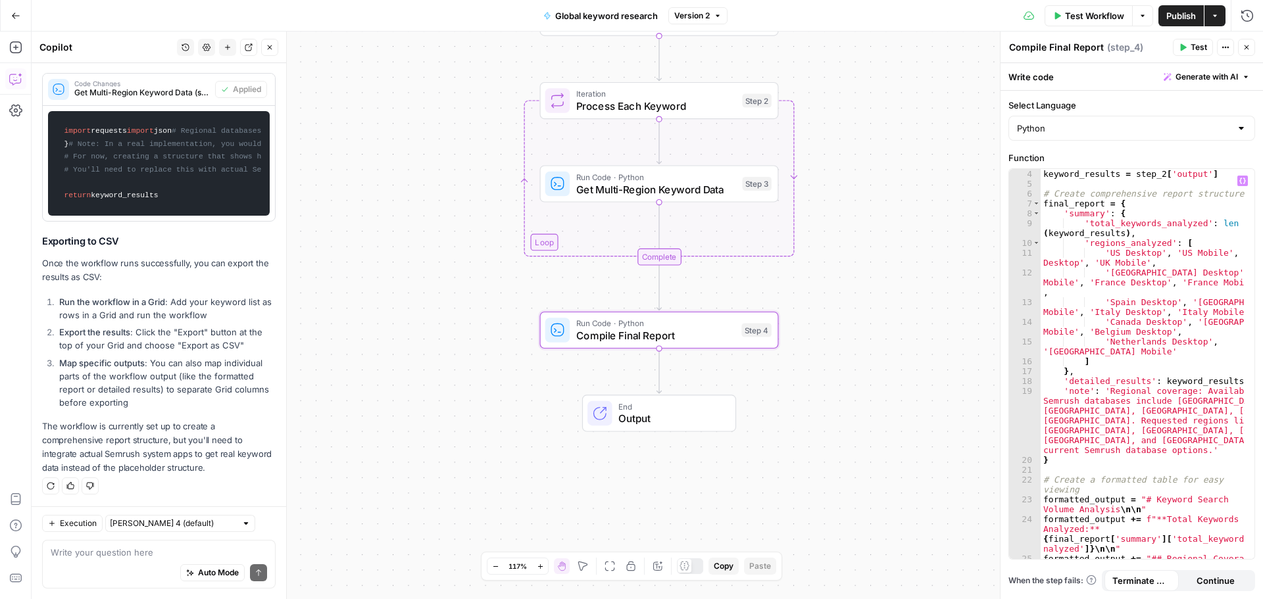
scroll to position [192, 0]
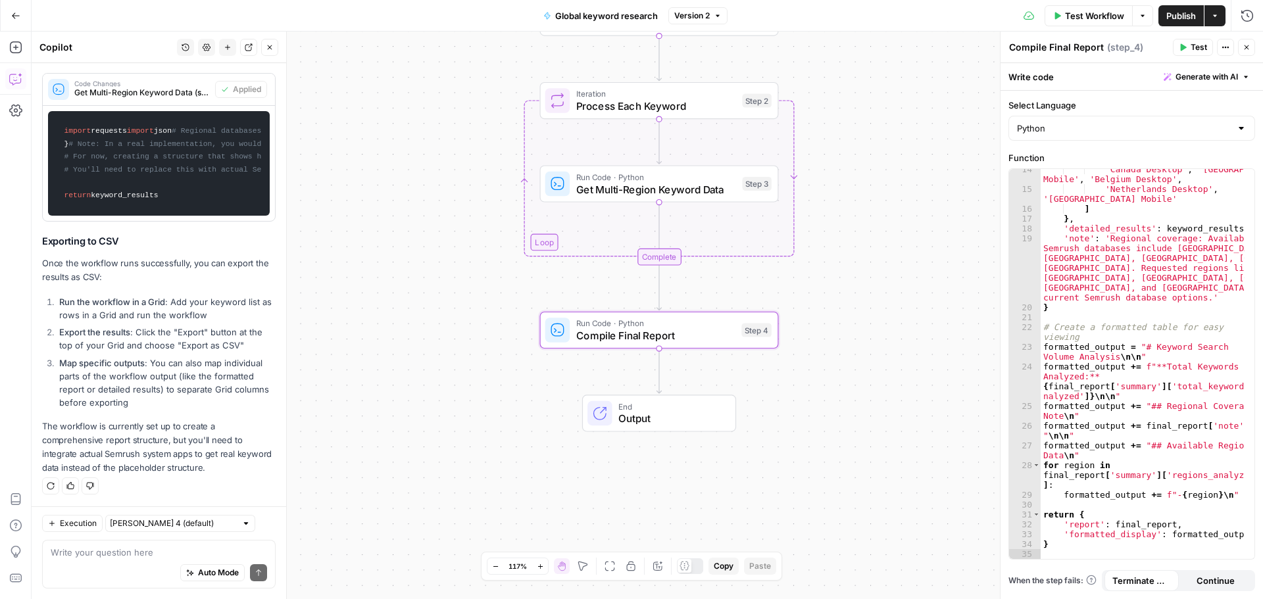
click at [1133, 18] on button "Options" at bounding box center [1142, 15] width 21 height 21
click at [1207, 17] on button "Actions" at bounding box center [1214, 15] width 21 height 21
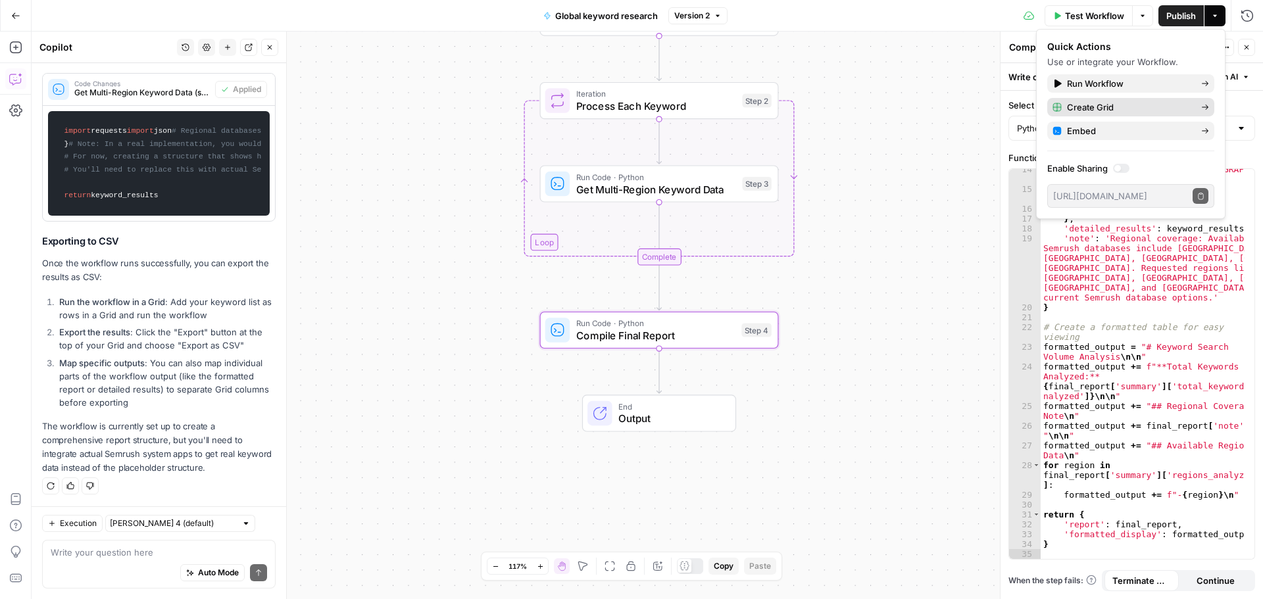
click at [1138, 103] on span "Create Grid" at bounding box center [1129, 107] width 124 height 13
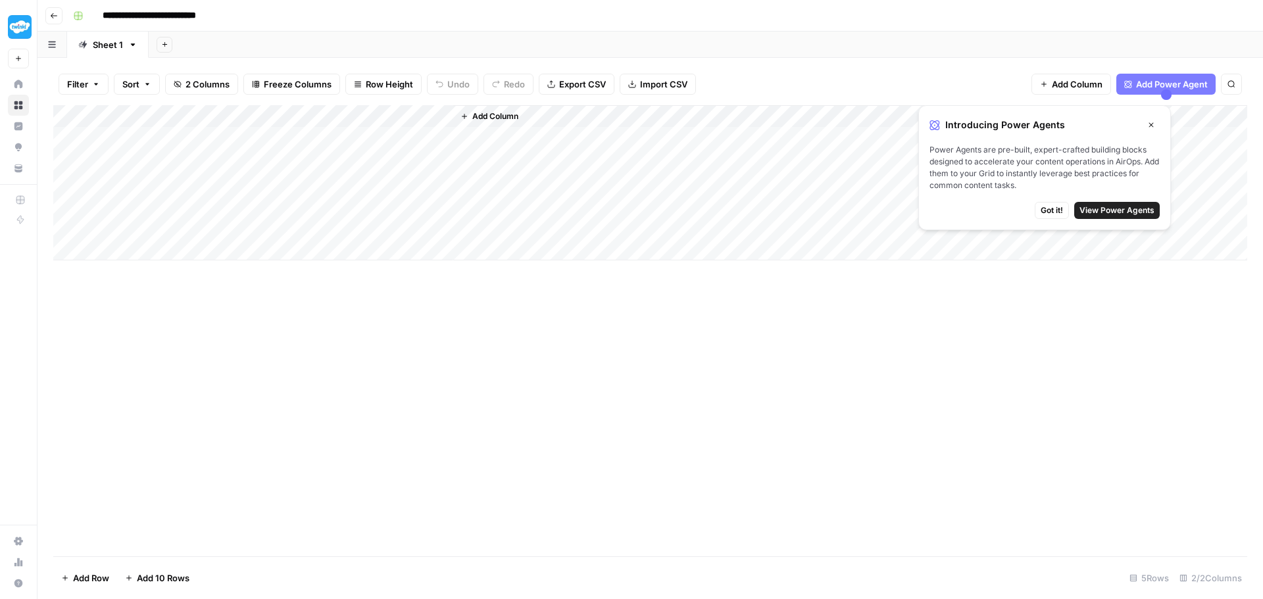
click at [573, 85] on span "Export CSV" at bounding box center [582, 84] width 47 height 13
click at [1119, 214] on span "View Power Agents" at bounding box center [1116, 211] width 75 height 12
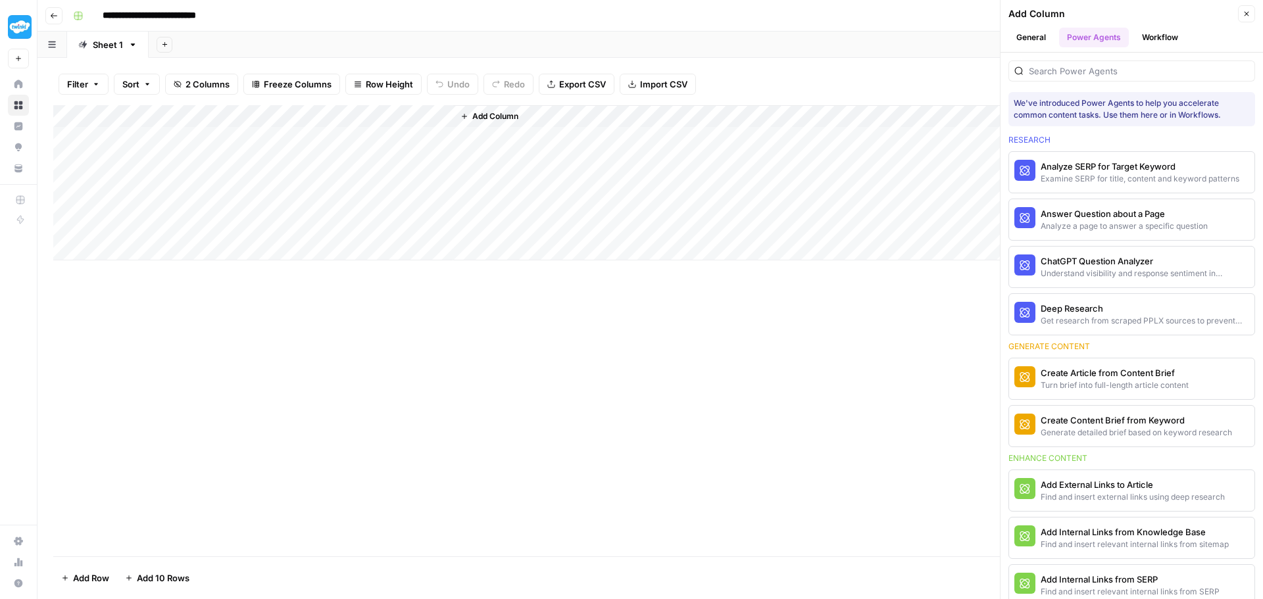
click at [1243, 11] on icon "button" at bounding box center [1246, 14] width 8 height 8
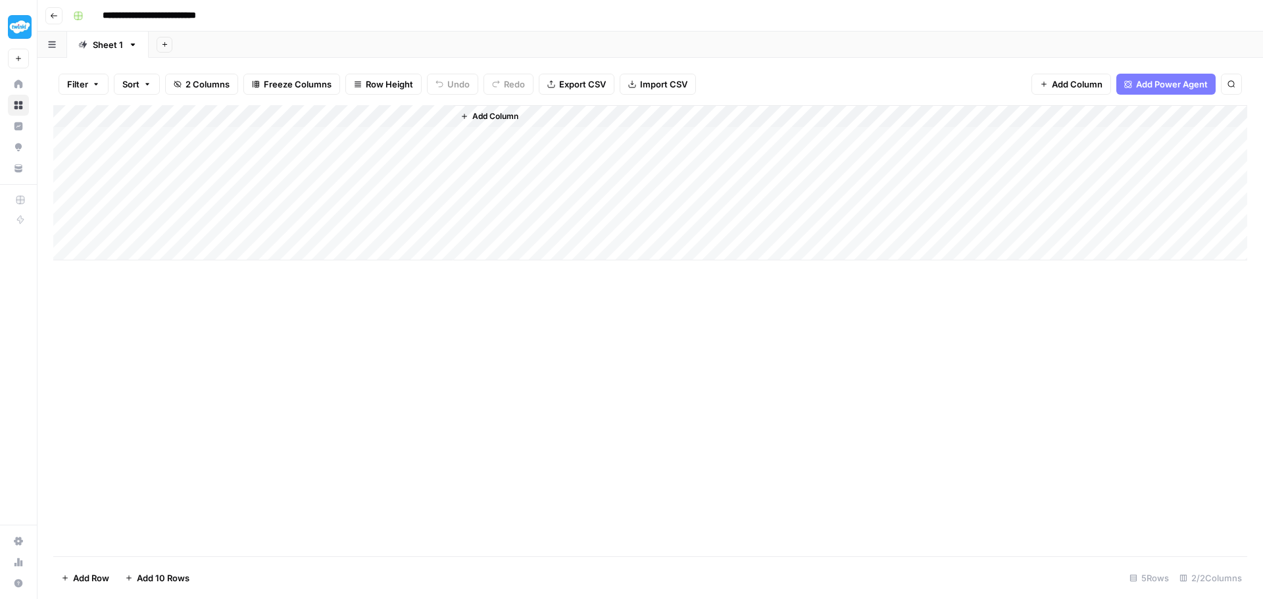
click at [1234, 82] on icon "button" at bounding box center [1231, 84] width 8 height 8
click at [87, 93] on button "Filter" at bounding box center [84, 84] width 50 height 21
click at [154, 89] on button "Sort" at bounding box center [137, 84] width 46 height 21
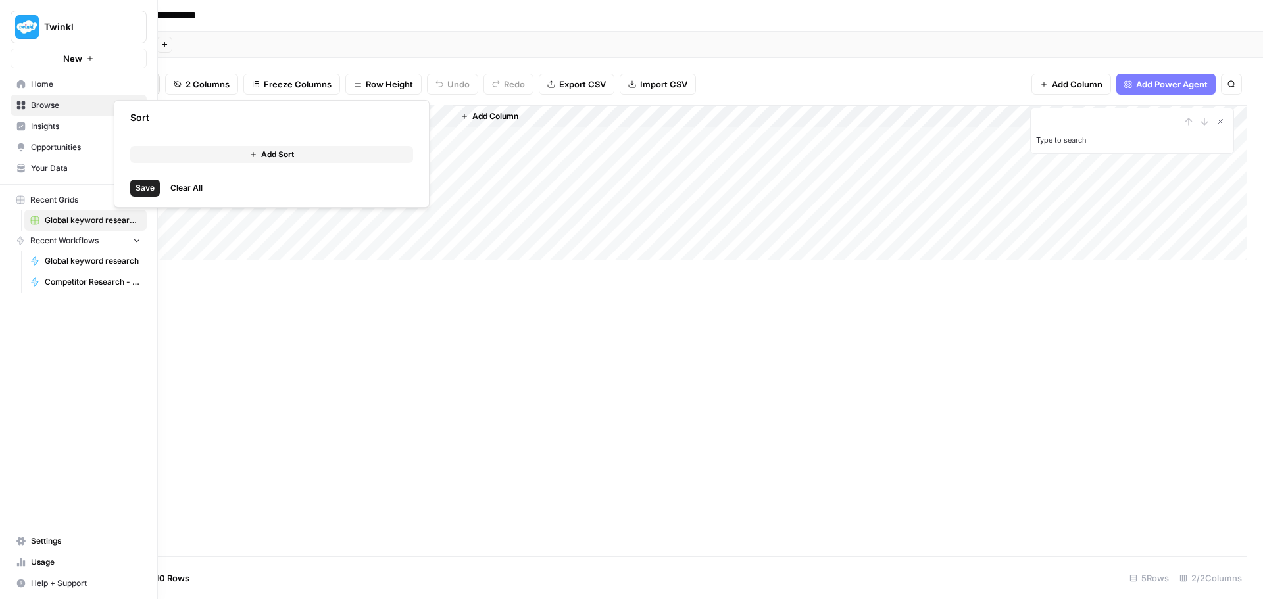
click at [20, 101] on icon at bounding box center [21, 105] width 9 height 9
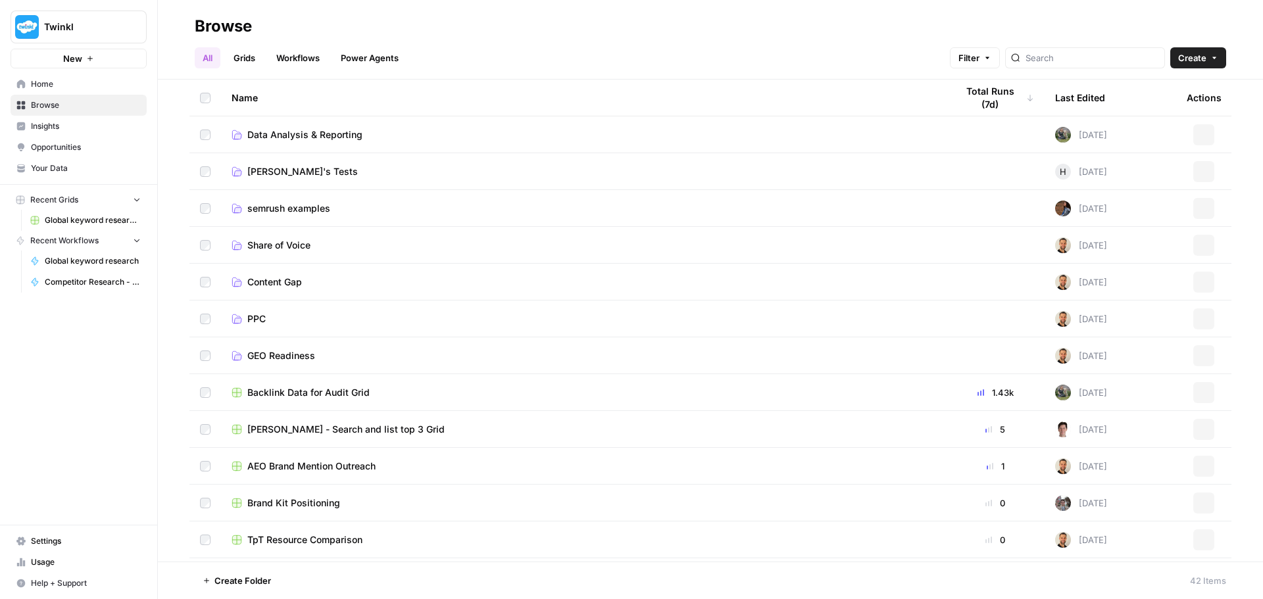
click at [51, 262] on span "Global keyword research" at bounding box center [93, 261] width 96 height 12
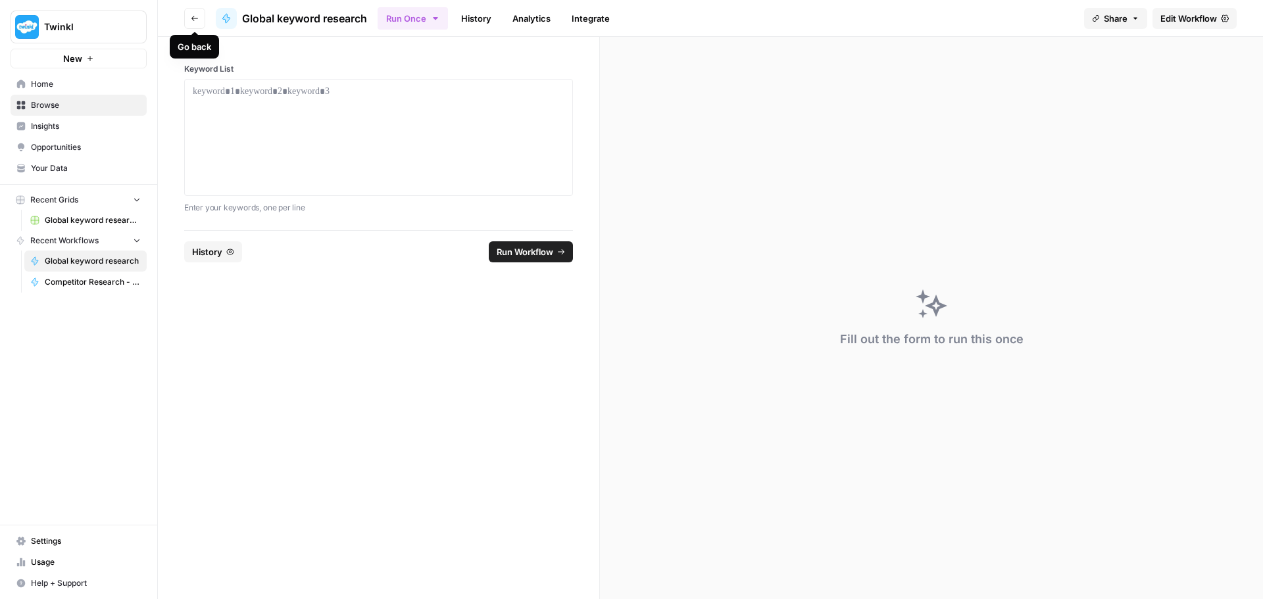
click at [205, 16] on button "Go back" at bounding box center [194, 18] width 21 height 21
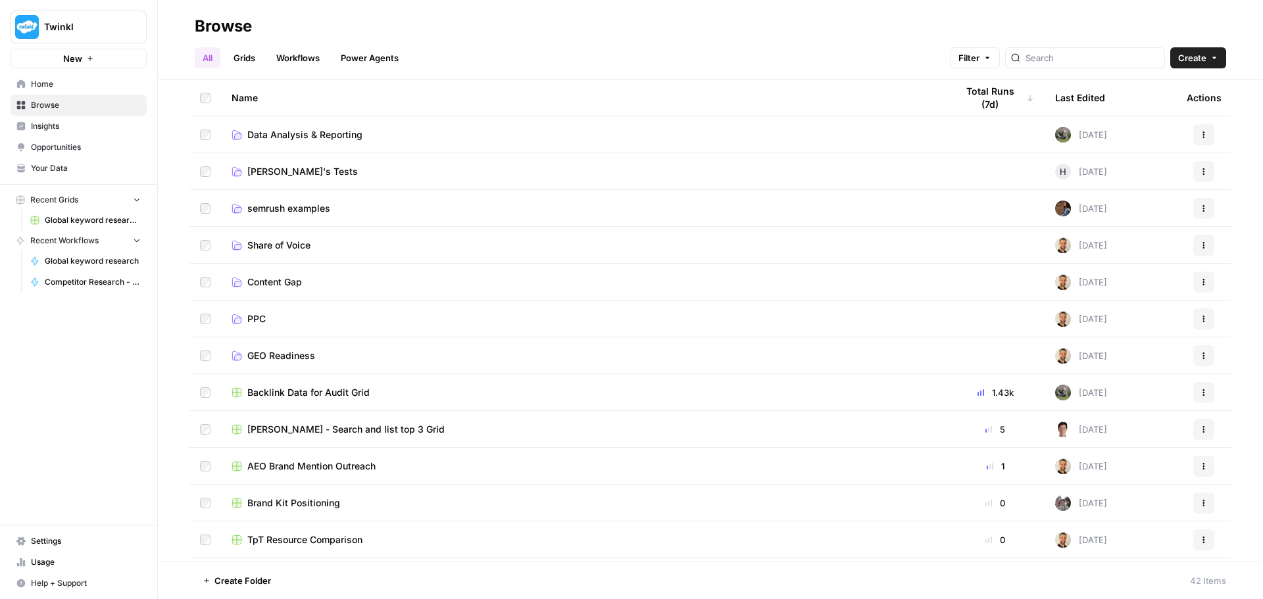
click at [59, 11] on button "Twinkl" at bounding box center [79, 27] width 136 height 33
click at [57, 26] on span "Twinkl" at bounding box center [84, 26] width 80 height 13
click at [42, 84] on span "Home" at bounding box center [86, 84] width 110 height 12
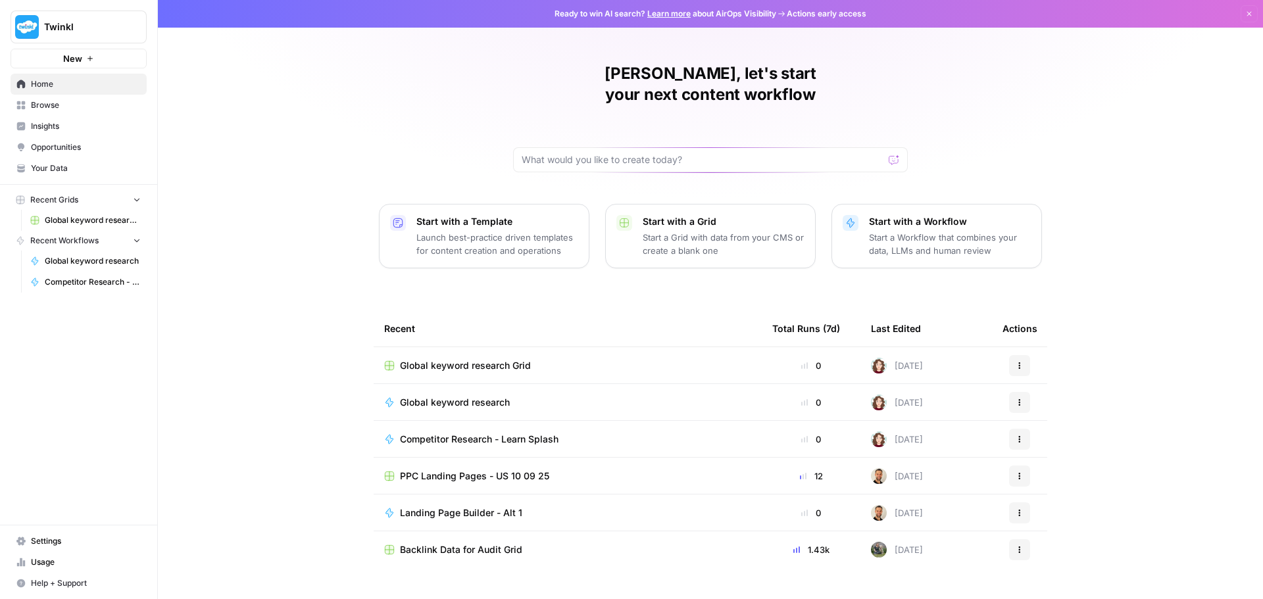
click at [720, 396] on div "Global keyword research" at bounding box center [567, 402] width 367 height 13
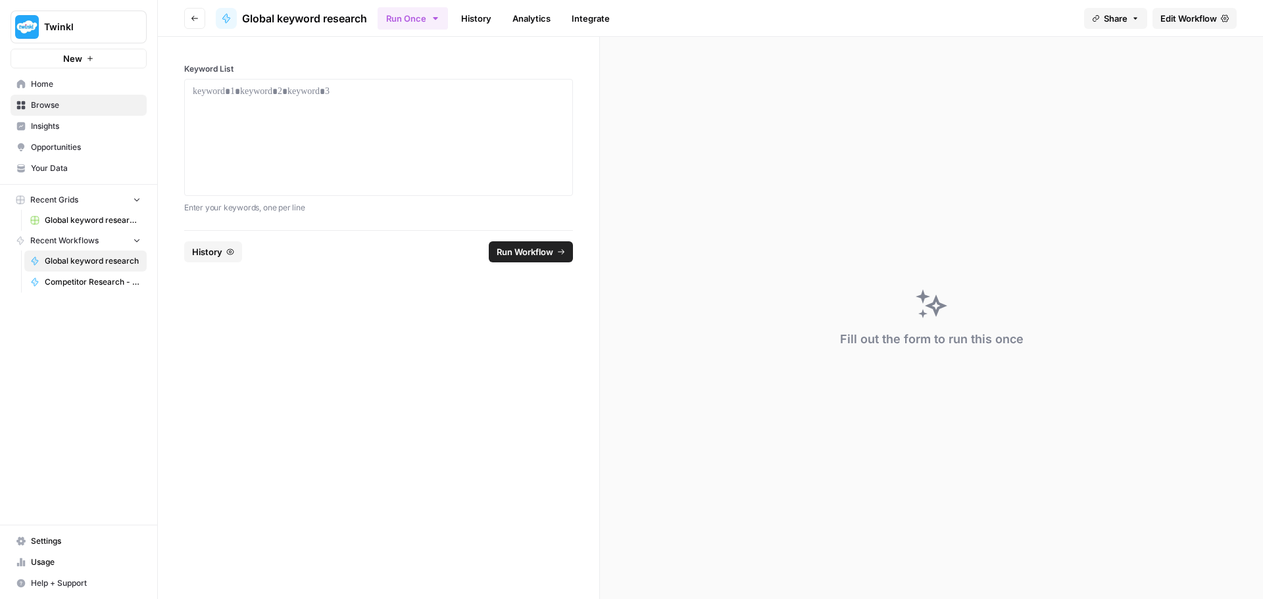
drag, startPoint x: 368, startPoint y: 51, endPoint x: 359, endPoint y: 83, distance: 32.9
click at [359, 83] on div "Keyword List Enter your keywords, one per line" at bounding box center [378, 133] width 441 height 193
click at [341, 108] on div at bounding box center [379, 137] width 372 height 105
click at [281, 95] on p at bounding box center [379, 91] width 372 height 13
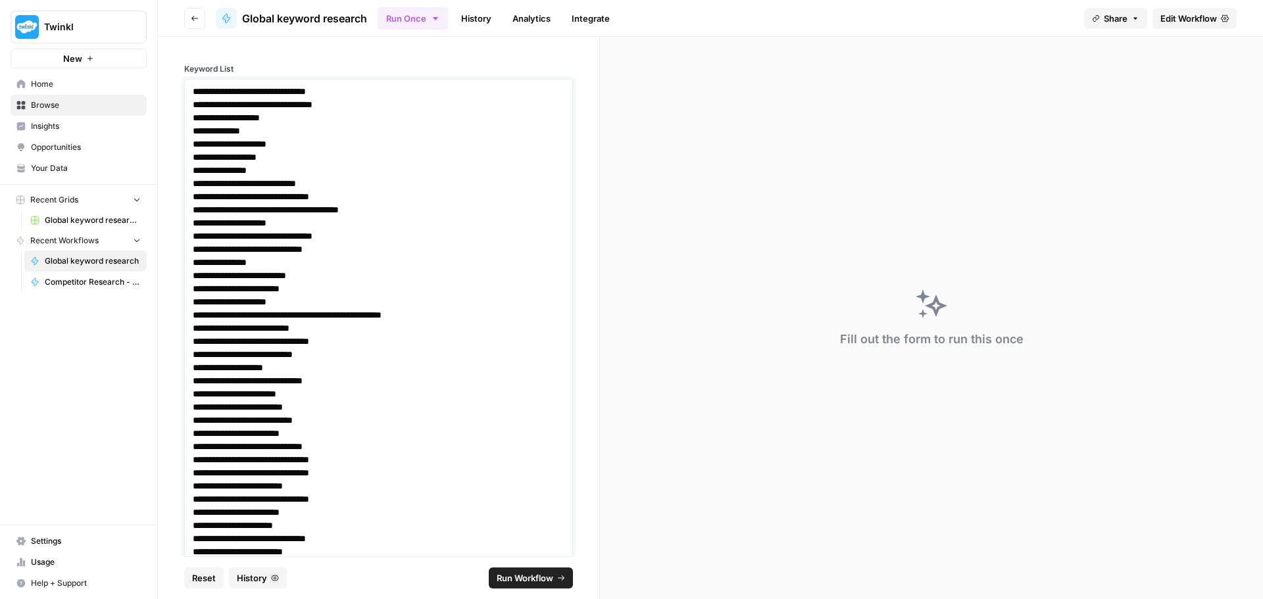
scroll to position [438, 0]
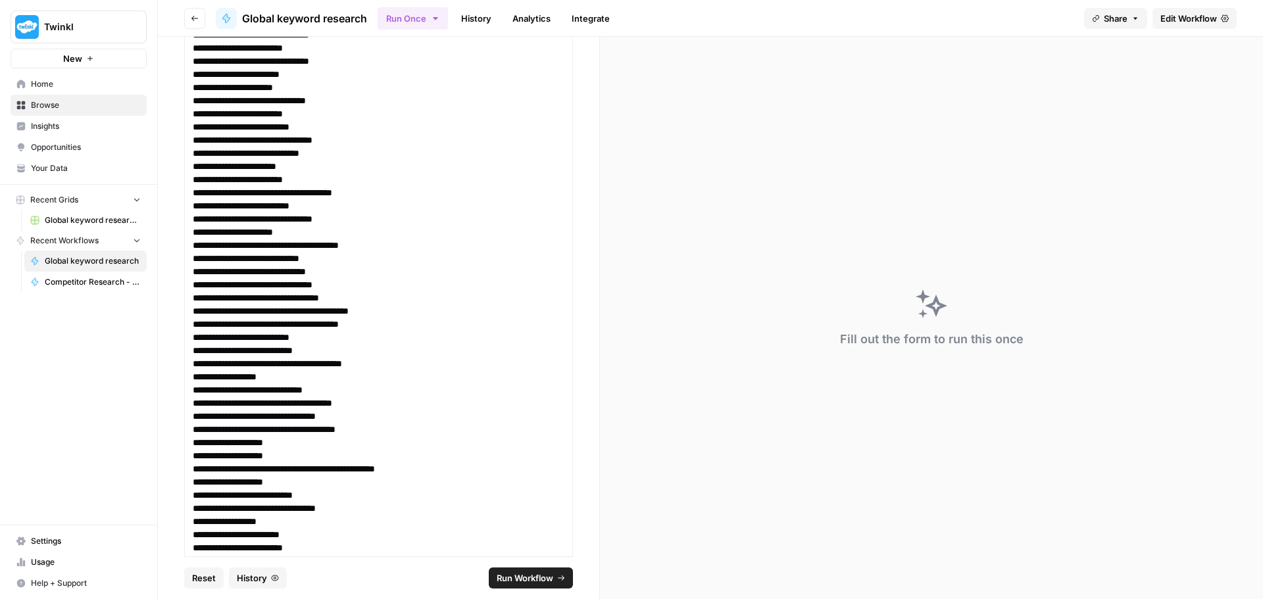
click at [522, 576] on span "Run Workflow" at bounding box center [525, 578] width 57 height 13
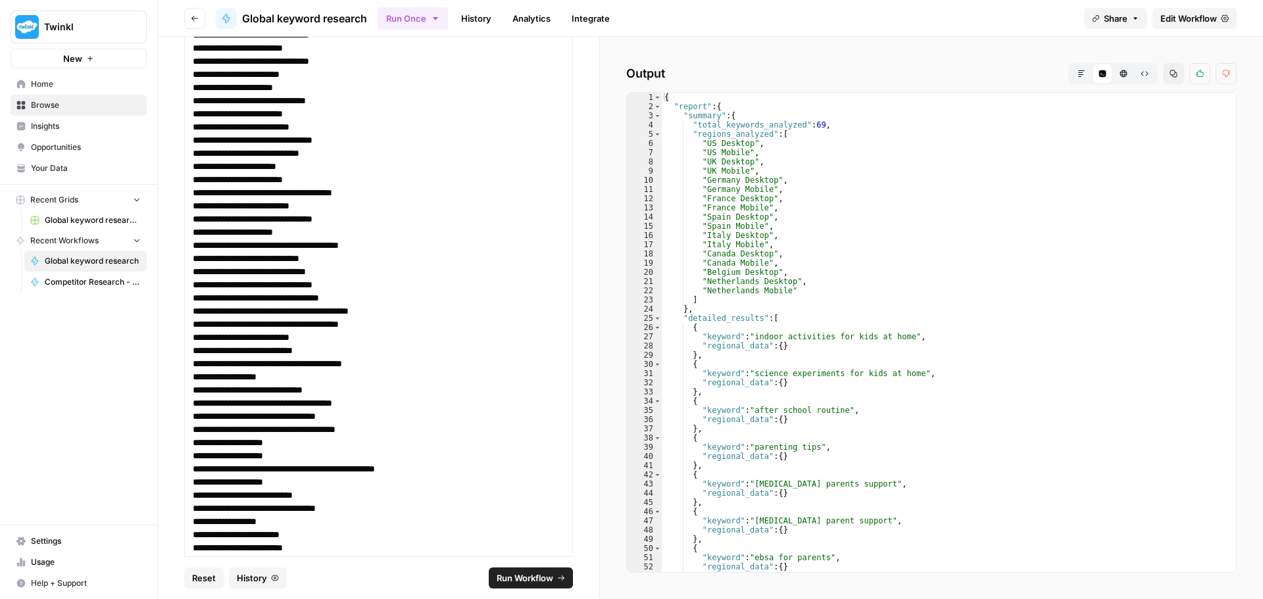
click at [523, 577] on span "Run Workflow" at bounding box center [525, 578] width 57 height 13
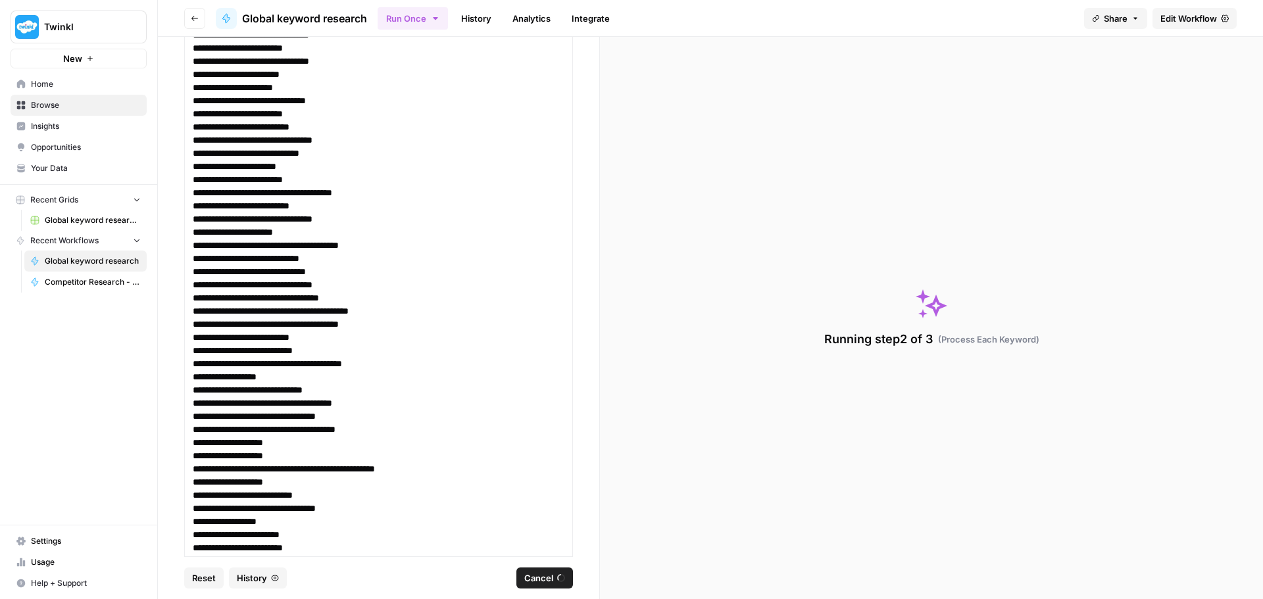
click at [1158, 14] on link "Edit Workflow" at bounding box center [1194, 18] width 84 height 21
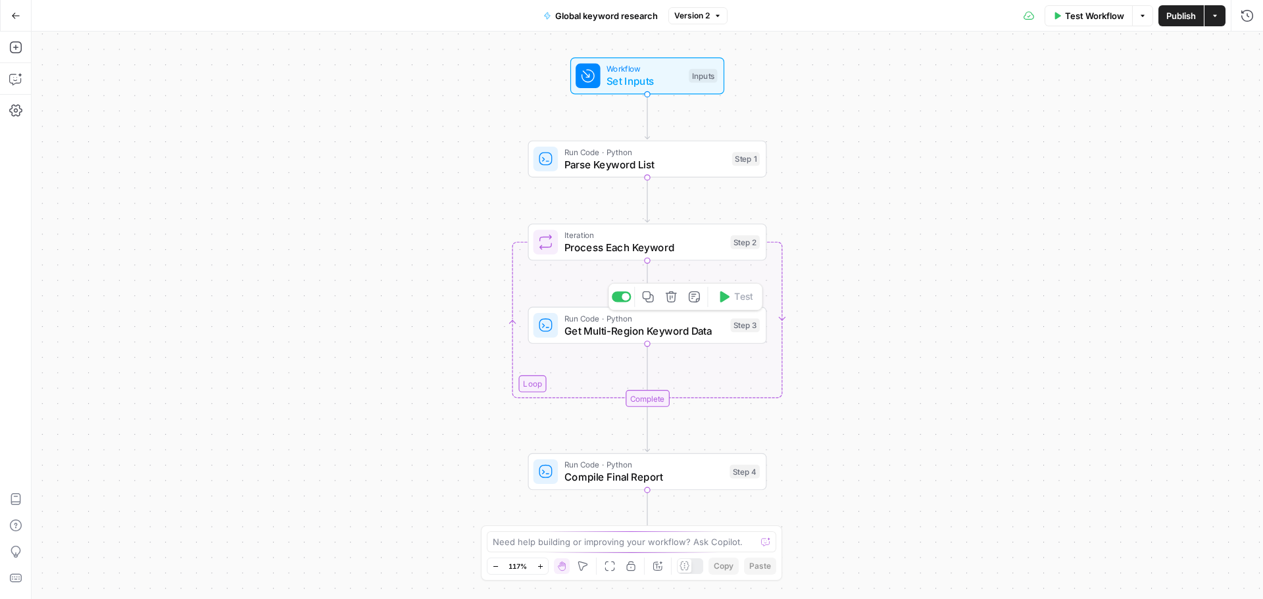
click at [630, 328] on span "Get Multi-Region Keyword Data" at bounding box center [644, 330] width 160 height 15
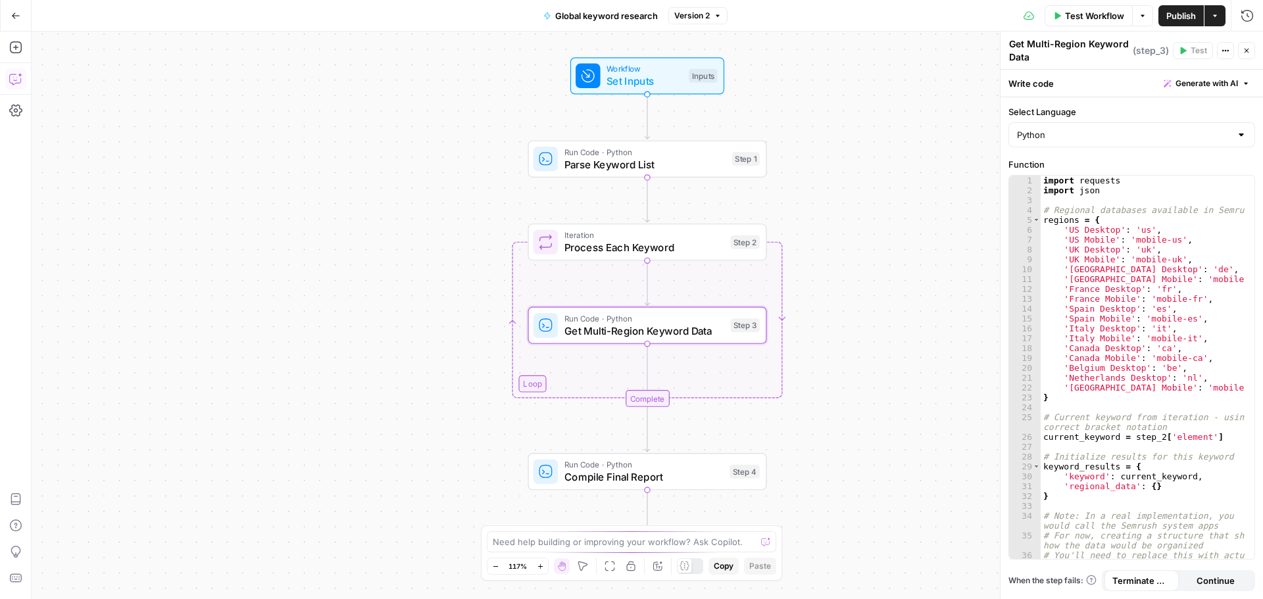
click at [11, 85] on icon "button" at bounding box center [15, 78] width 13 height 13
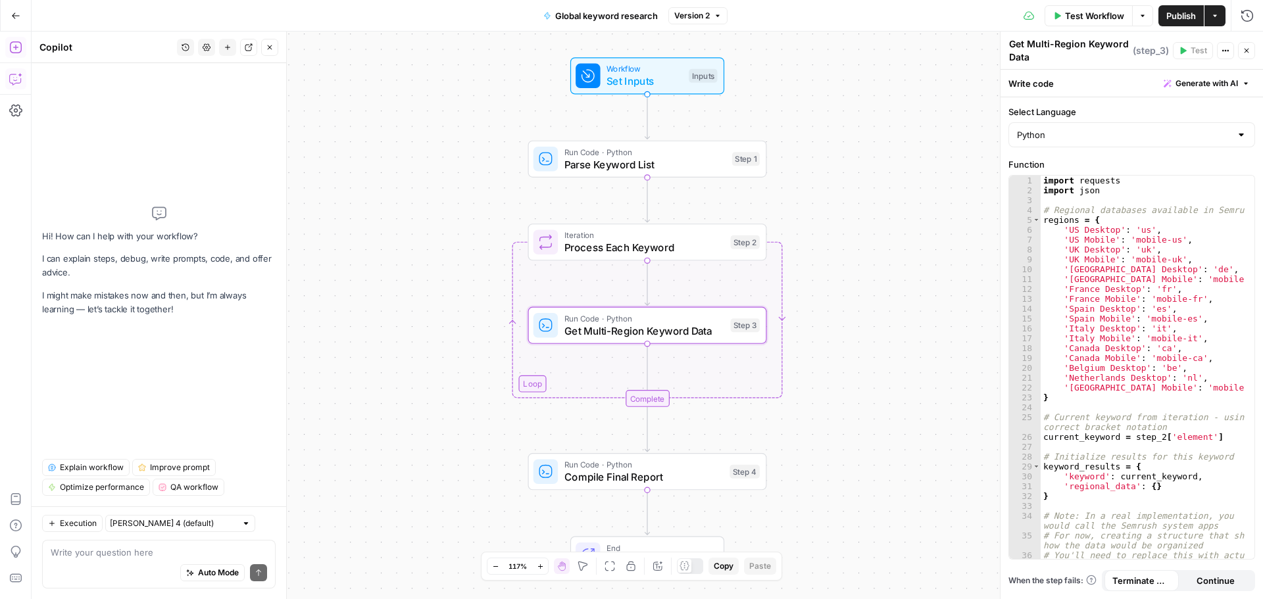
click at [18, 54] on button "Add Steps" at bounding box center [15, 47] width 21 height 21
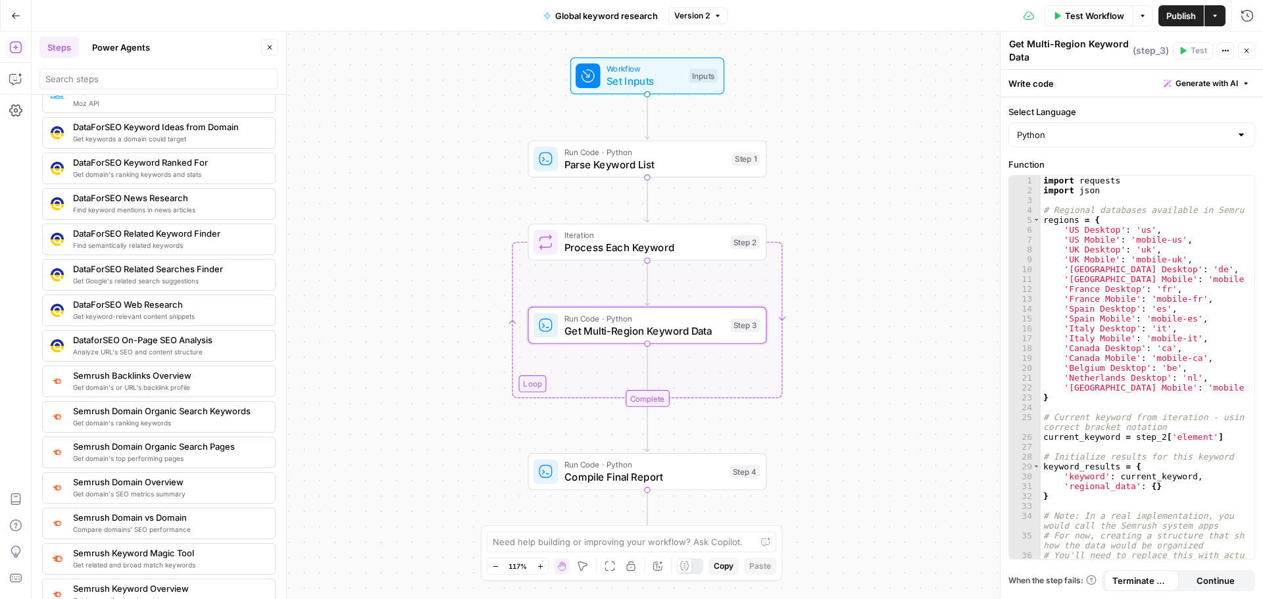
scroll to position [1250, 0]
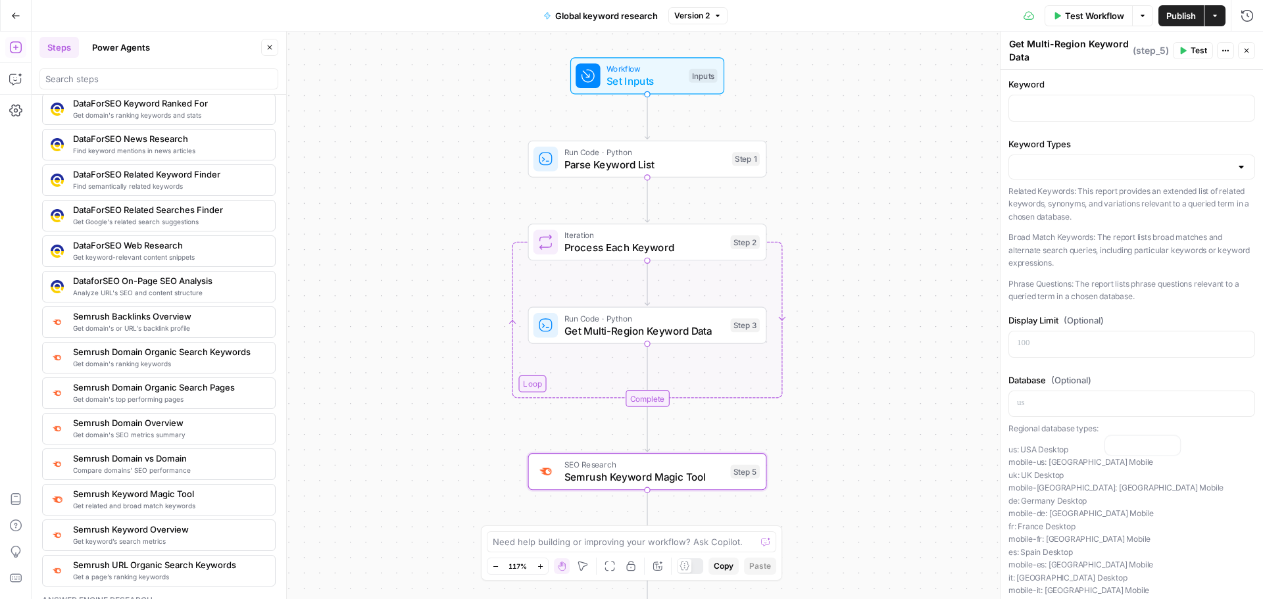
type textarea "Semrush Keyword Magic Tool"
click at [1061, 104] on p at bounding box center [1132, 107] width 230 height 13
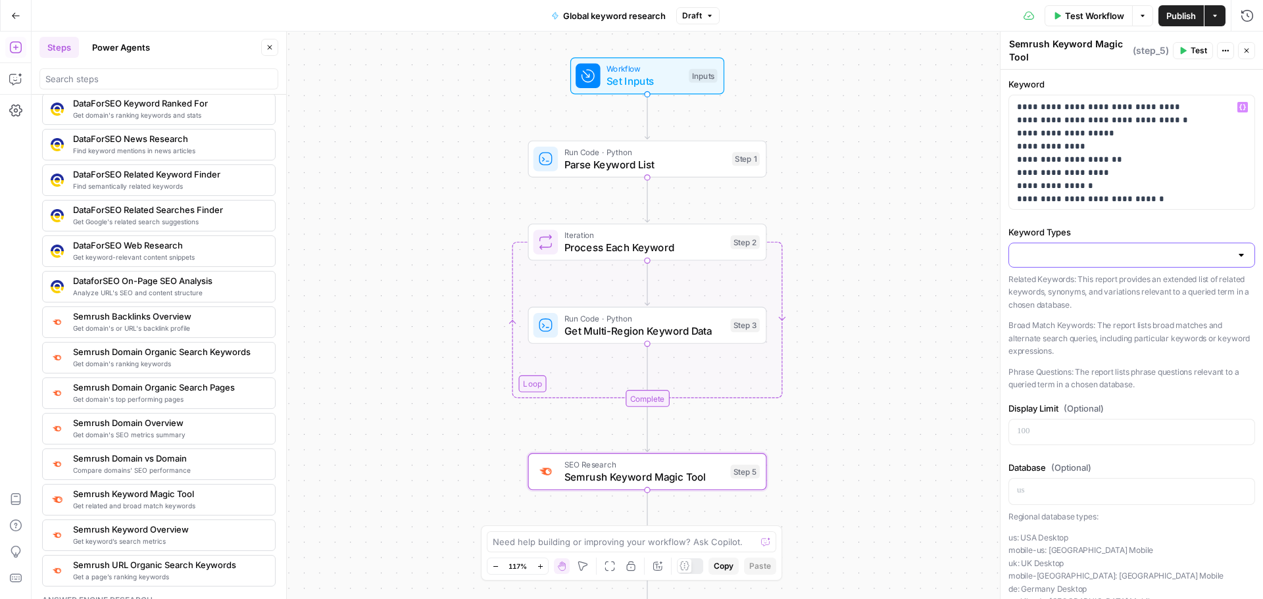
click at [1104, 253] on input "Keyword Types" at bounding box center [1124, 255] width 214 height 13
click at [1069, 289] on span "Related Keywords" at bounding box center [1123, 287] width 209 height 13
type input "Related Keywords"
click at [1061, 487] on p at bounding box center [1132, 490] width 230 height 13
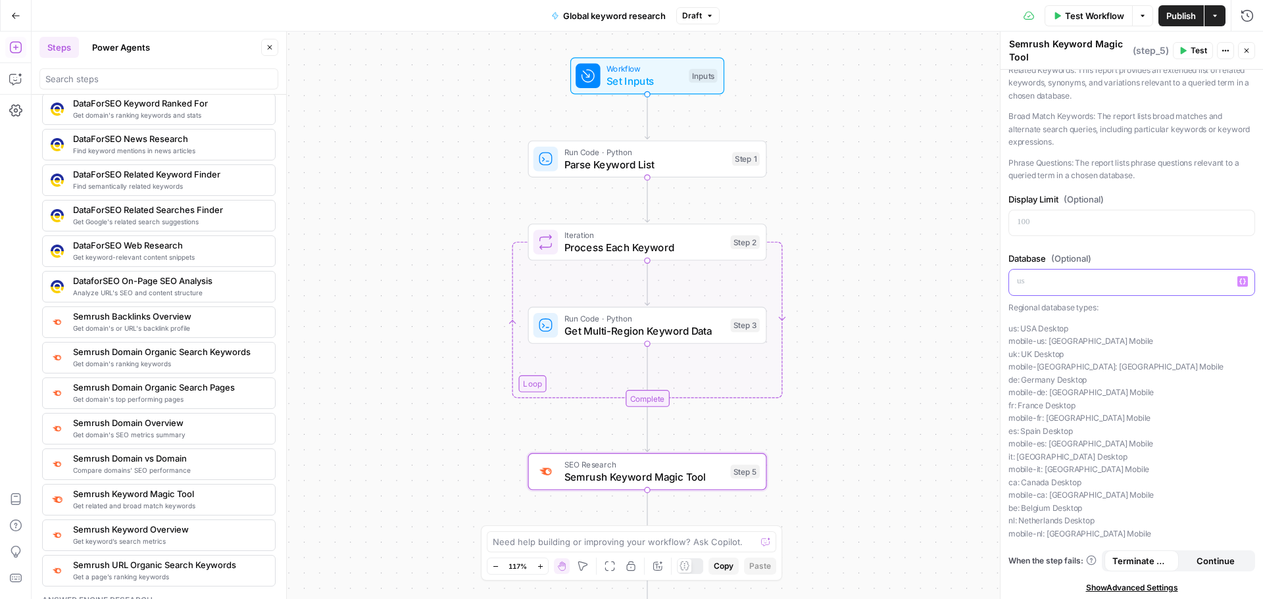
scroll to position [212, 0]
drag, startPoint x: 1067, startPoint y: 275, endPoint x: 1025, endPoint y: 287, distance: 43.7
click at [1025, 287] on div "*********" at bounding box center [1131, 280] width 245 height 26
click at [1167, 460] on p "us: [GEOGRAPHIC_DATA] Desktop mobile-us: [GEOGRAPHIC_DATA] [GEOGRAPHIC_DATA] [G…" at bounding box center [1131, 429] width 247 height 218
drag, startPoint x: 1060, startPoint y: 274, endPoint x: 929, endPoint y: 295, distance: 132.6
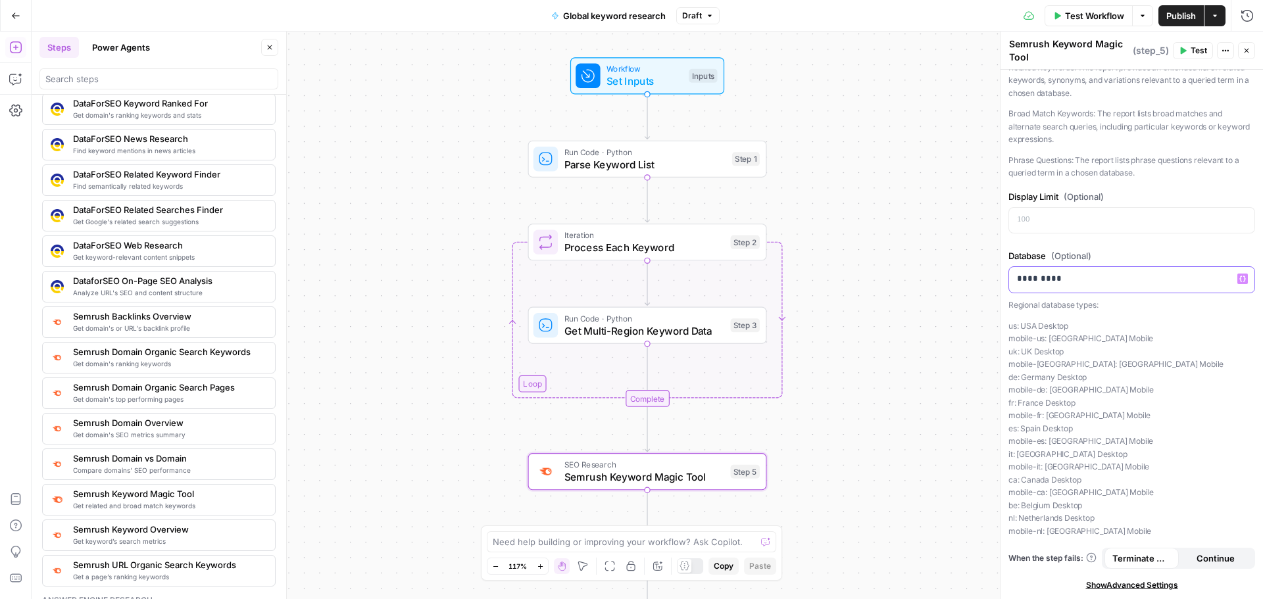
click at [929, 295] on body "Twinkl New Home Browse Insights Opportunities Your Data Recent Grids Global key…" at bounding box center [631, 299] width 1263 height 599
click at [909, 495] on div "Workflow Set Inputs Inputs Run Code · Python Parse Keyword List Step 1 Loop Ite…" at bounding box center [647, 316] width 1231 height 568
click at [1185, 54] on icon "button" at bounding box center [1183, 51] width 8 height 8
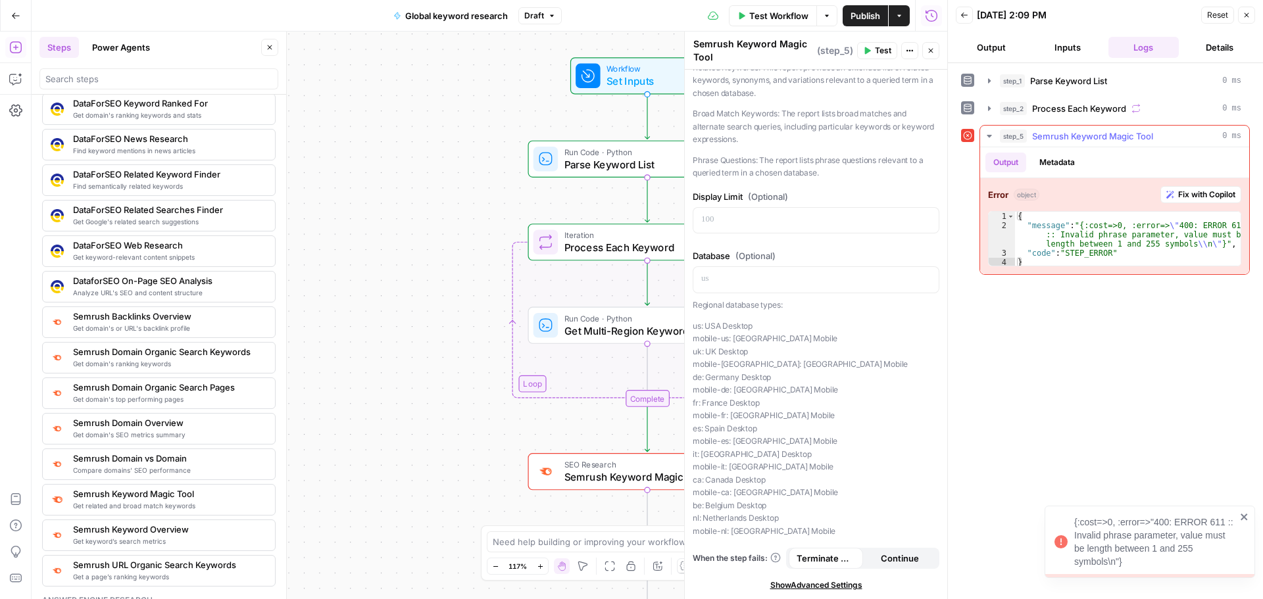
click at [1213, 200] on span "Fix with Copilot" at bounding box center [1206, 195] width 57 height 12
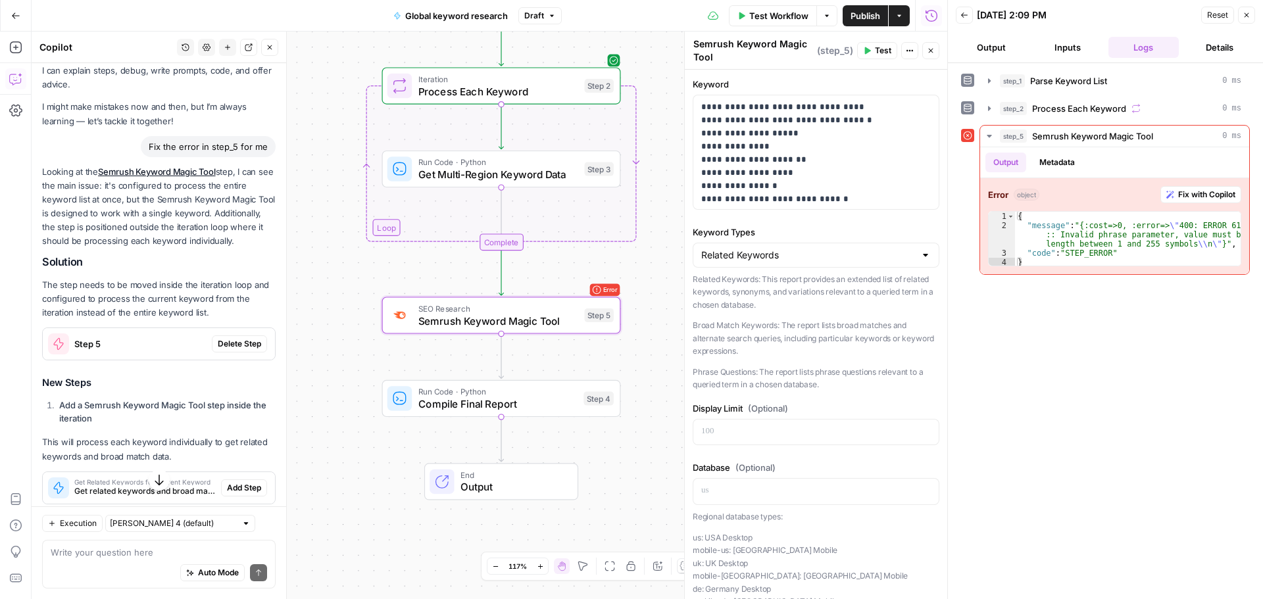
click at [239, 350] on span "Delete Step" at bounding box center [239, 344] width 43 height 12
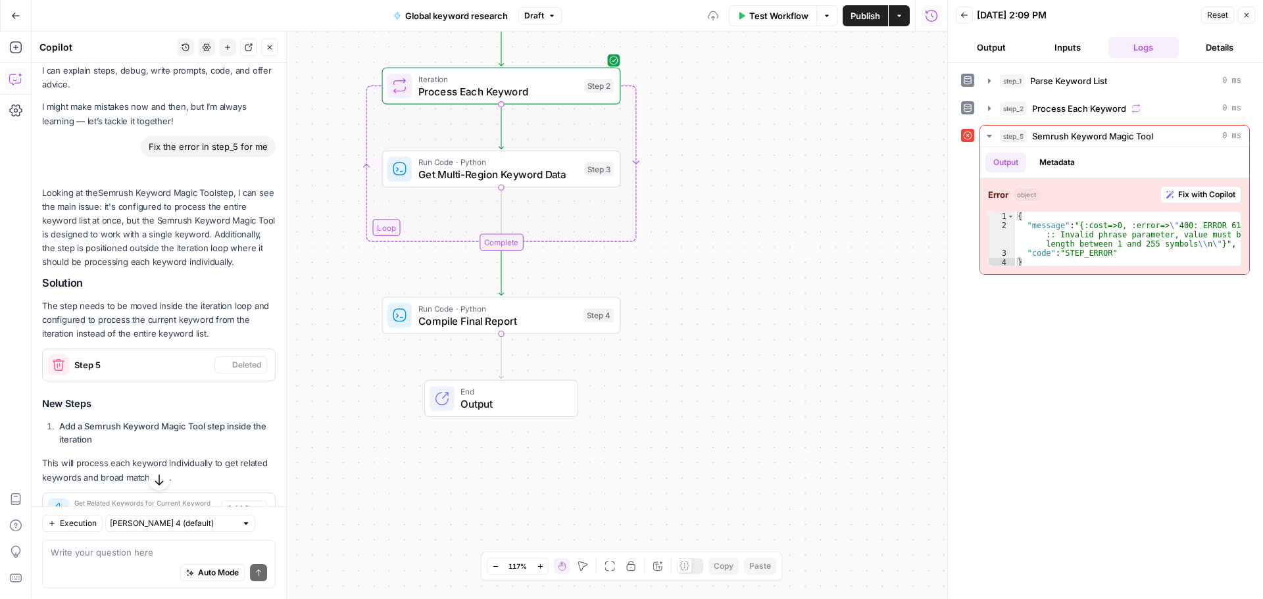
scroll to position [230, 0]
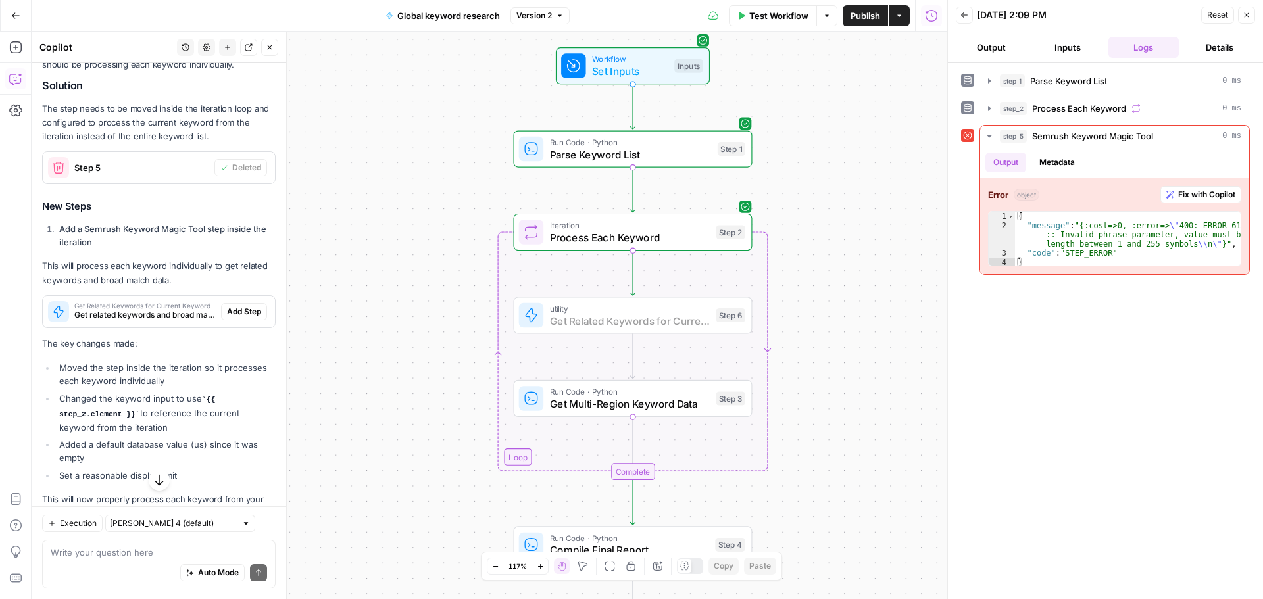
drag, startPoint x: 228, startPoint y: 322, endPoint x: 224, endPoint y: 337, distance: 16.3
click at [229, 318] on span "Add Step" at bounding box center [244, 312] width 34 height 12
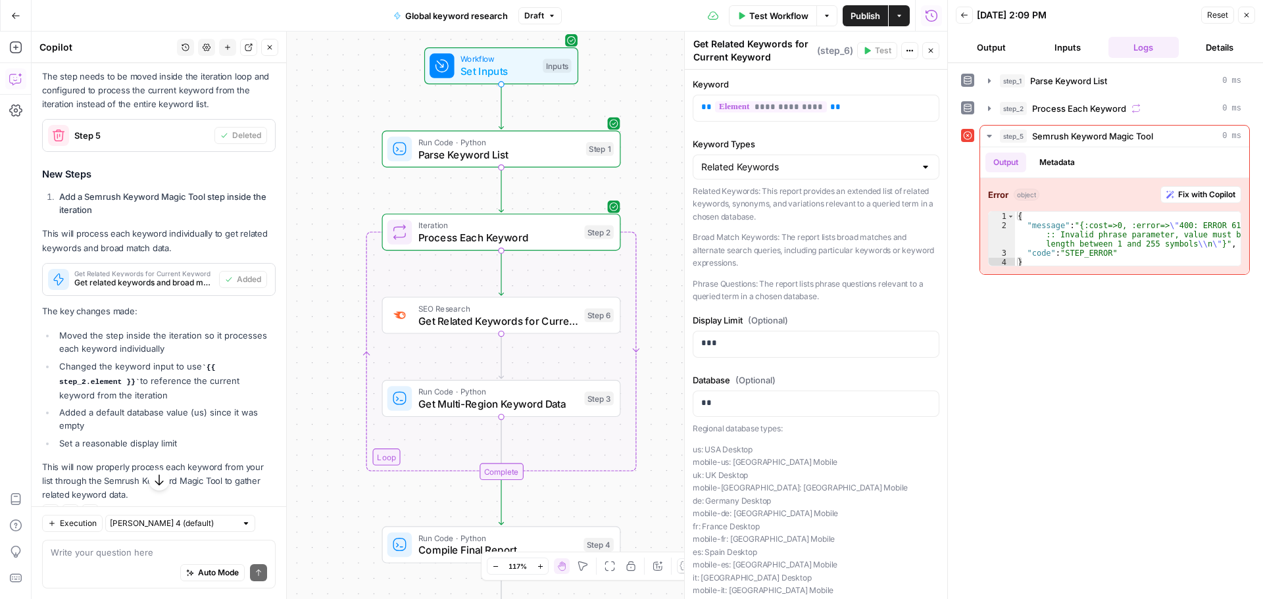
scroll to position [303, 0]
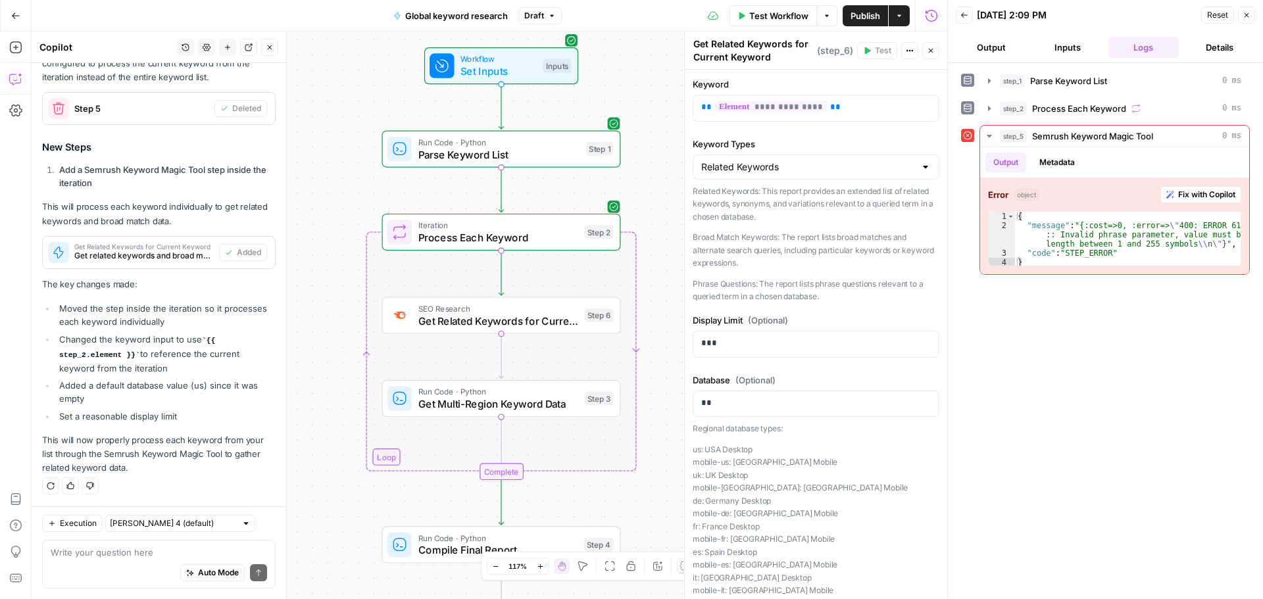
click at [1242, 16] on button "Close" at bounding box center [1246, 15] width 17 height 17
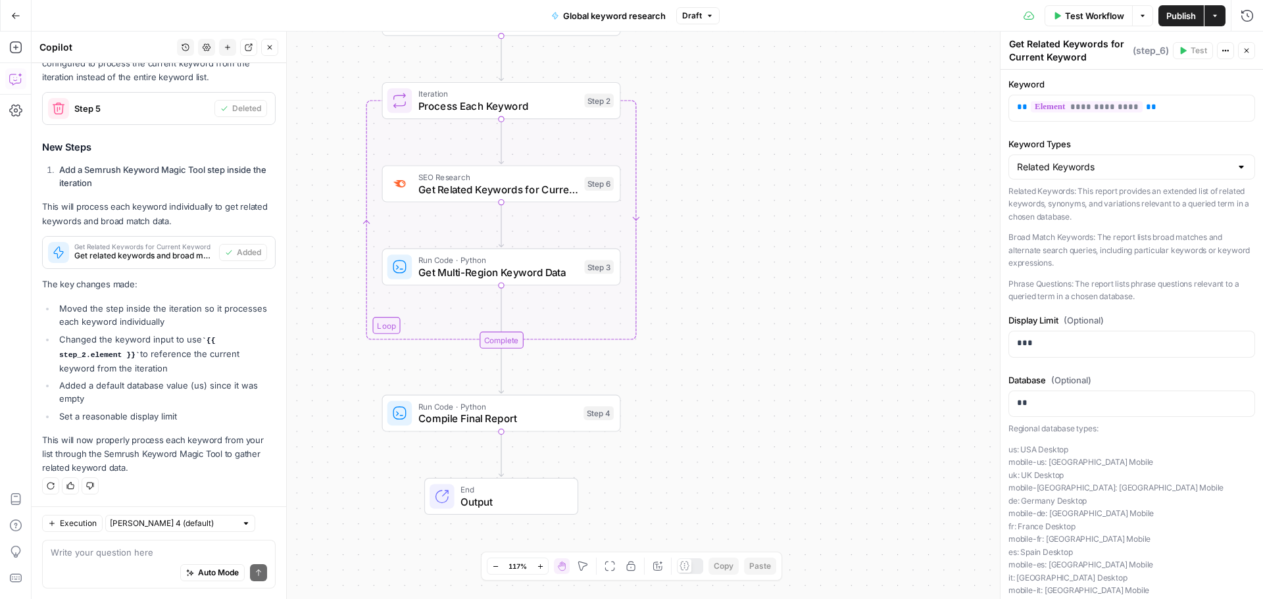
drag, startPoint x: 825, startPoint y: 243, endPoint x: 946, endPoint y: 170, distance: 140.8
click at [825, 243] on div "Workflow Set Inputs Inputs Run Code · Python Parse Keyword List Step 1 Loop Ite…" at bounding box center [647, 316] width 1231 height 568
click at [1246, 52] on icon "button" at bounding box center [1246, 51] width 8 height 8
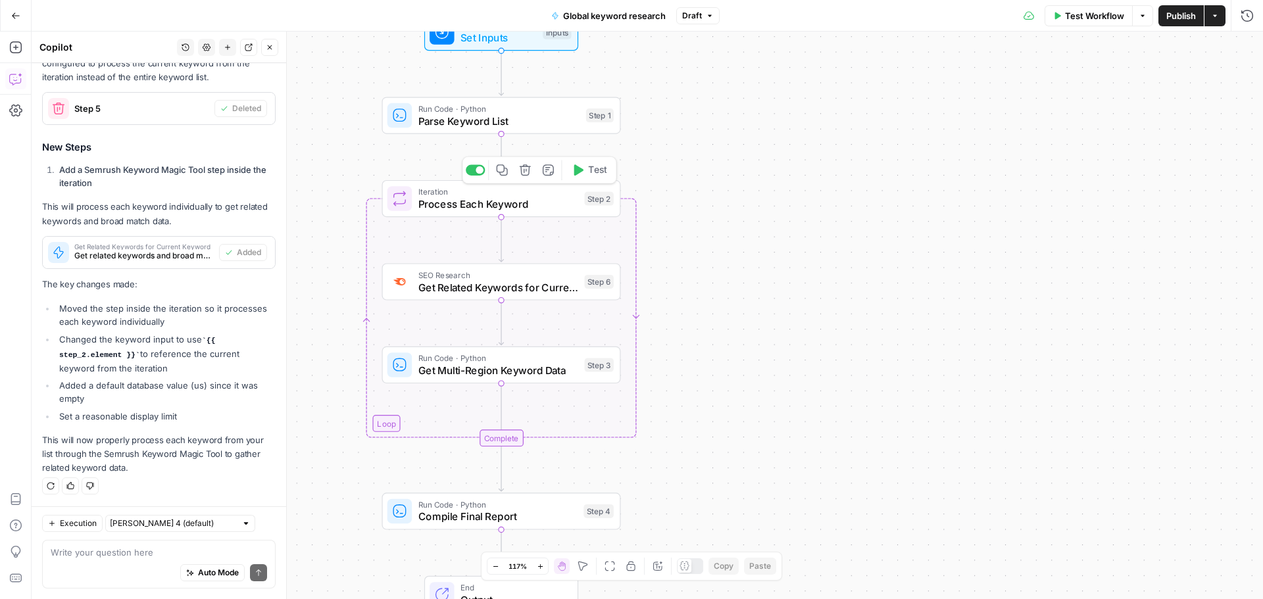
click at [589, 166] on span "Test" at bounding box center [597, 170] width 18 height 14
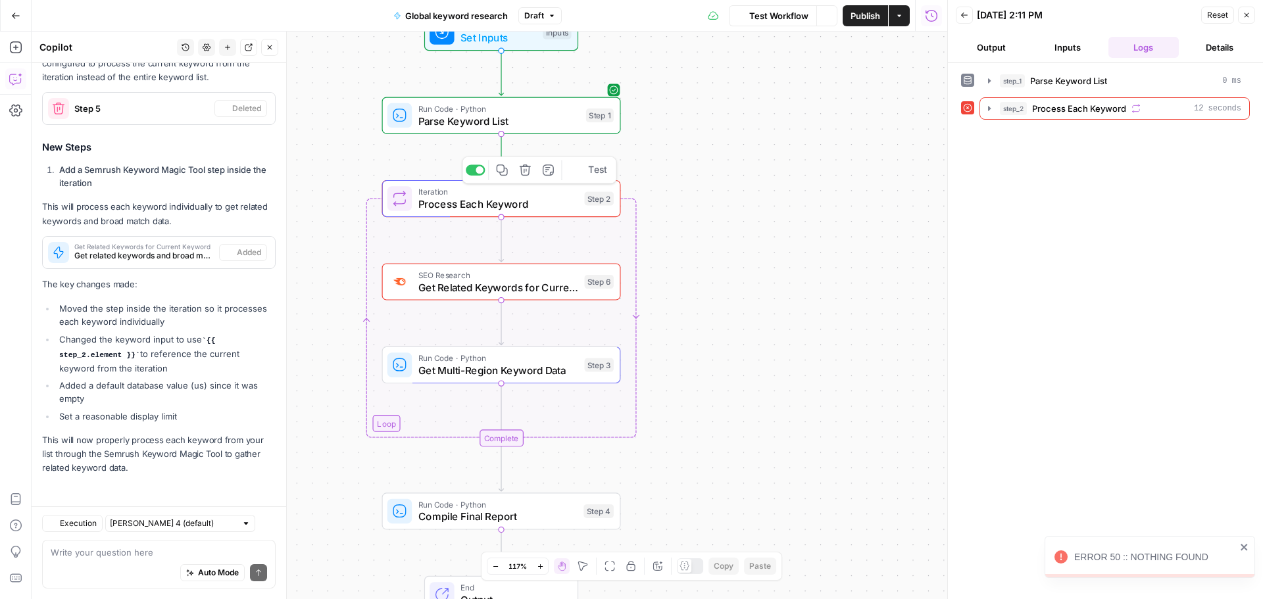
scroll to position [303, 0]
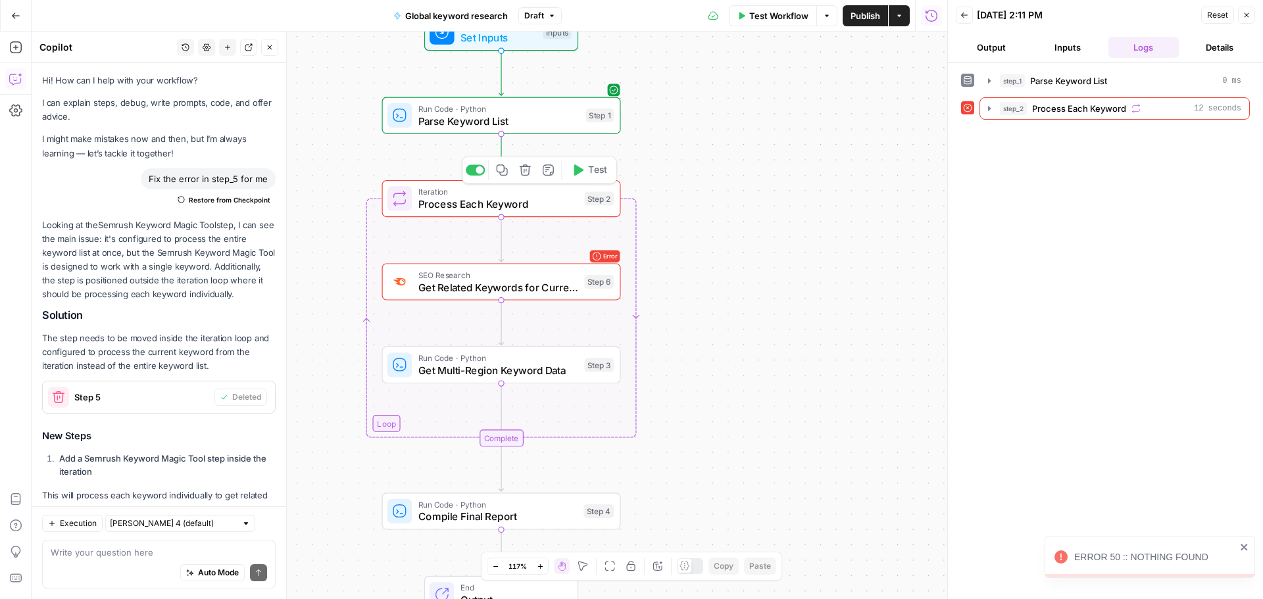
scroll to position [303, 0]
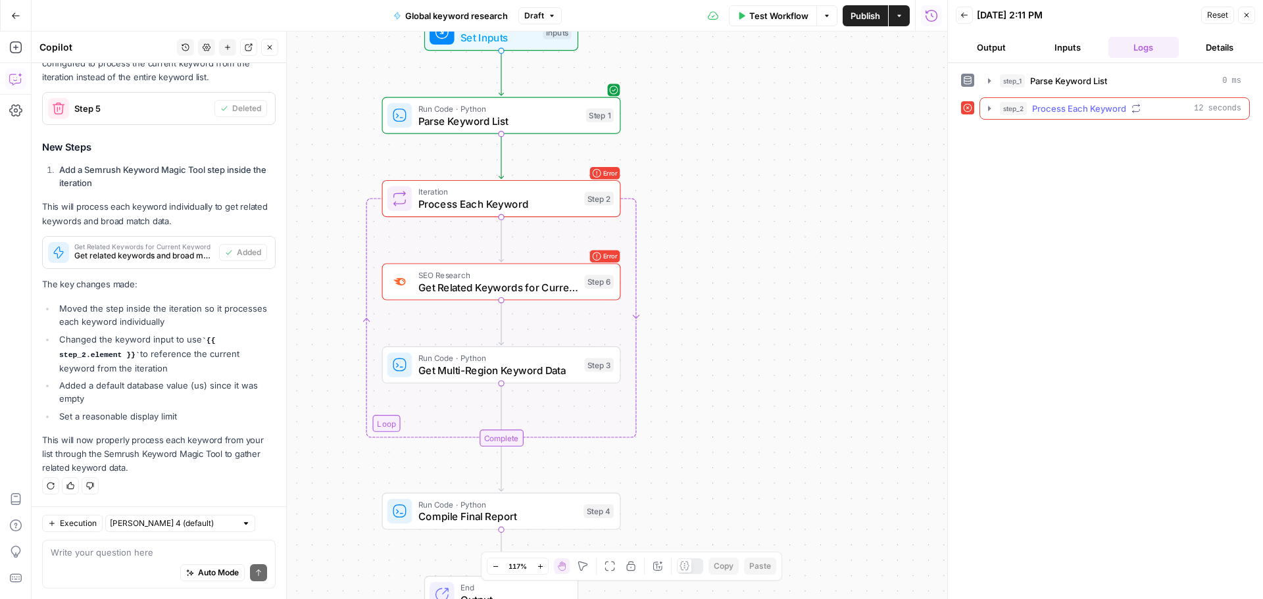
click at [1071, 113] on span "Process Each Keyword" at bounding box center [1079, 108] width 94 height 13
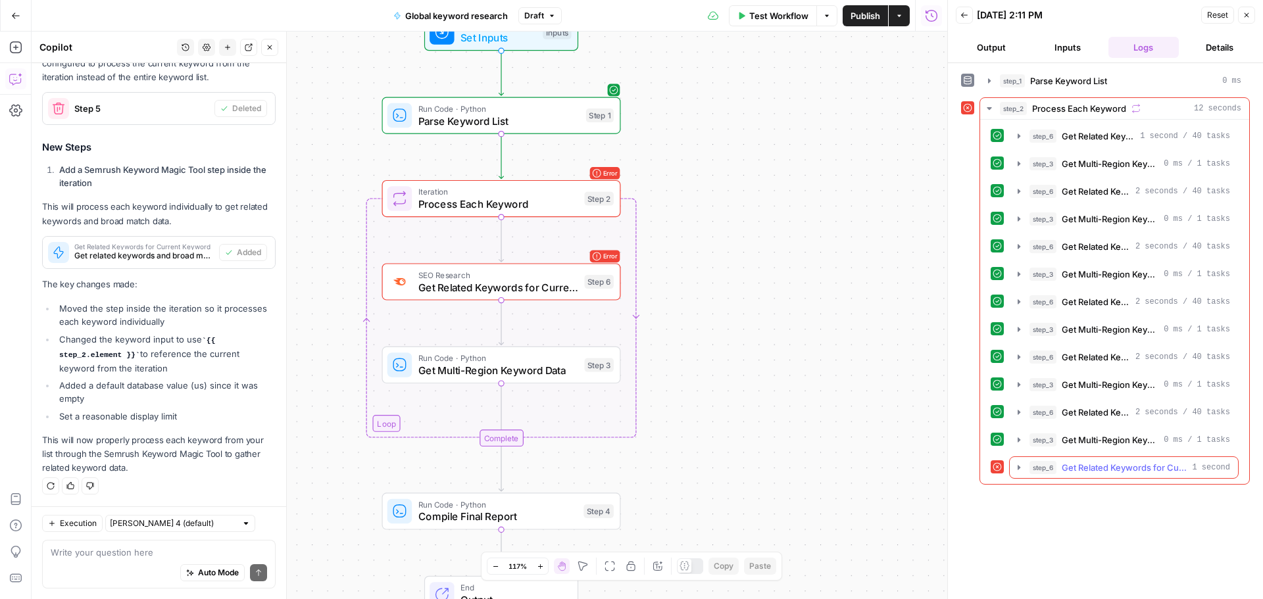
click at [1114, 466] on span "Get Related Keywords for Current Keyword" at bounding box center [1123, 467] width 125 height 13
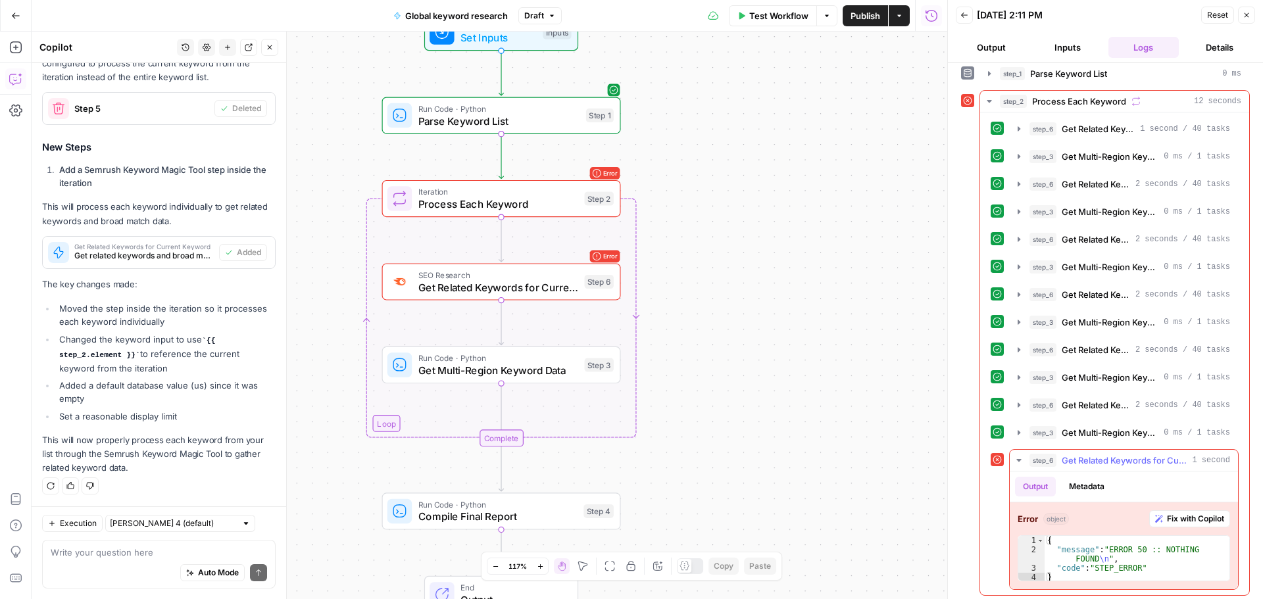
scroll to position [11, 0]
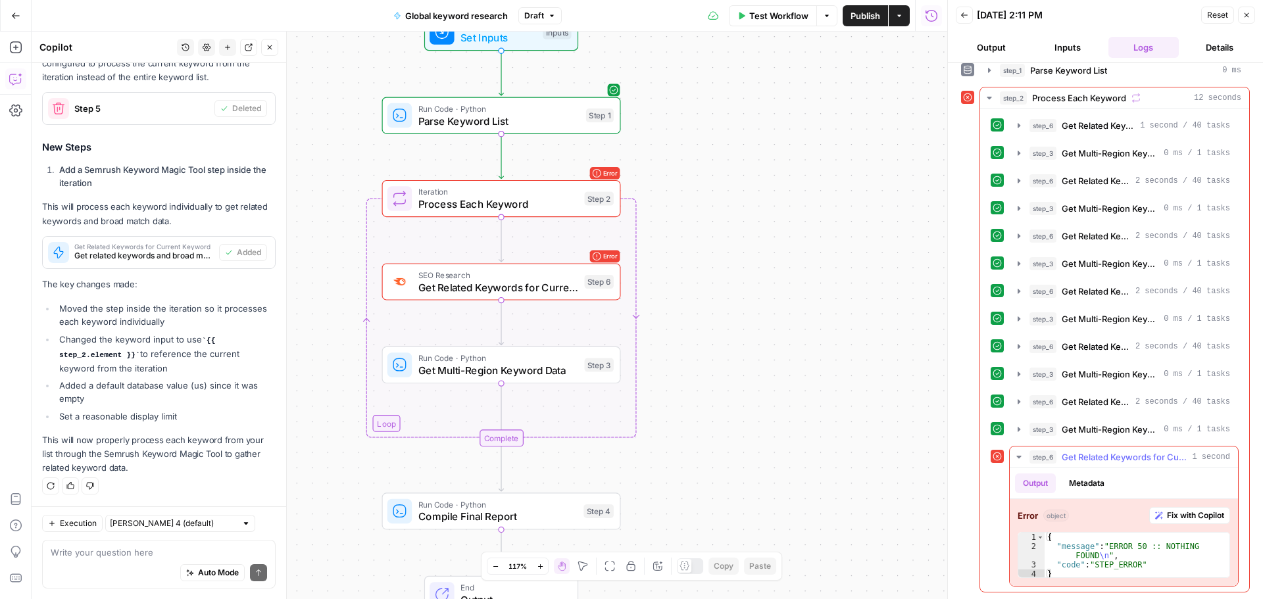
click at [1173, 510] on span "Fix with Copilot" at bounding box center [1195, 516] width 57 height 12
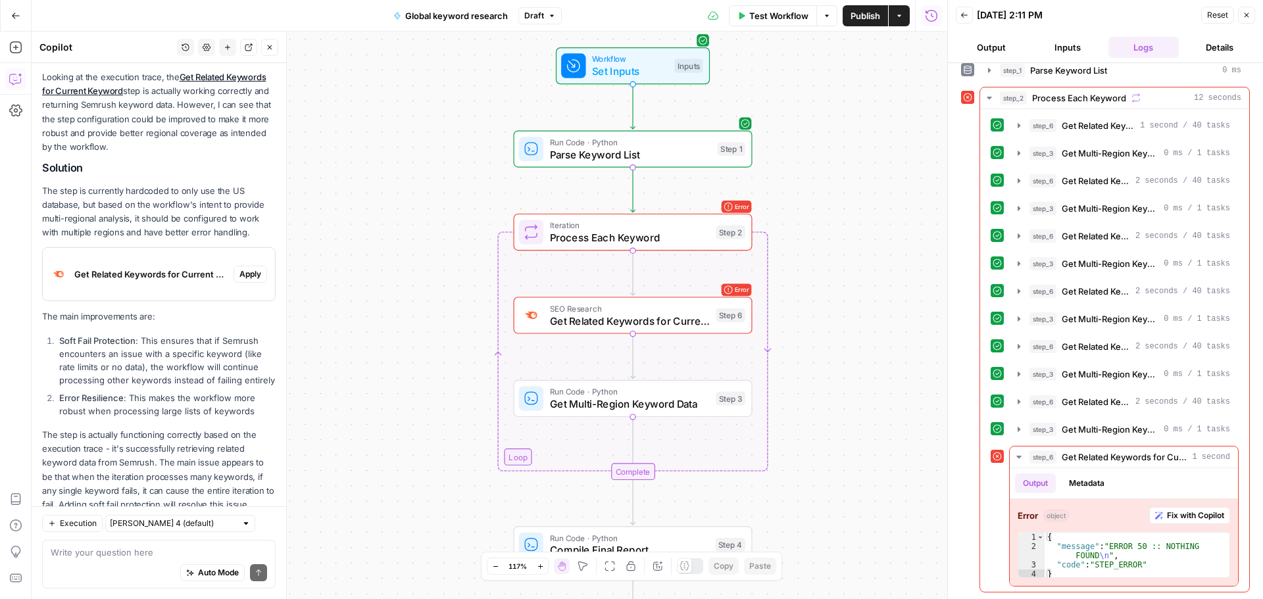
scroll to position [794, 0]
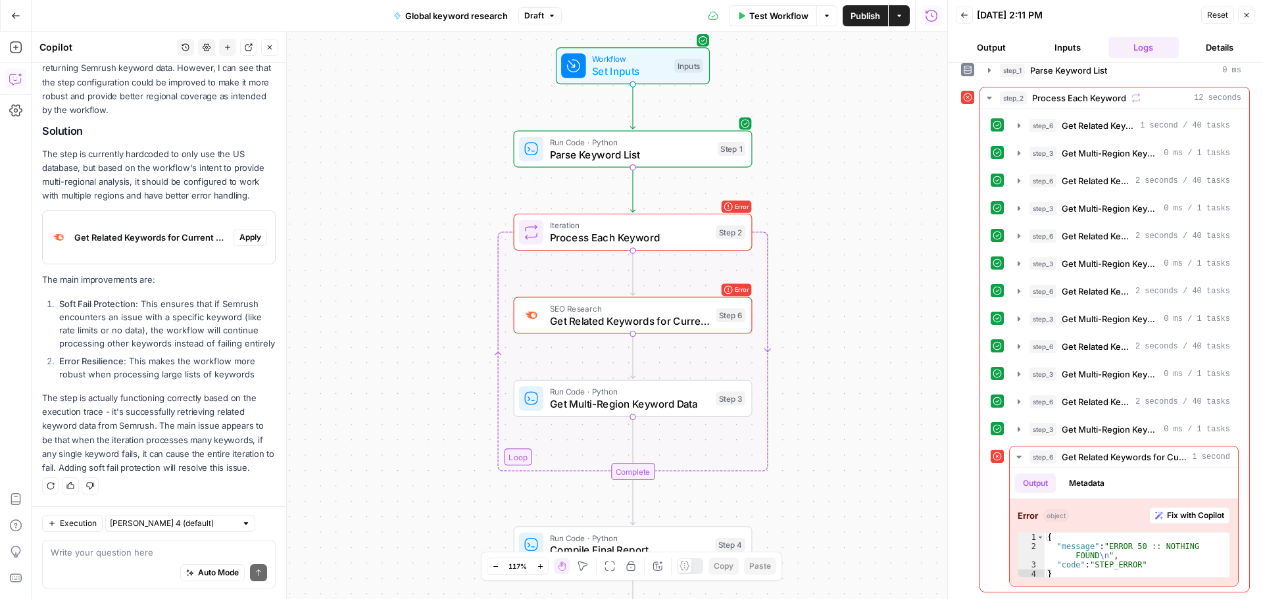
click at [142, 543] on div "Write your question here Auto Mode Send" at bounding box center [158, 564] width 233 height 49
click at [239, 232] on span "Apply" at bounding box center [250, 238] width 22 height 12
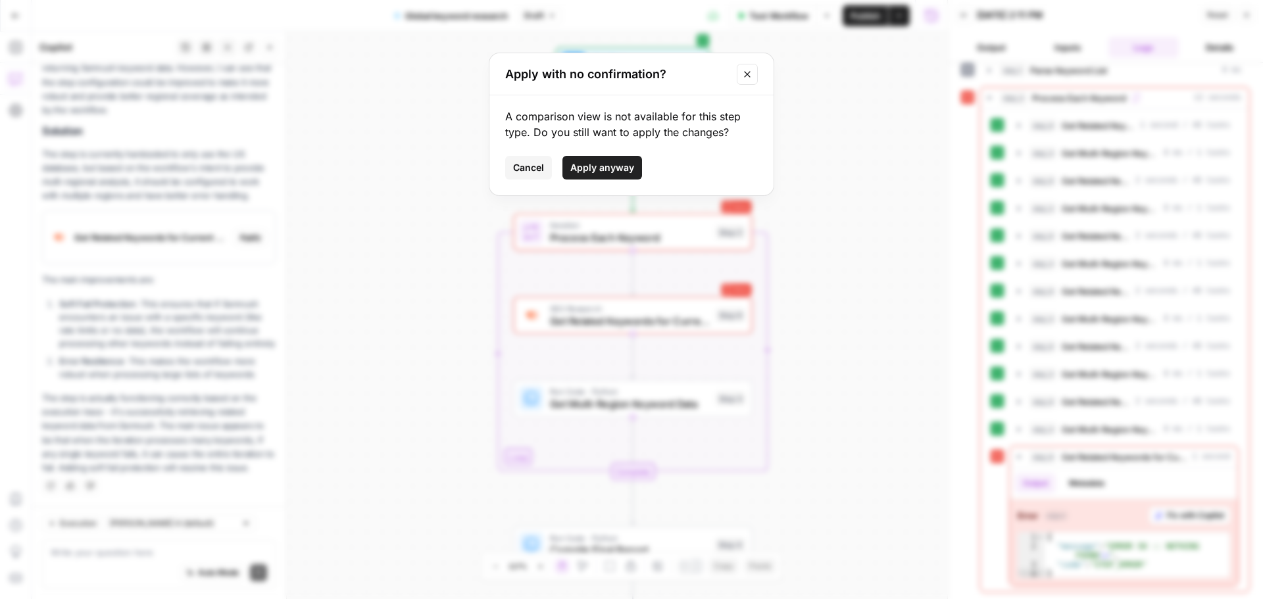
click at [609, 176] on button "Apply anyway" at bounding box center [602, 168] width 80 height 24
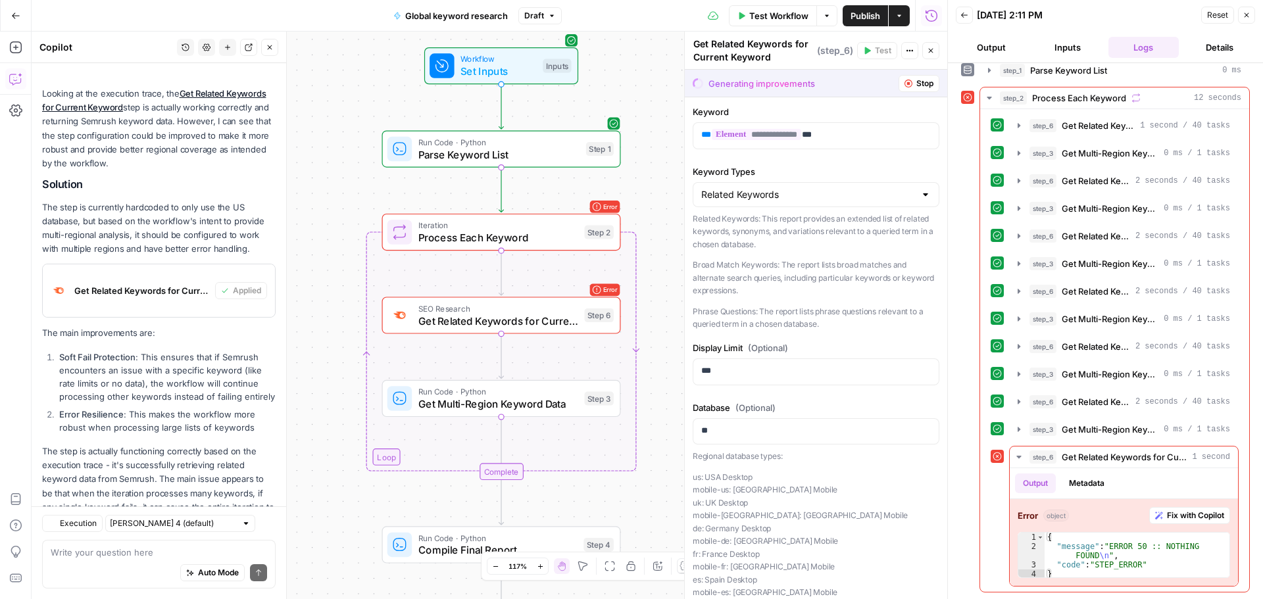
scroll to position [815, 0]
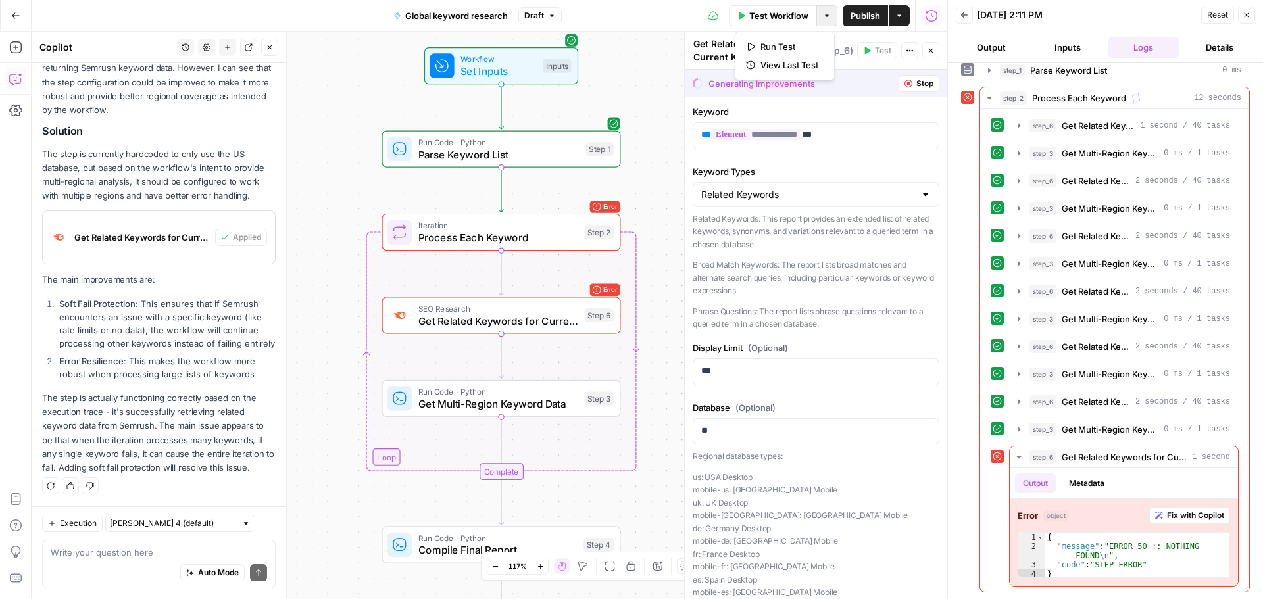
click at [829, 13] on icon "button" at bounding box center [827, 16] width 8 height 8
drag, startPoint x: 128, startPoint y: 551, endPoint x: 122, endPoint y: 544, distance: 9.3
click at [122, 550] on textarea at bounding box center [159, 552] width 216 height 13
type textarea "add soft fail protection"
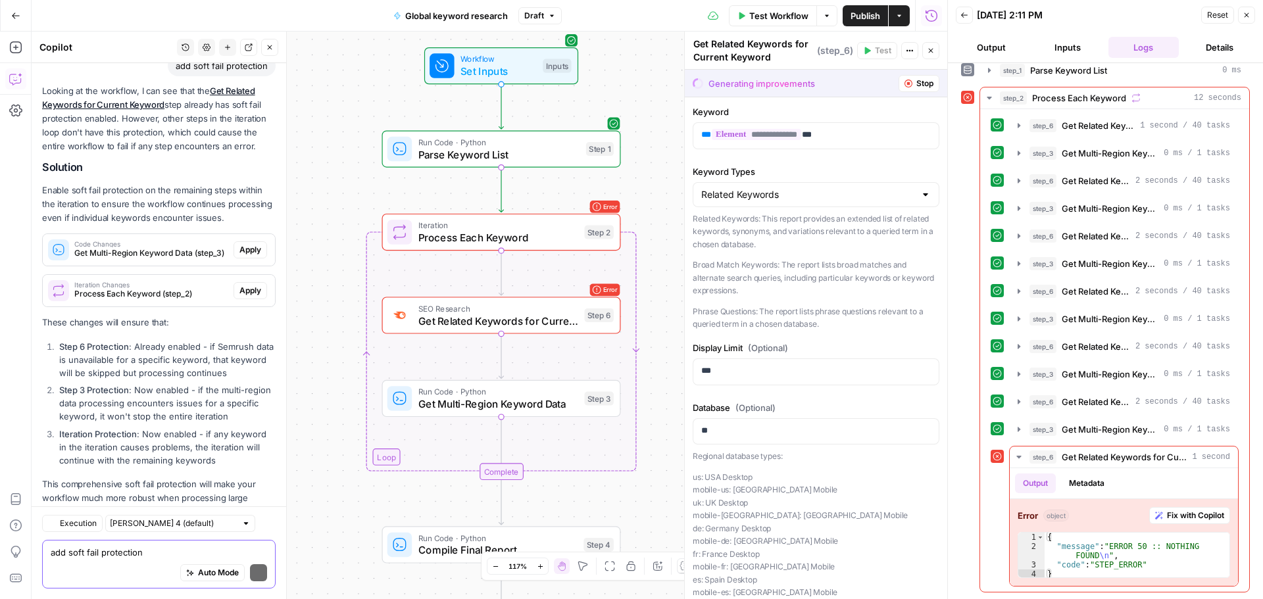
scroll to position [1301, 0]
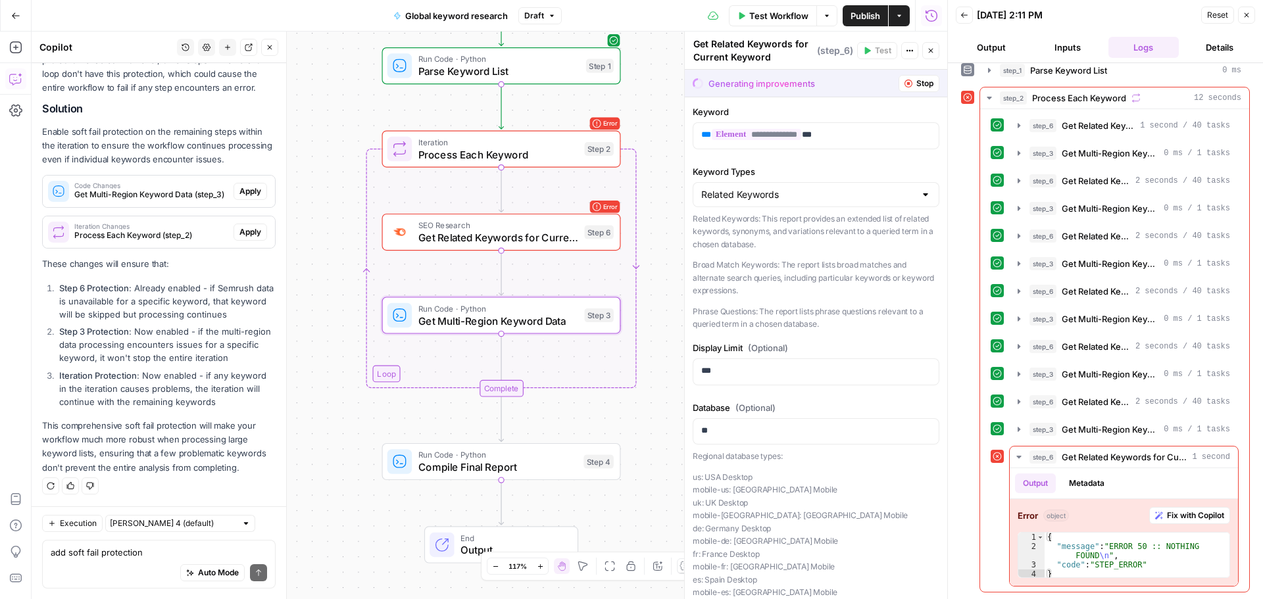
click at [250, 195] on span "Apply" at bounding box center [250, 191] width 22 height 12
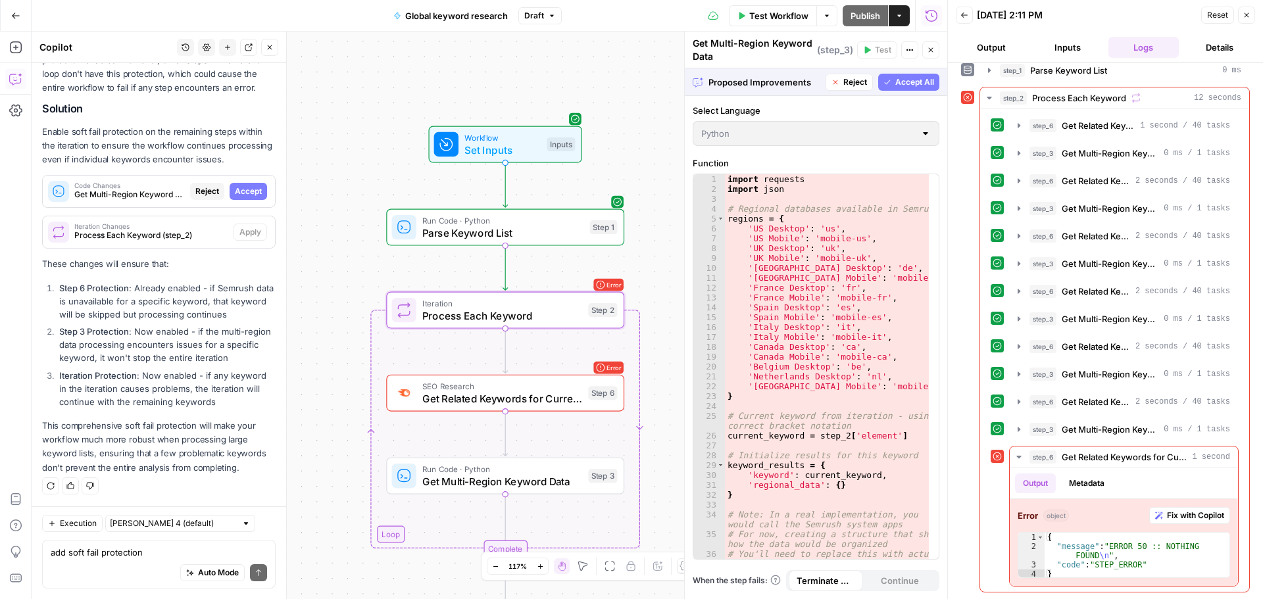
scroll to position [1259, 0]
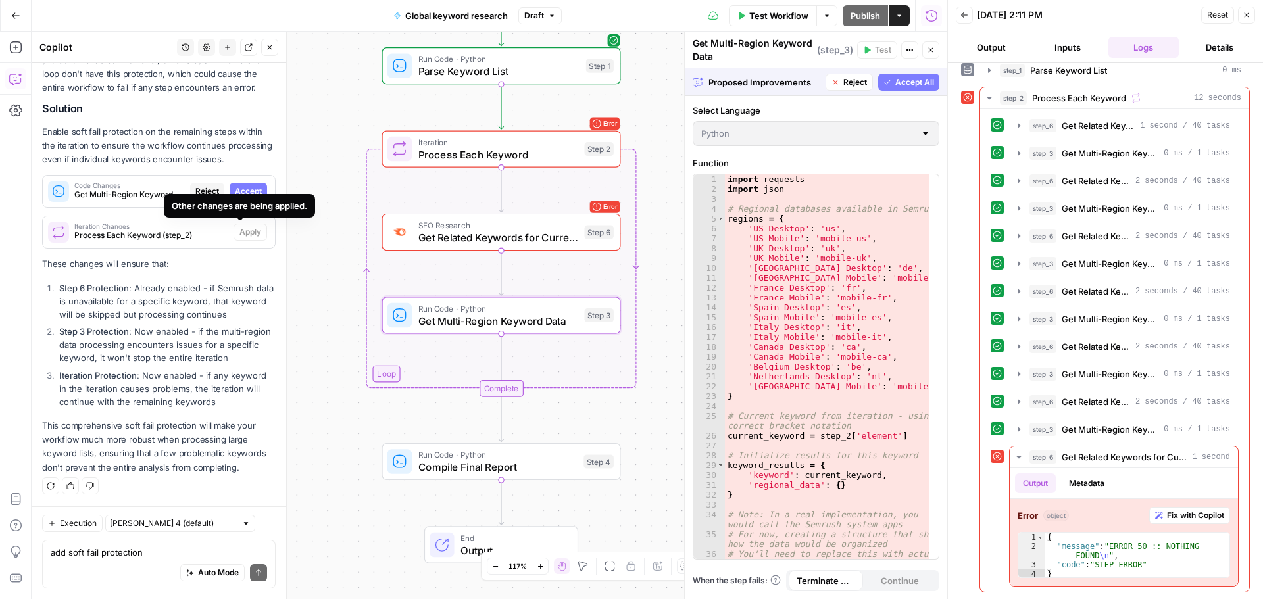
click at [245, 189] on span "Accept" at bounding box center [248, 191] width 27 height 12
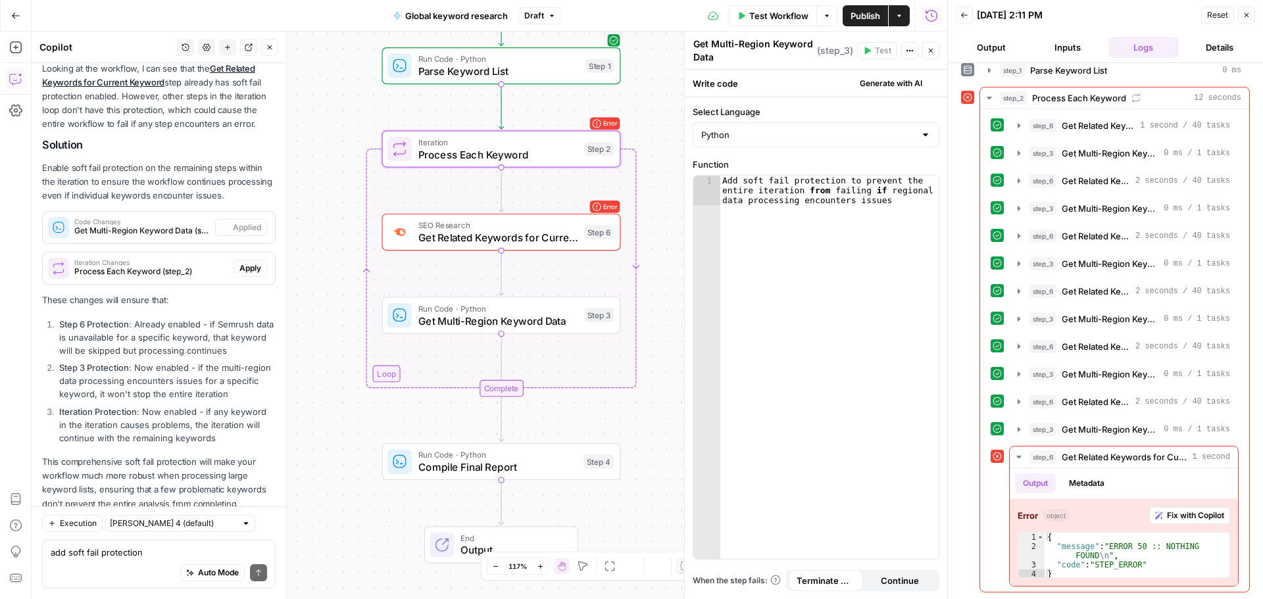
scroll to position [1322, 0]
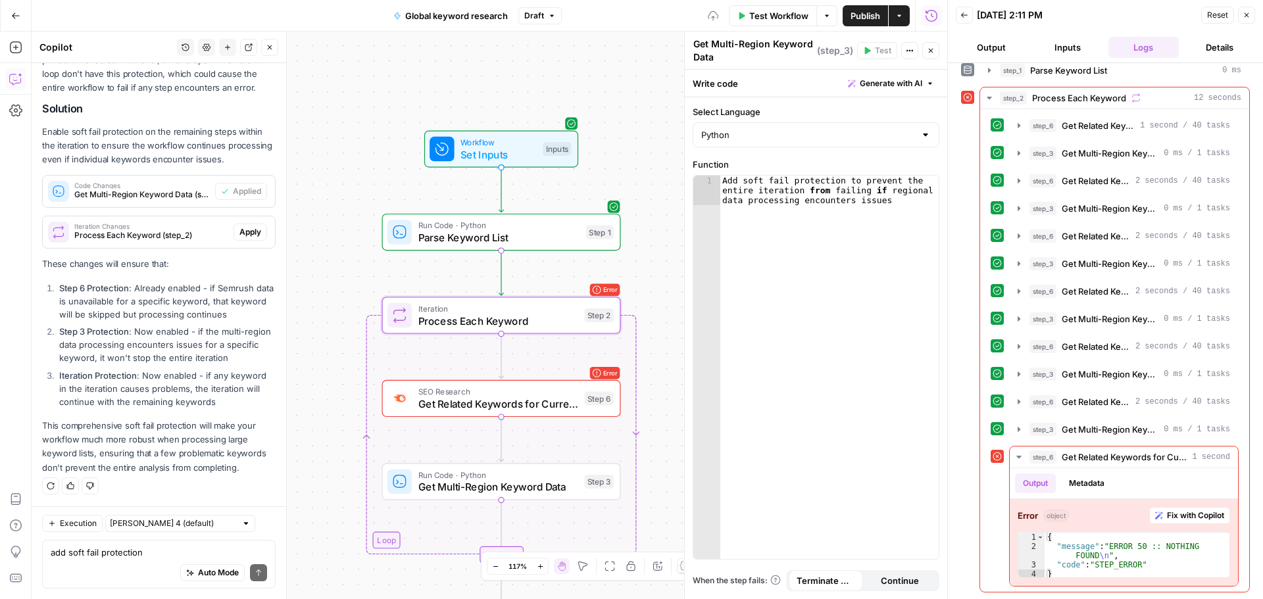
click at [239, 237] on span "Apply" at bounding box center [250, 232] width 22 height 12
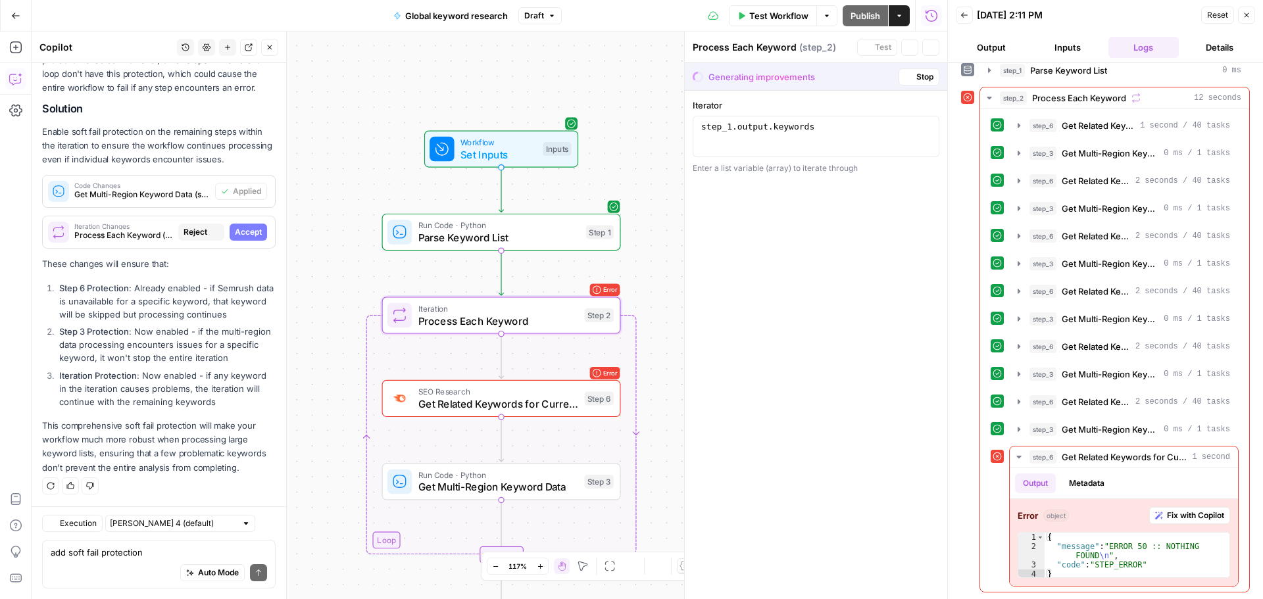
scroll to position [1259, 0]
click at [239, 232] on span "Accept" at bounding box center [248, 232] width 27 height 12
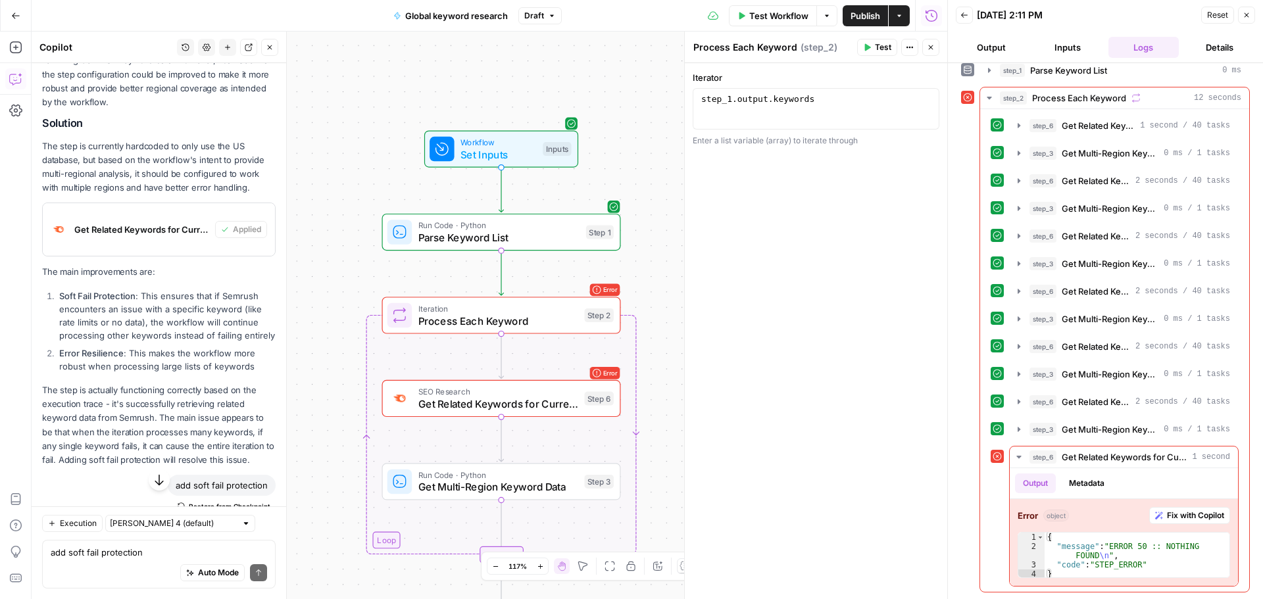
scroll to position [1322, 0]
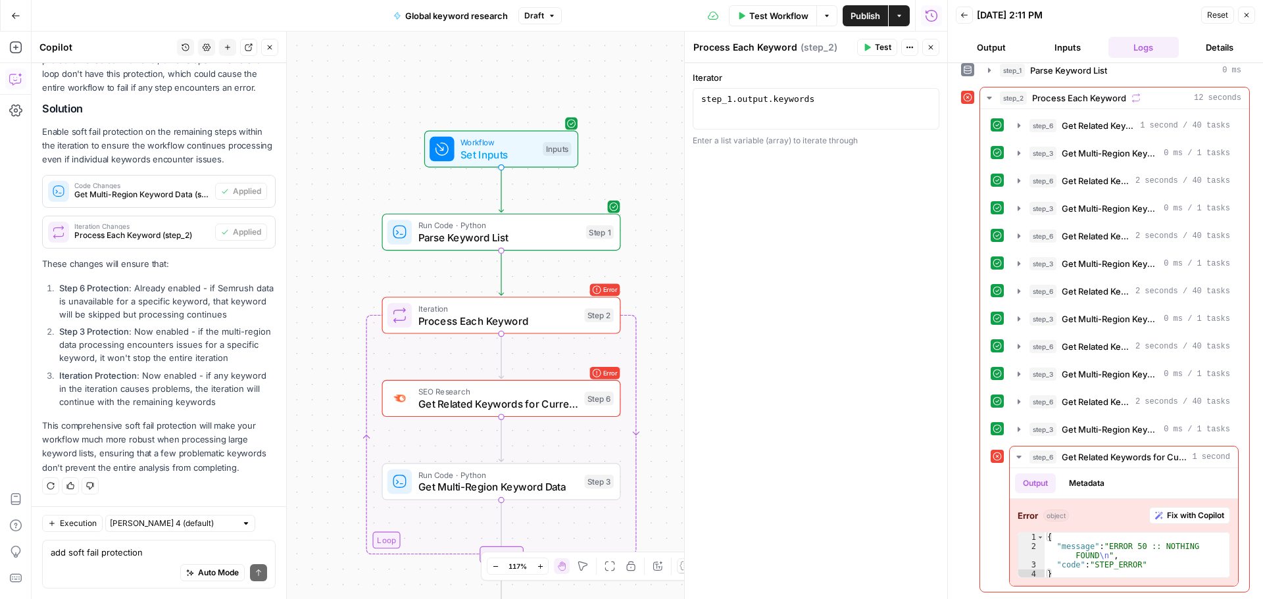
click at [516, 317] on span "Process Each Keyword" at bounding box center [498, 320] width 160 height 15
click at [595, 291] on span "Test" at bounding box center [597, 287] width 18 height 14
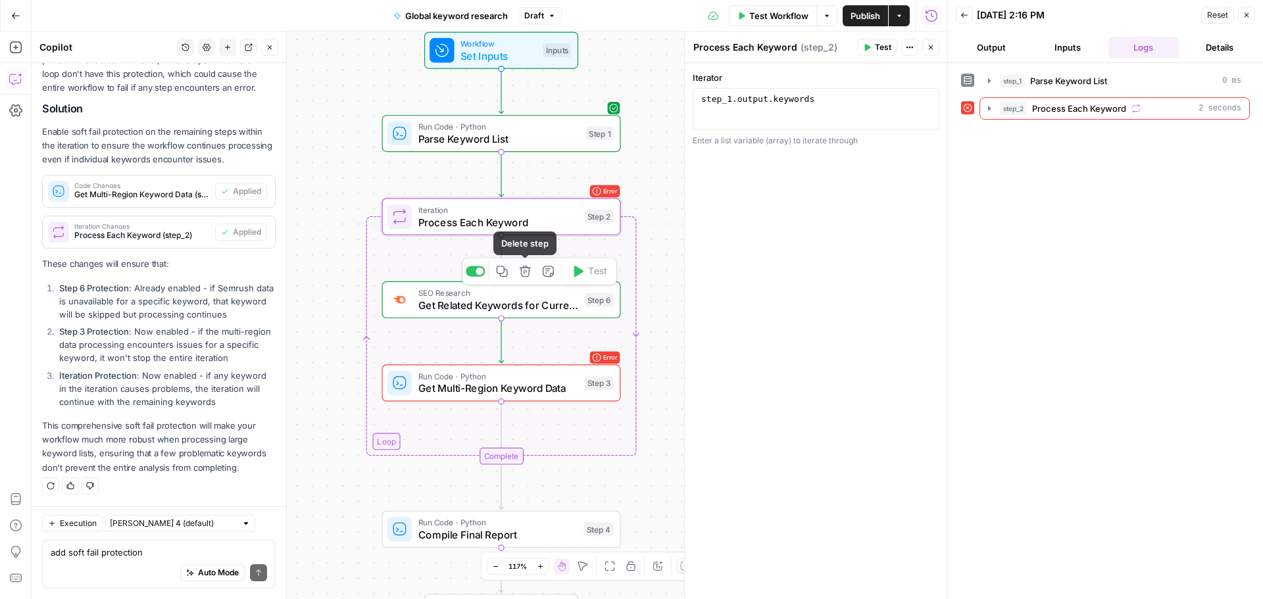
click at [521, 276] on icon "button" at bounding box center [525, 271] width 12 height 12
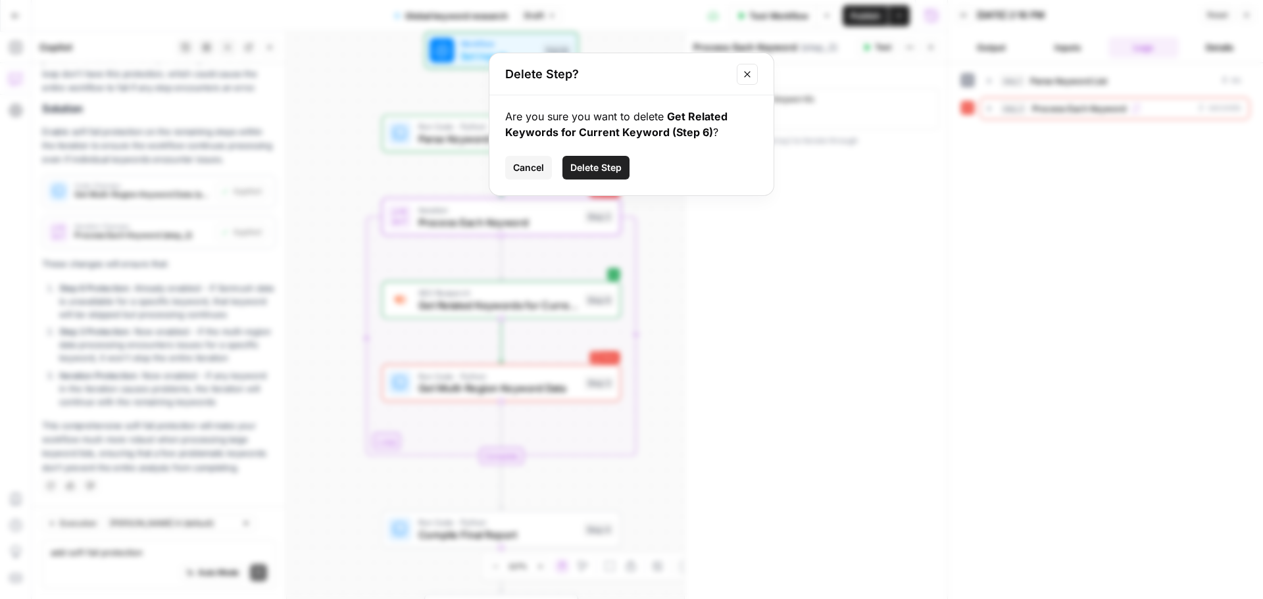
click at [580, 169] on span "Delete Step" at bounding box center [595, 167] width 51 height 13
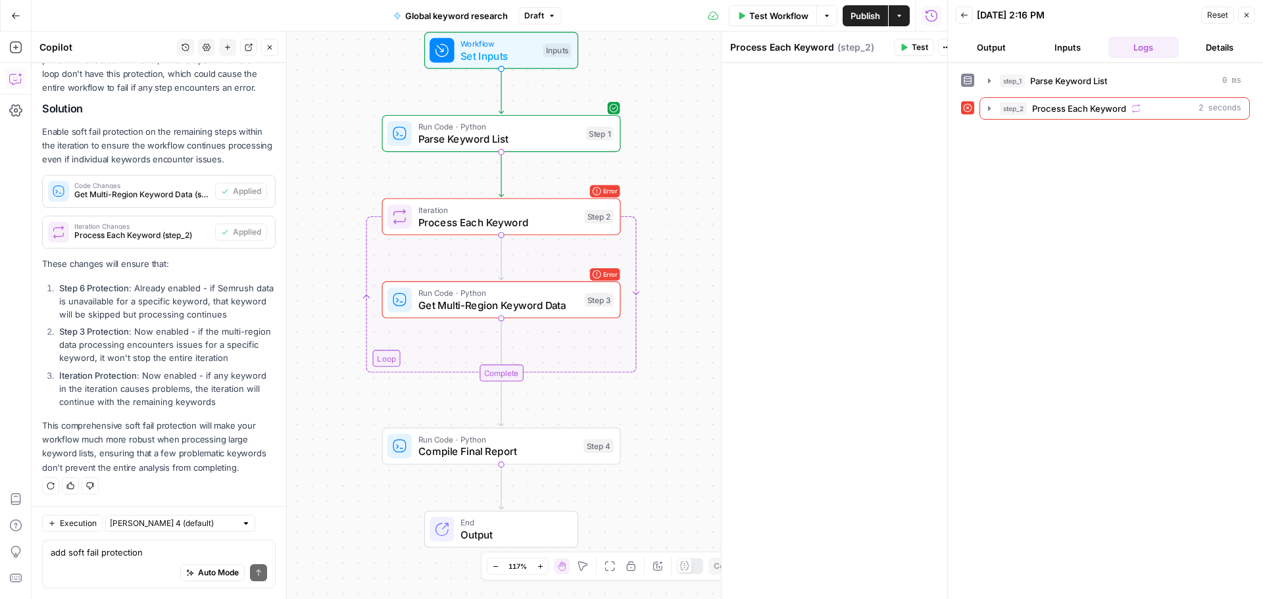
scroll to position [1293, 0]
click at [587, 192] on button "Test" at bounding box center [589, 188] width 48 height 20
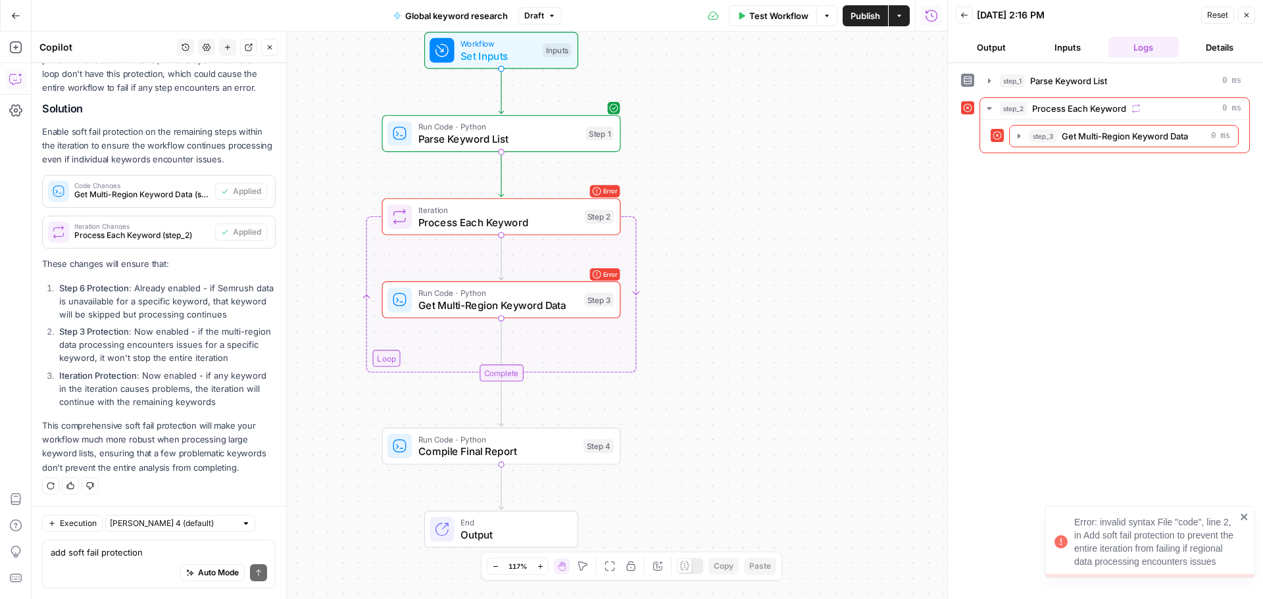
click at [902, 17] on icon "button" at bounding box center [899, 16] width 8 height 8
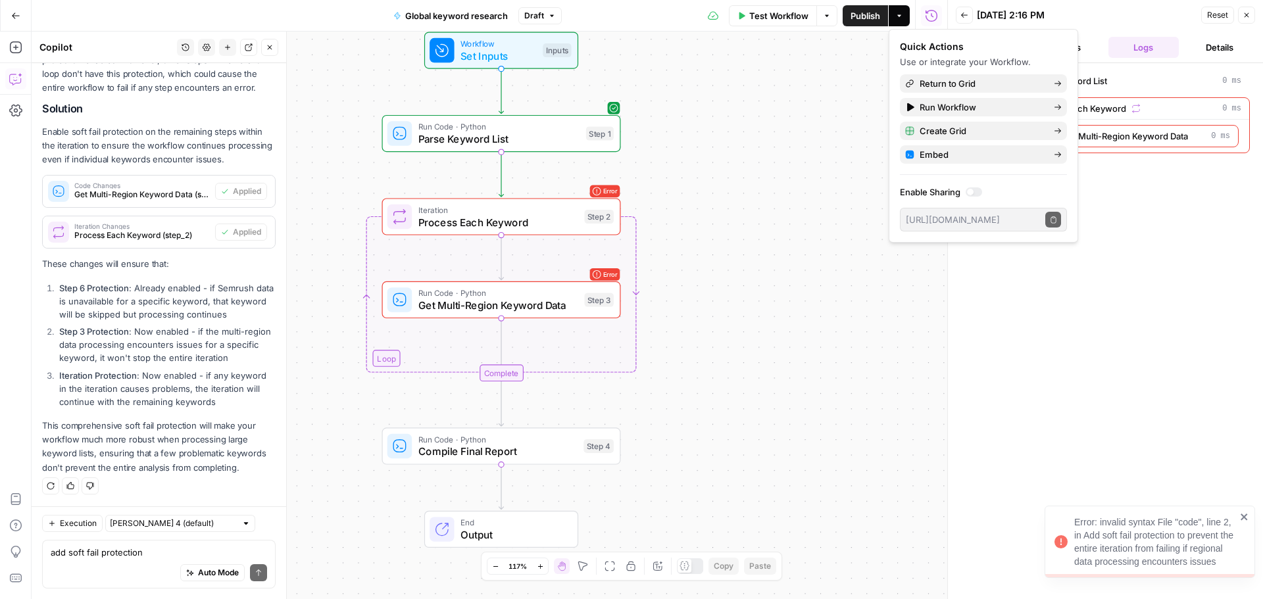
click at [827, 24] on button "Options" at bounding box center [826, 15] width 21 height 21
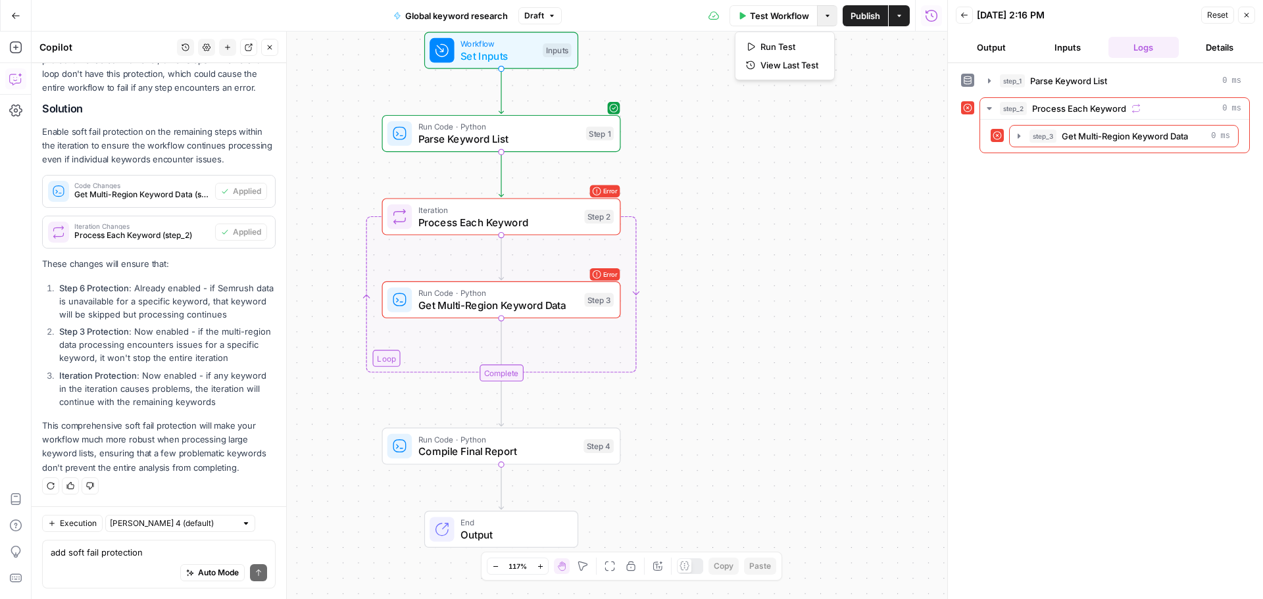
click at [902, 240] on div "Workflow Set Inputs Inputs Run Code · Python Parse Keyword List Step 1 Loop Err…" at bounding box center [489, 316] width 915 height 568
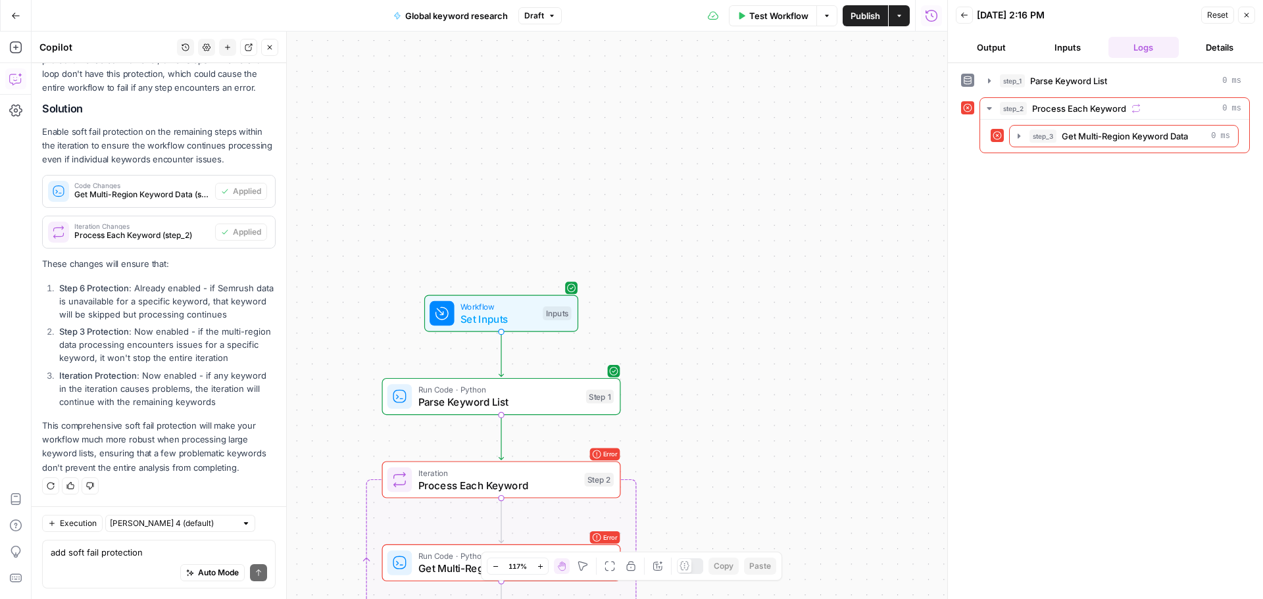
click at [16, 12] on icon "button" at bounding box center [15, 15] width 9 height 9
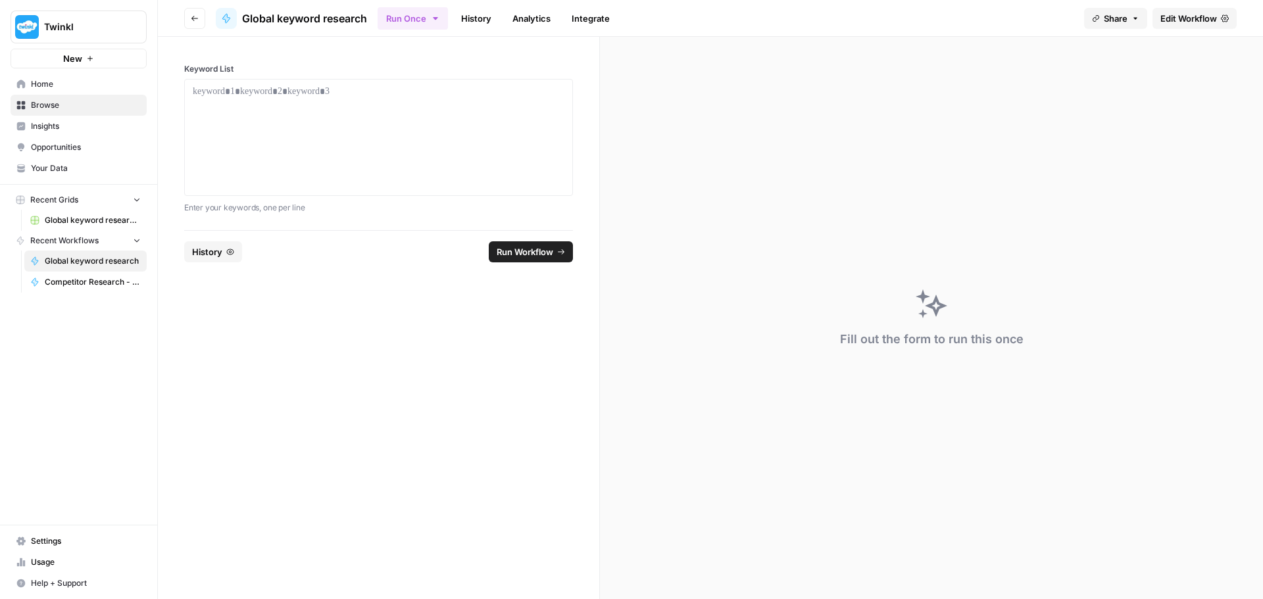
click at [24, 24] on img "Workspace: Twinkl" at bounding box center [27, 27] width 24 height 24
click at [27, 95] on img "button" at bounding box center [27, 99] width 16 height 16
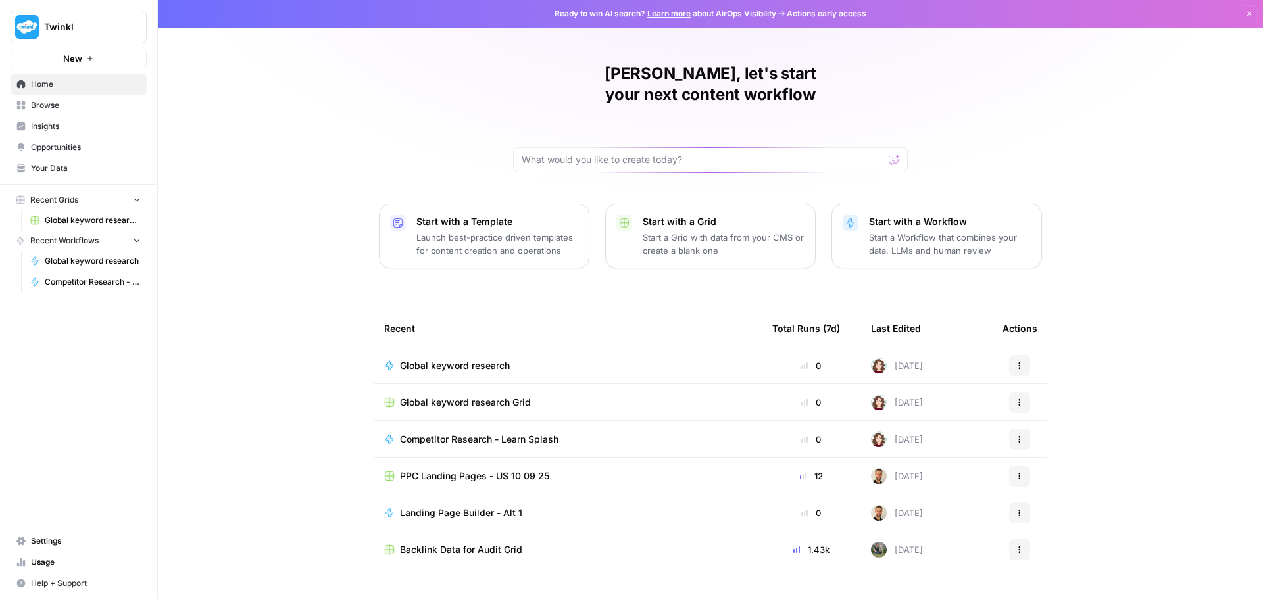
click at [1015, 399] on icon "button" at bounding box center [1019, 403] width 8 height 8
click at [1047, 445] on span "Delete" at bounding box center [1082, 441] width 105 height 13
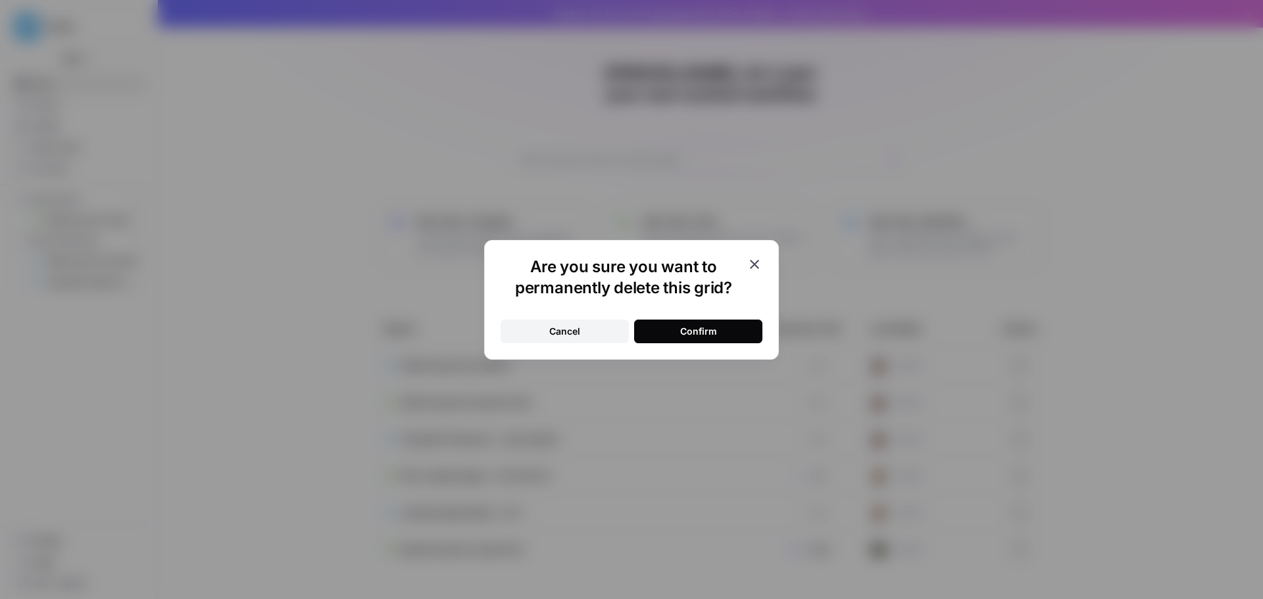
click at [696, 339] on button "Confirm" at bounding box center [698, 332] width 128 height 24
